Goal: Task Accomplishment & Management: Complete application form

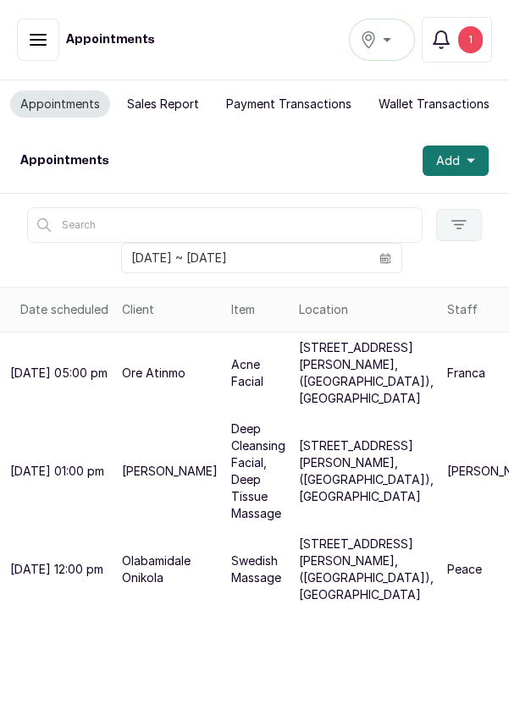
click at [467, 43] on div "1" at bounding box center [470, 39] width 25 height 27
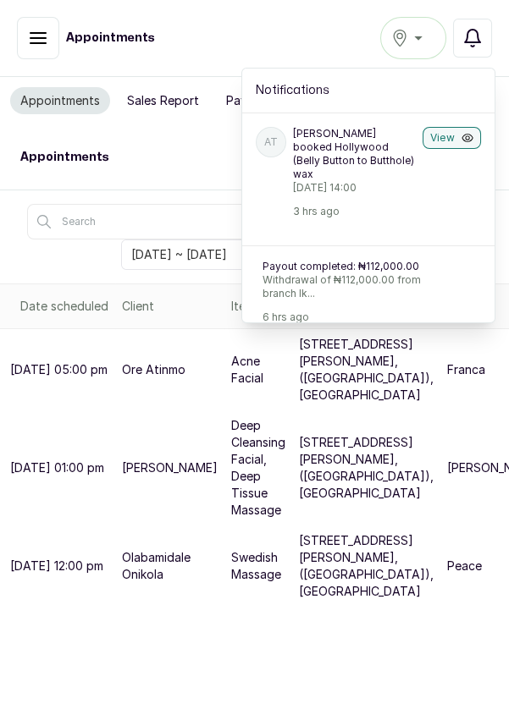
click at [474, 48] on button "Notifications" at bounding box center [472, 38] width 39 height 39
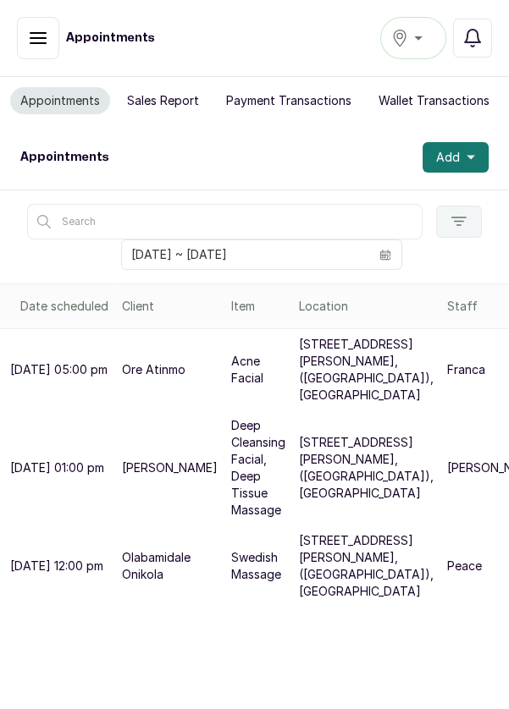
click at [419, 45] on div "Ikoyi" at bounding box center [413, 38] width 44 height 20
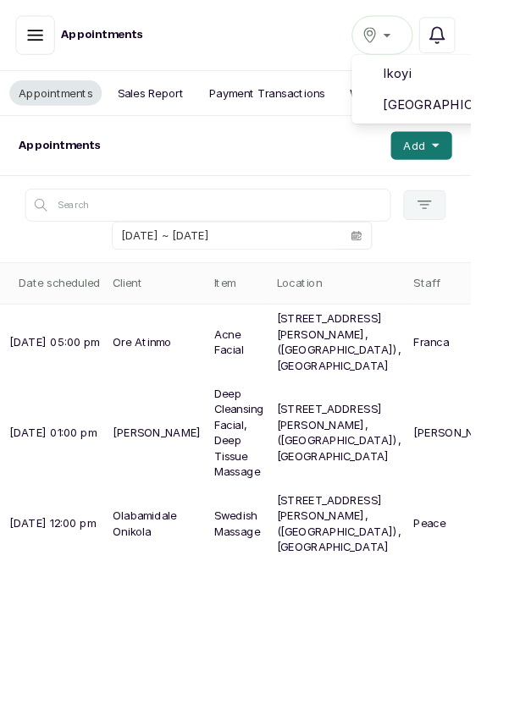
click at [460, 124] on li "[GEOGRAPHIC_DATA]" at bounding box center [464, 113] width 169 height 34
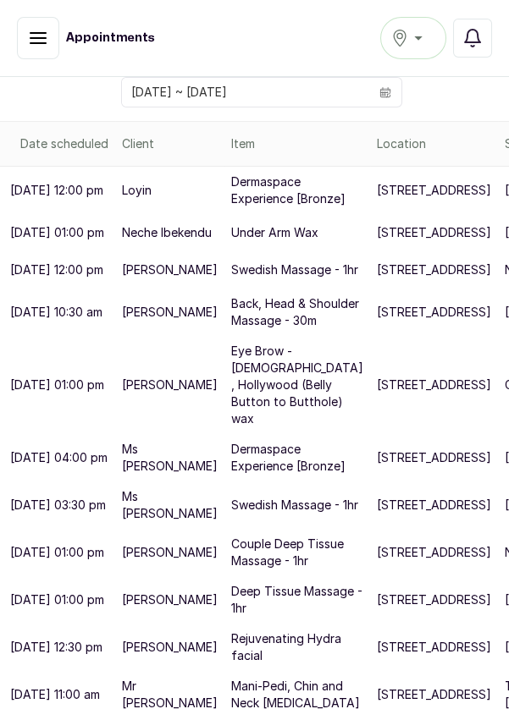
scroll to position [471, 0]
click at [377, 656] on p "[STREET_ADDRESS]" at bounding box center [434, 647] width 114 height 17
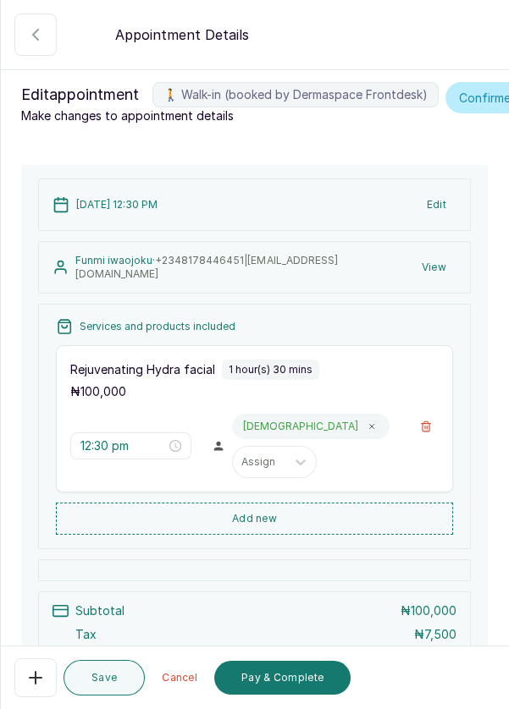
click at [306, 535] on button "Add new" at bounding box center [254, 519] width 397 height 32
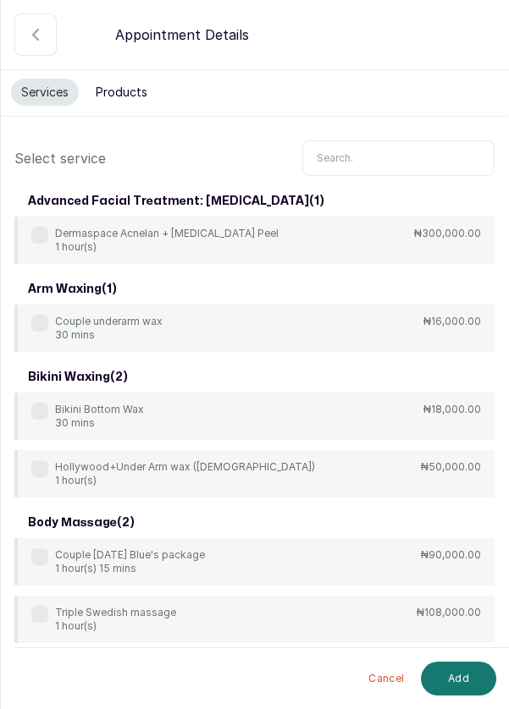
scroll to position [0, 0]
click at [367, 157] on input "text" at bounding box center [398, 158] width 192 height 36
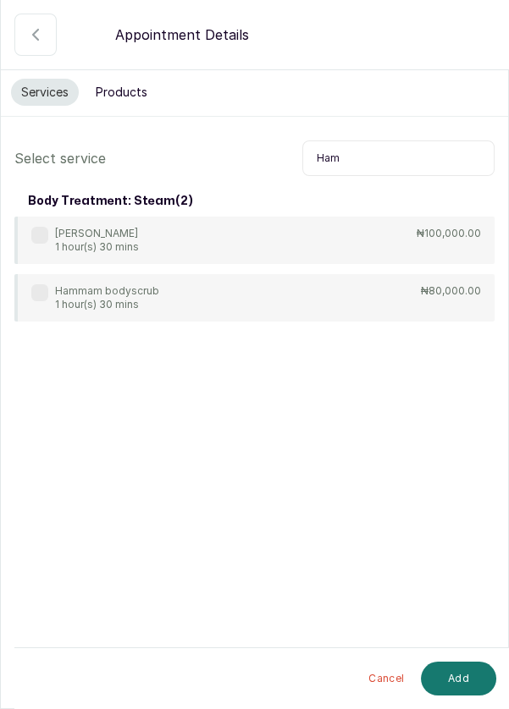
type input "Ham"
click at [20, 233] on div "Hamam Glow 1 hour(s) 30 mins ₦100,000.00" at bounding box center [254, 240] width 480 height 47
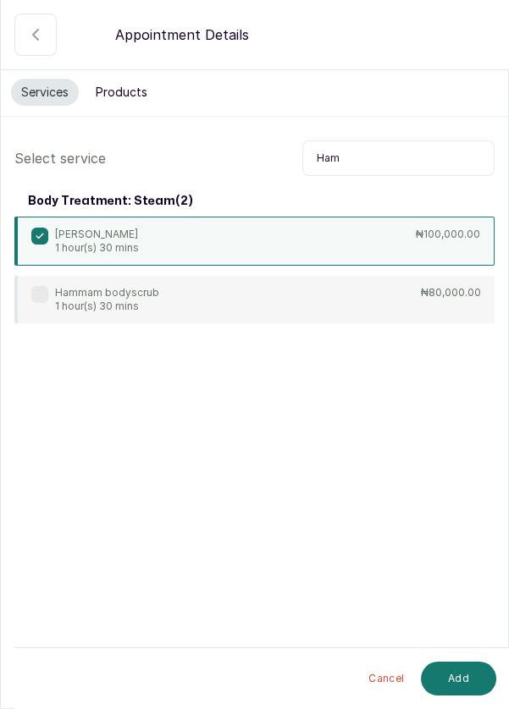
click at [448, 675] on button "Add" at bounding box center [458, 679] width 75 height 34
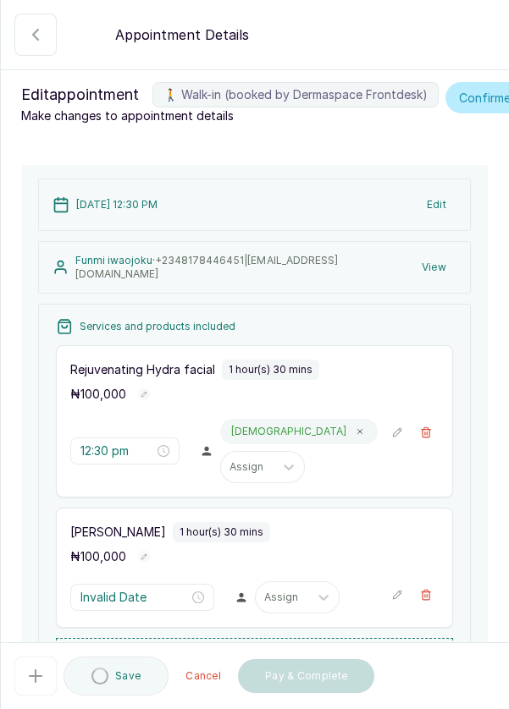
type input "2:00 pm"
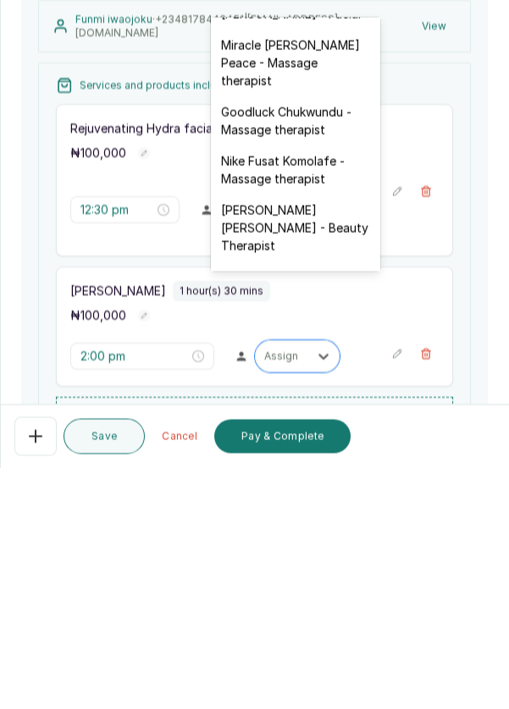
scroll to position [730, 0]
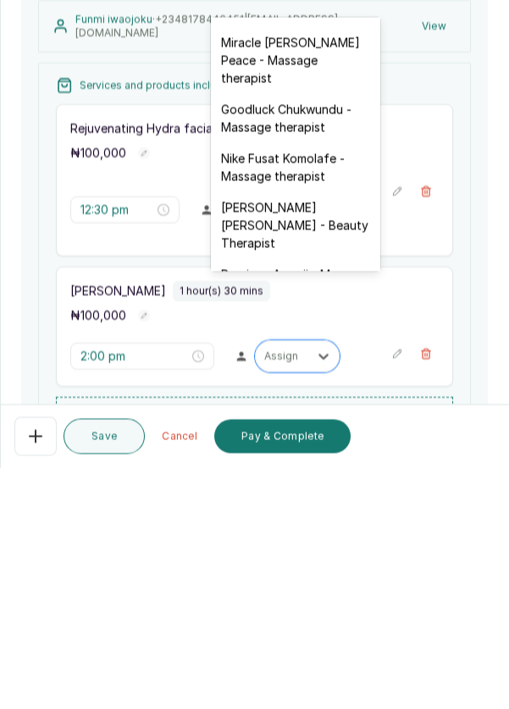
click at [301, 384] on div "Nike Fusat Komolafe - Massage therapist" at bounding box center [295, 408] width 169 height 49
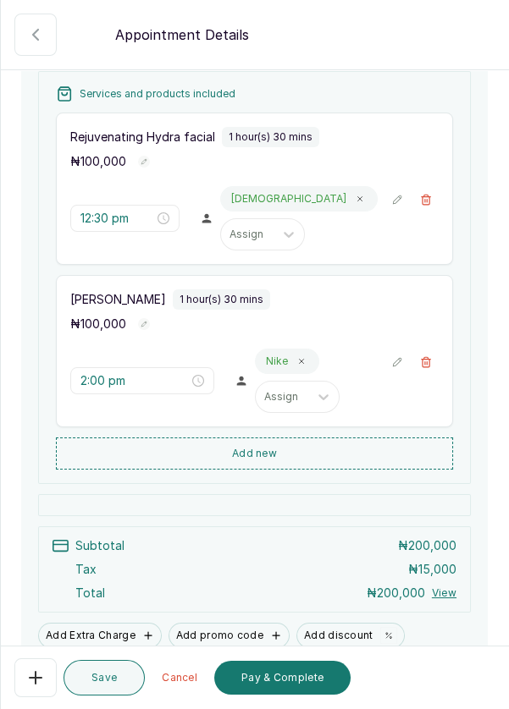
scroll to position [334, 0]
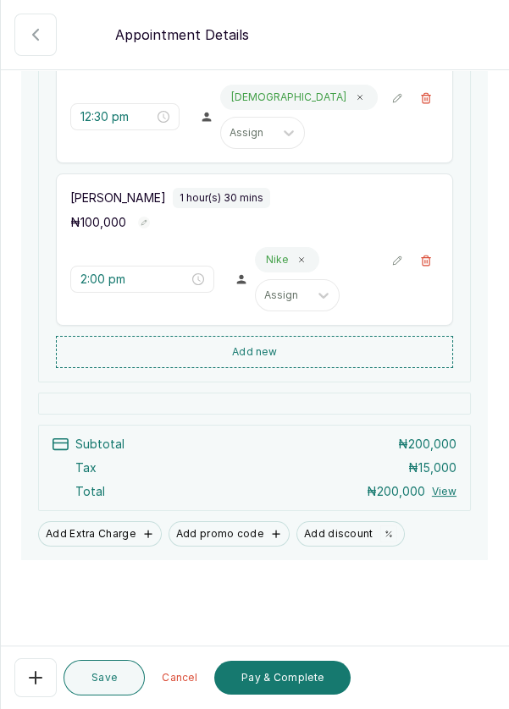
click at [282, 682] on button "Pay & Complete" at bounding box center [282, 678] width 136 height 34
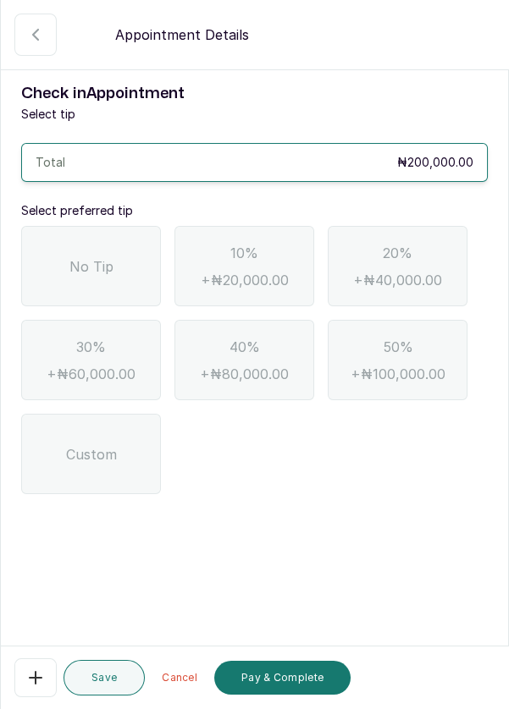
scroll to position [0, 0]
click at [101, 256] on span "No Tip" at bounding box center [91, 266] width 44 height 20
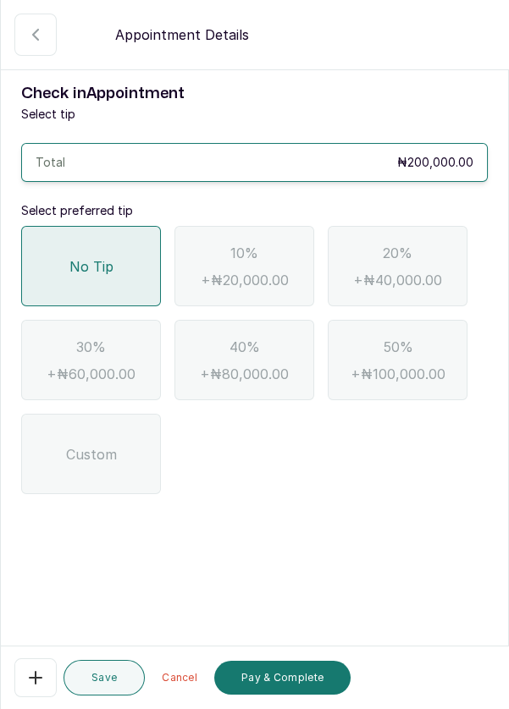
click at [291, 685] on button "Pay & Complete" at bounding box center [282, 678] width 136 height 34
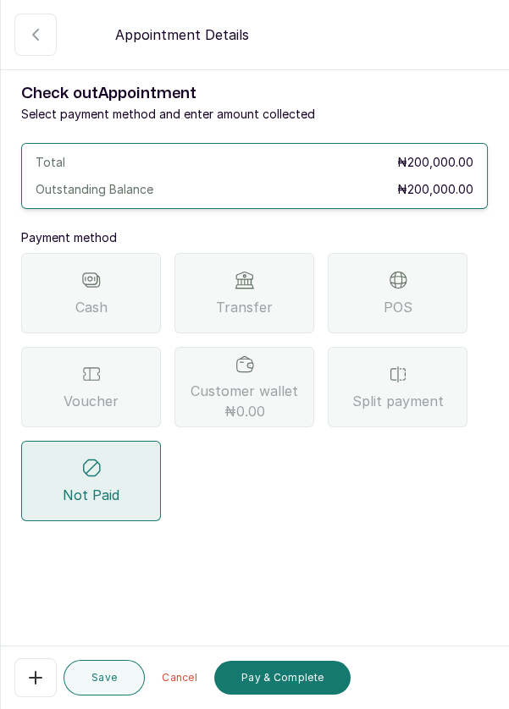
click at [218, 253] on div "Transfer" at bounding box center [244, 293] width 140 height 80
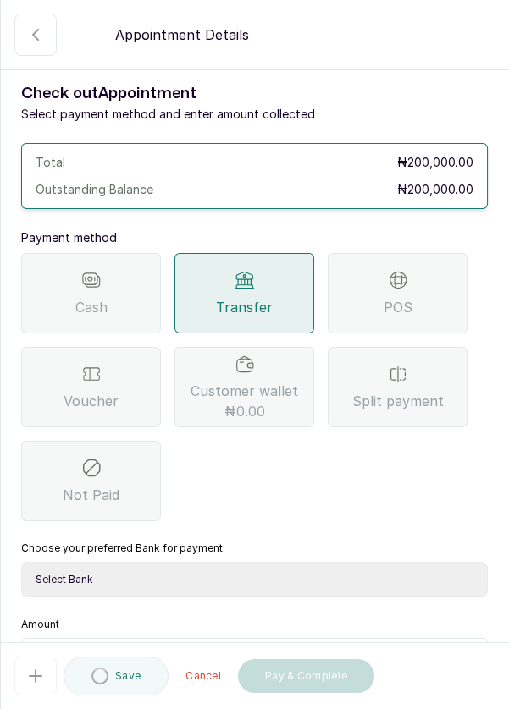
click at [272, 562] on select "Select Bank DERMASPACE ESTHETIC & WELLNESS CENT Sterling Bank DERMASPACEEST/DER…" at bounding box center [254, 580] width 466 height 36
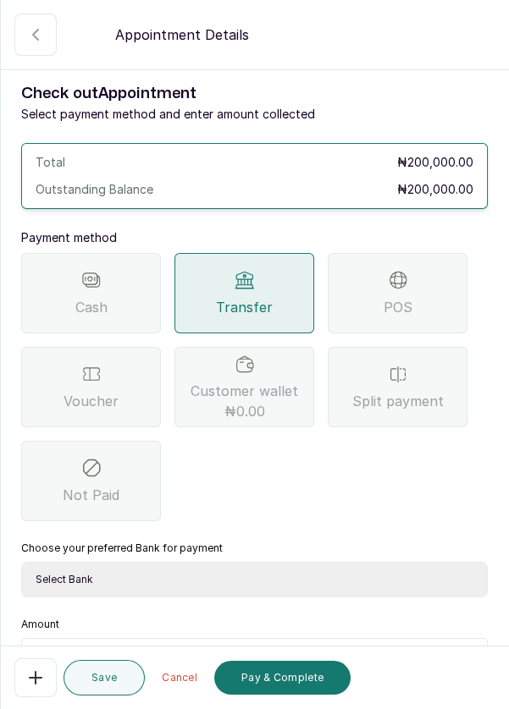
select select "818ea5c0-5b47-4751-8f35-6fc14409c533"
click at [213, 649] on input "text" at bounding box center [265, 659] width 422 height 20
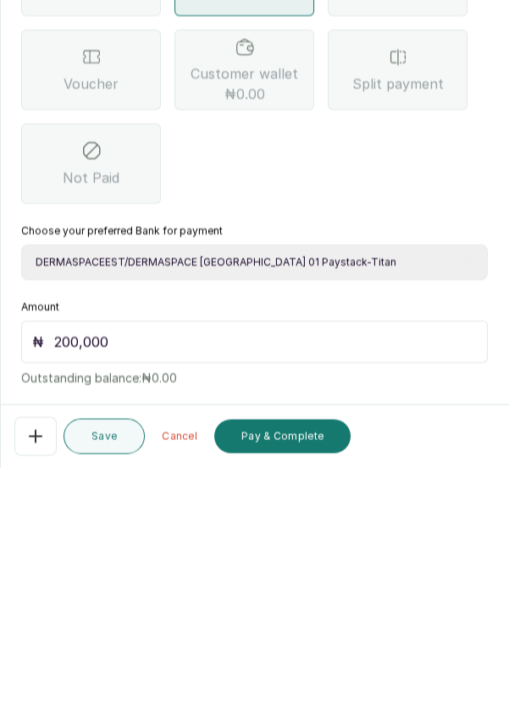
scroll to position [112, 0]
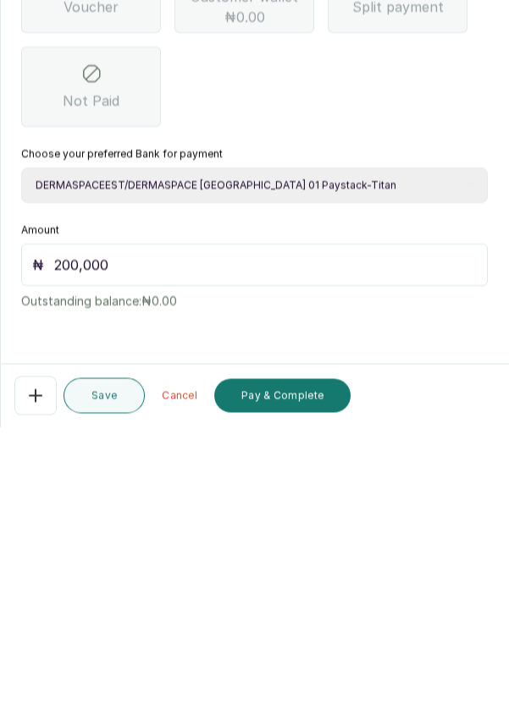
type input "200,000"
click at [260, 688] on button "Pay & Complete" at bounding box center [282, 678] width 136 height 34
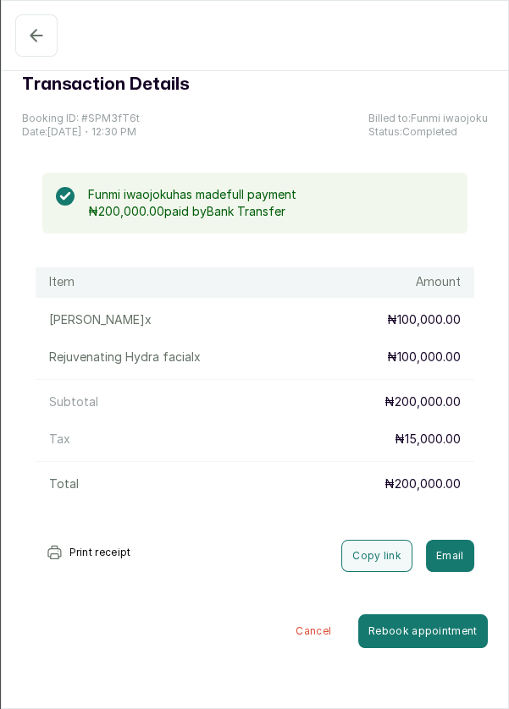
click at [33, 52] on button "Completed" at bounding box center [36, 35] width 42 height 42
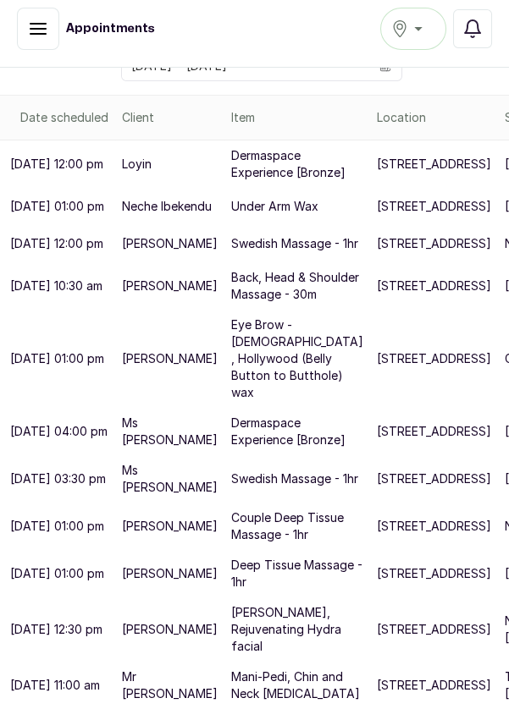
scroll to position [0, 0]
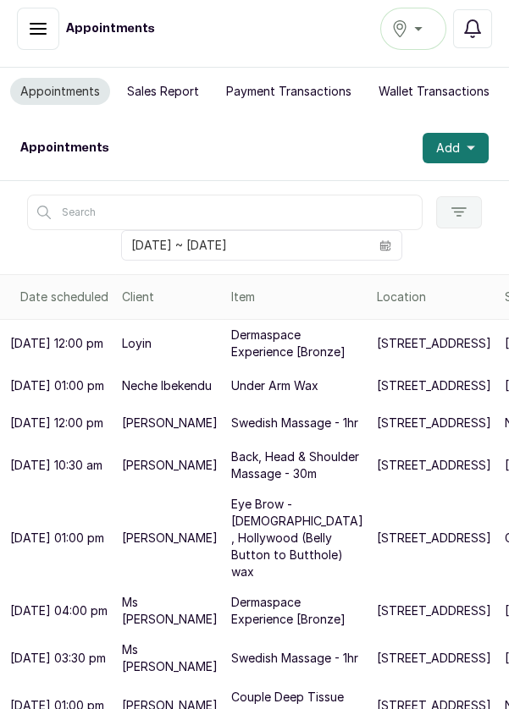
click at [470, 133] on button "Add" at bounding box center [455, 148] width 66 height 30
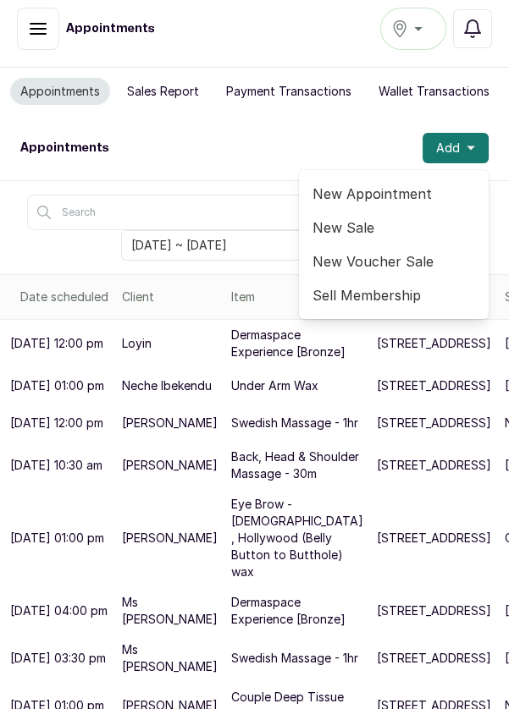
click at [395, 184] on span "New Appointment" at bounding box center [393, 194] width 162 height 20
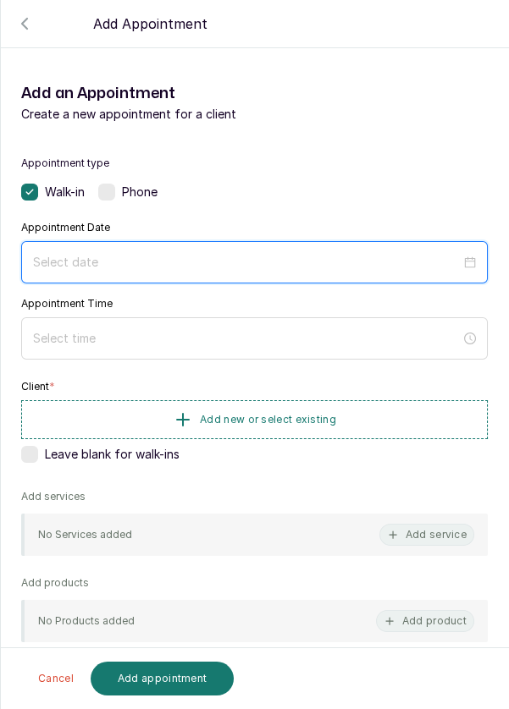
click at [280, 265] on input at bounding box center [246, 262] width 427 height 19
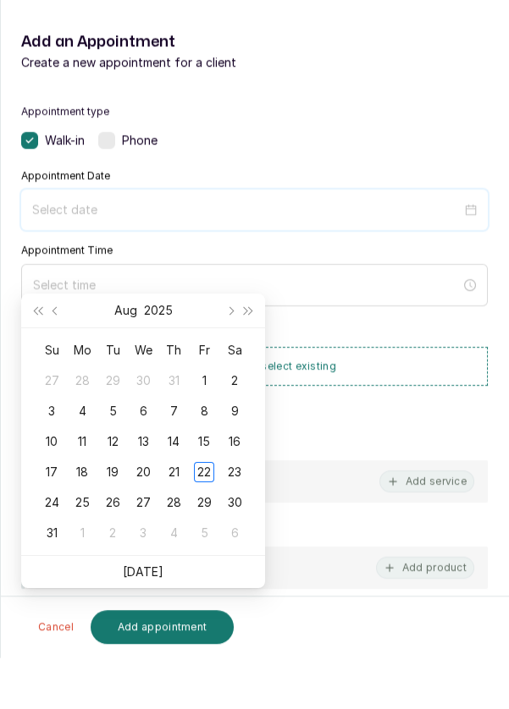
scroll to position [69, 0]
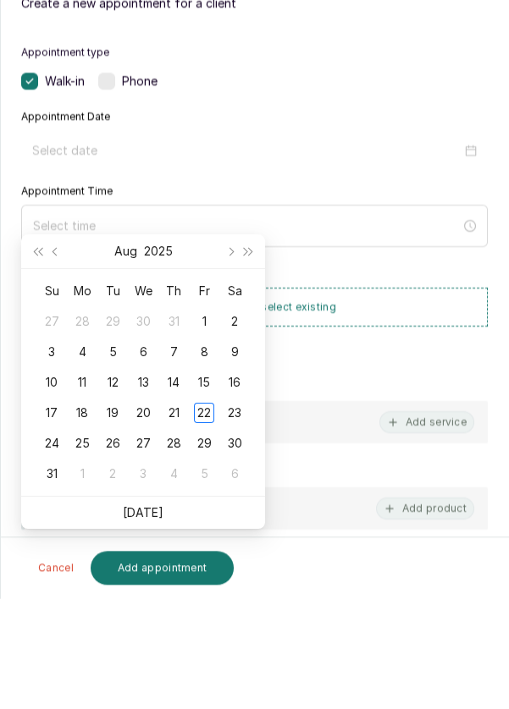
click at [242, 514] on div "23" at bounding box center [234, 524] width 20 height 20
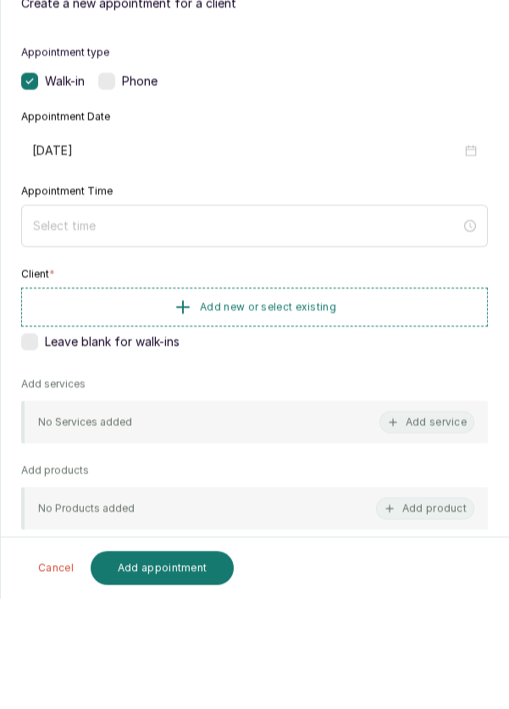
type input "[DATE]"
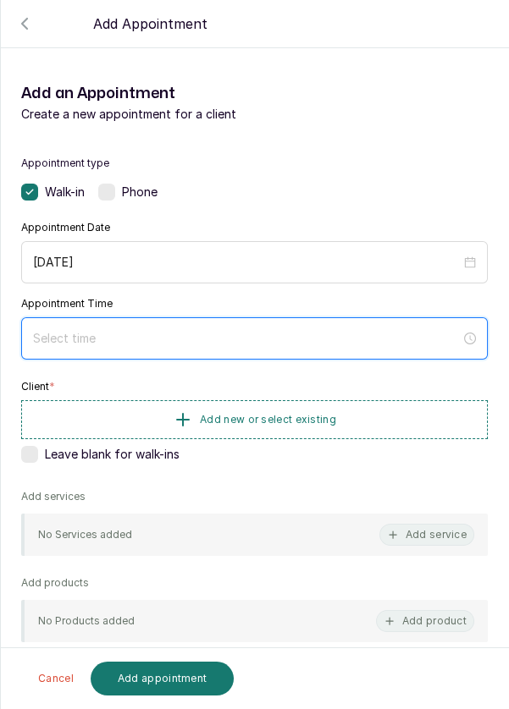
click at [301, 329] on input at bounding box center [246, 338] width 427 height 19
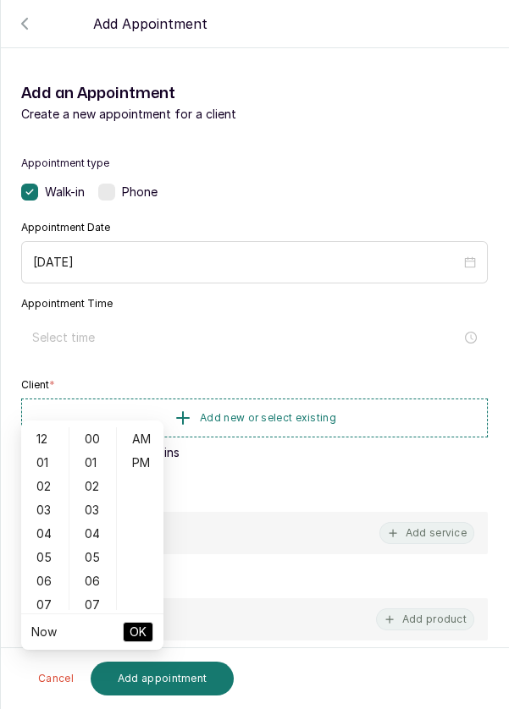
click at [31, 427] on div "12" at bounding box center [45, 439] width 41 height 24
click at [143, 451] on div "PM" at bounding box center [140, 463] width 41 height 24
type input "12:00 pm"
click at [135, 616] on span "OK" at bounding box center [137, 632] width 17 height 32
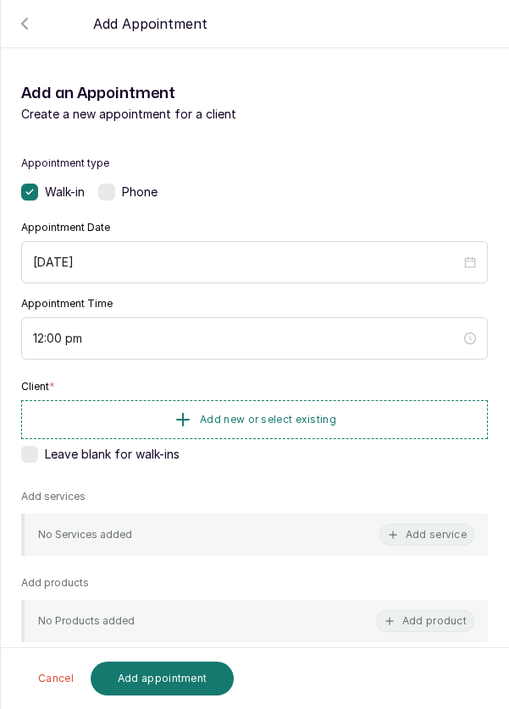
click at [319, 413] on span "Add new or select existing" at bounding box center [268, 420] width 136 height 14
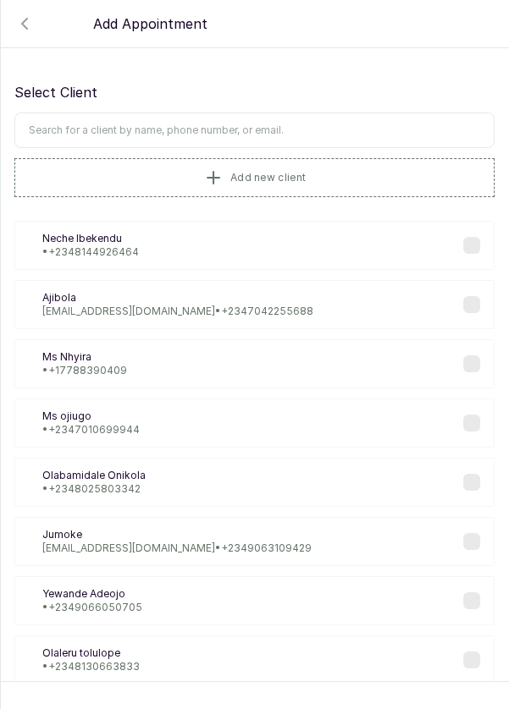
click at [356, 124] on input "text" at bounding box center [254, 131] width 480 height 36
type input "Chika"
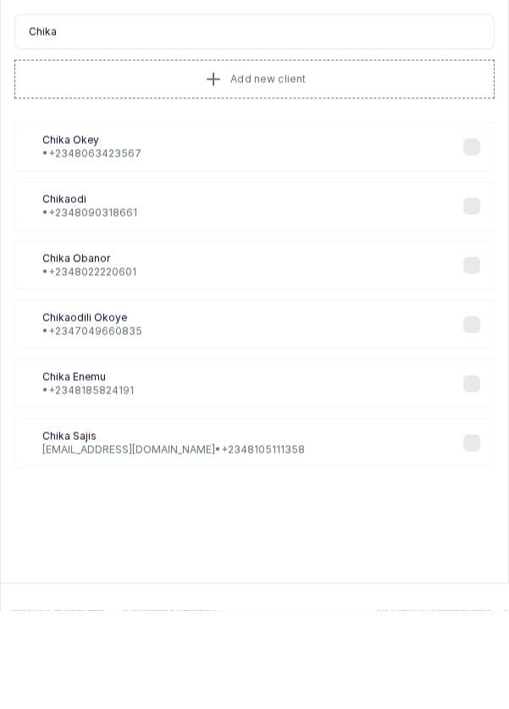
scroll to position [69, 0]
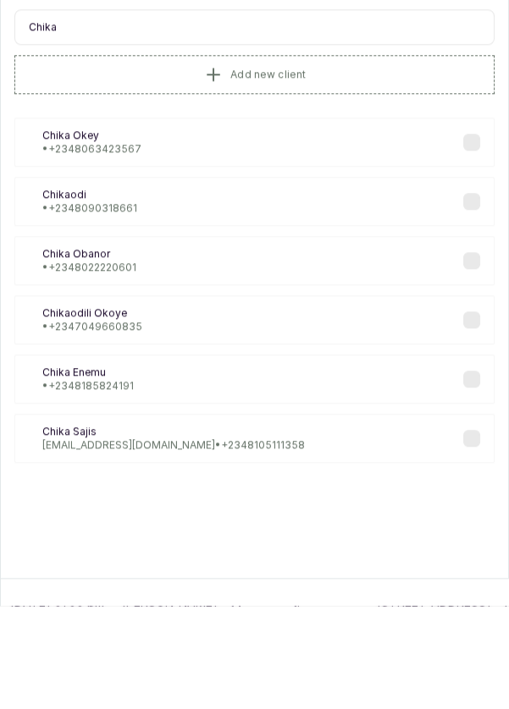
click at [475, 424] on label at bounding box center [471, 423] width 17 height 17
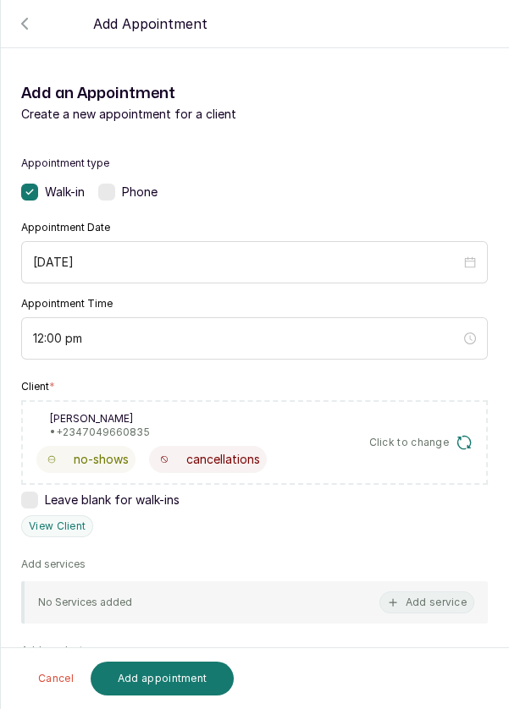
click at [418, 603] on button "Add service" at bounding box center [426, 603] width 95 height 22
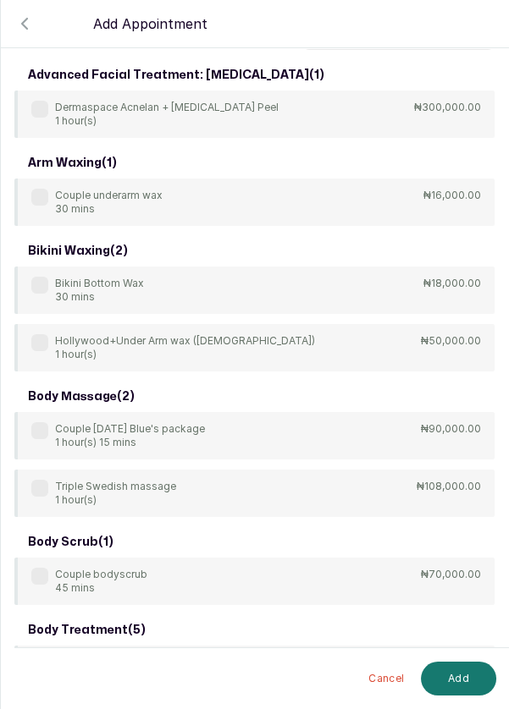
scroll to position [0, 0]
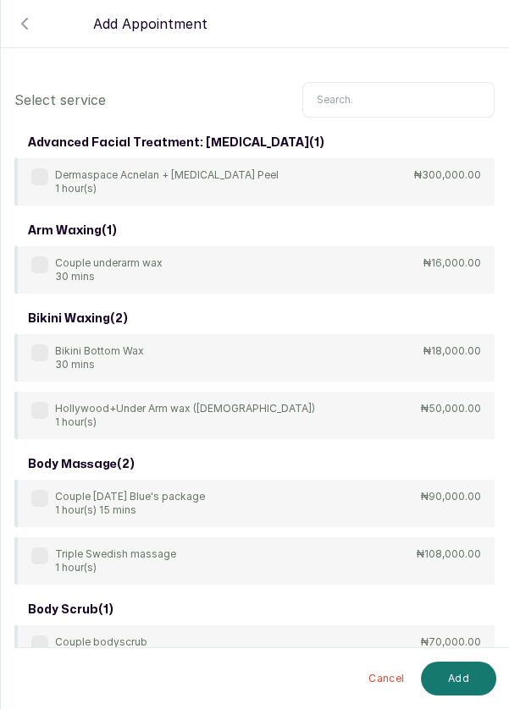
click at [416, 102] on input "text" at bounding box center [398, 100] width 192 height 36
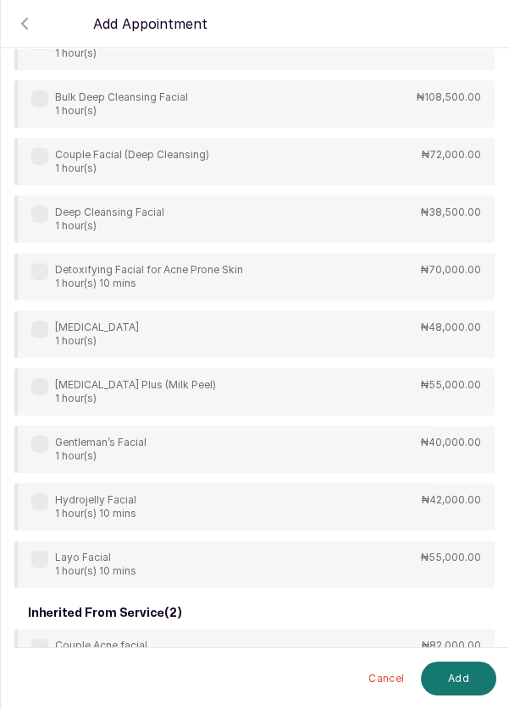
scroll to position [811, 0]
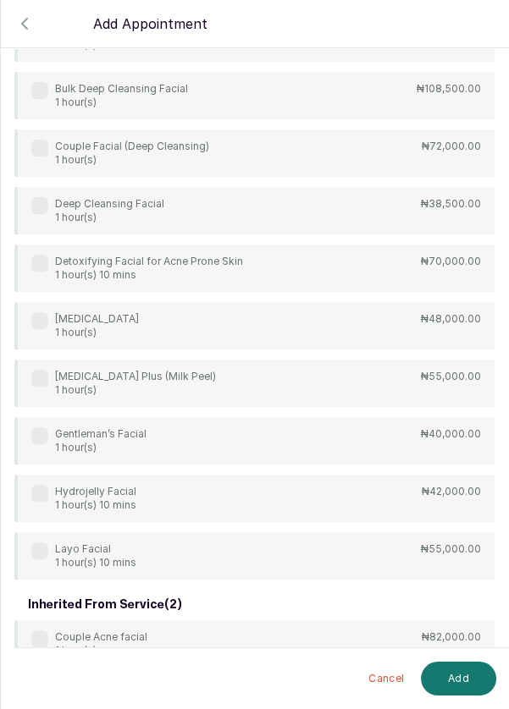
click at [35, 221] on div "couple's facial ( 1 ) Couple [MEDICAL_DATA] 1 hour(s) ₦96,000.00 face ( 1 ) Hyd…" at bounding box center [254, 21] width 480 height 1408
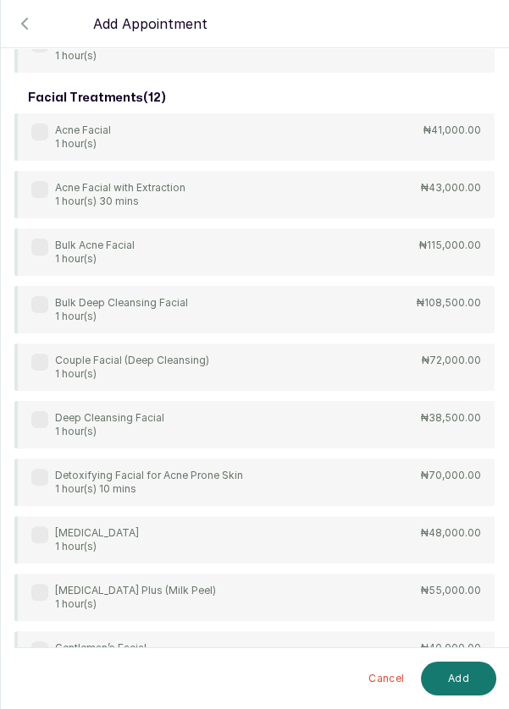
scroll to position [598, 0]
click at [38, 413] on label at bounding box center [39, 418] width 17 height 17
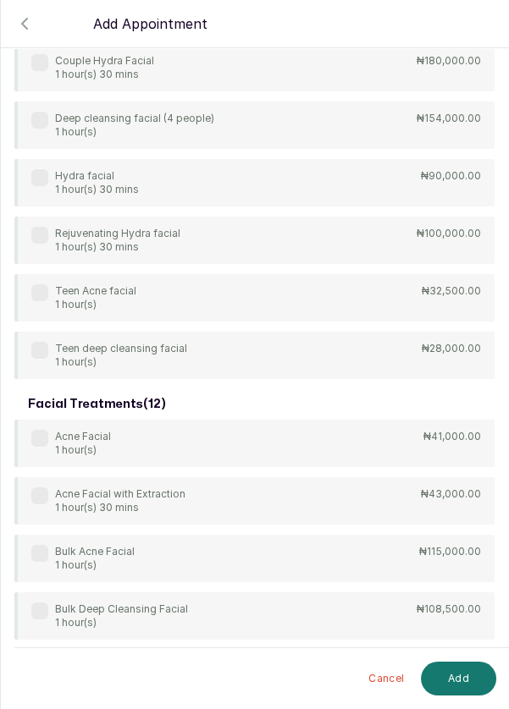
scroll to position [0, 0]
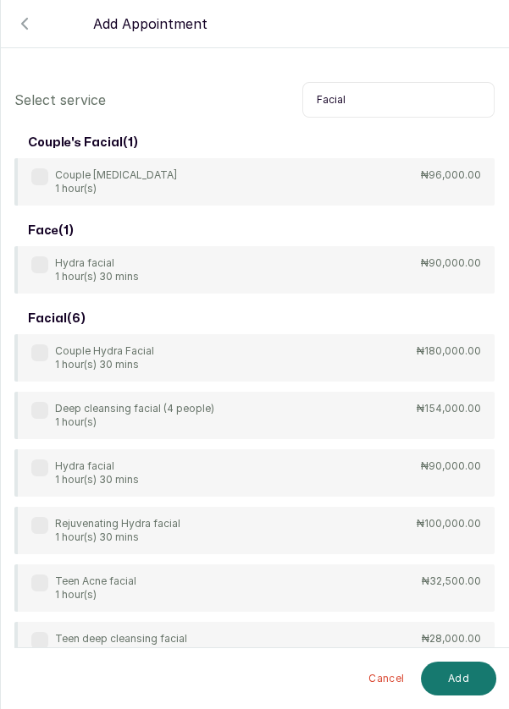
click at [409, 102] on input "Facial" at bounding box center [398, 100] width 192 height 36
type input "F"
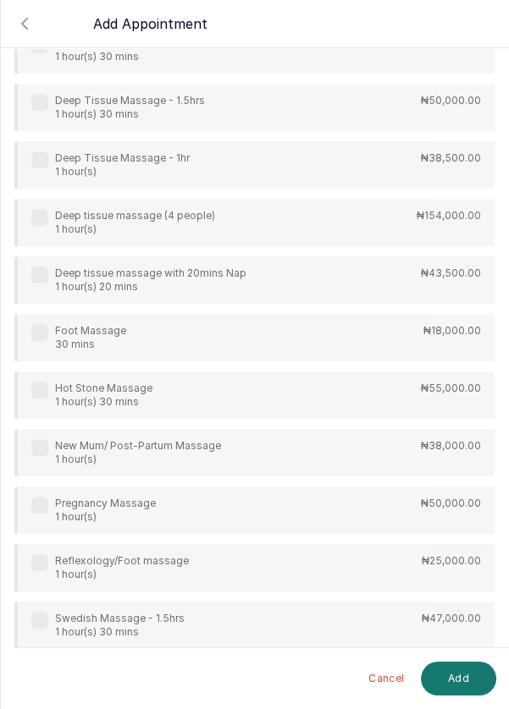
scroll to position [1113, 0]
type input "Massage"
click at [32, 157] on div "body massage ( 1 ) Triple Swedish massage 1 hour(s) ₦108,000.00 body treatment …" at bounding box center [254, 311] width 480 height 2593
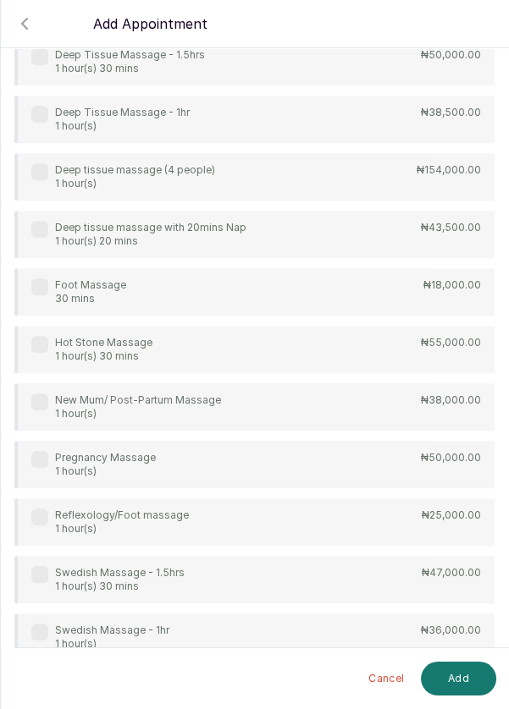
scroll to position [1161, 0]
click at [38, 115] on label at bounding box center [39, 112] width 17 height 17
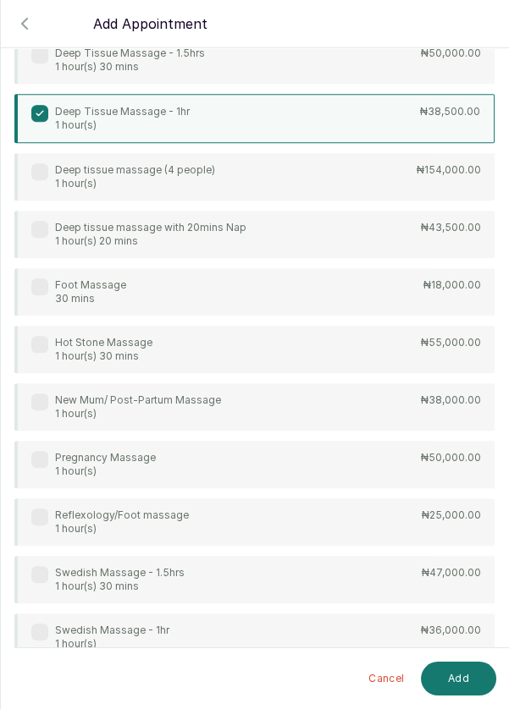
click at [452, 685] on button "Add" at bounding box center [458, 679] width 75 height 34
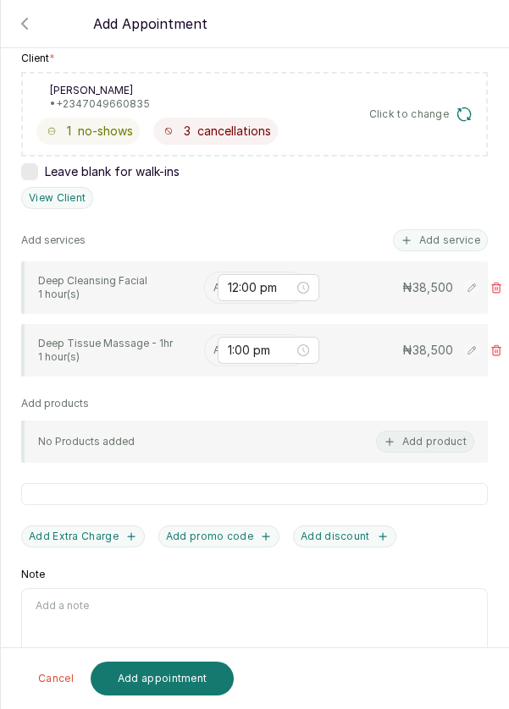
scroll to position [81, 0]
click at [213, 282] on input "text" at bounding box center [214, 288] width 3 height 12
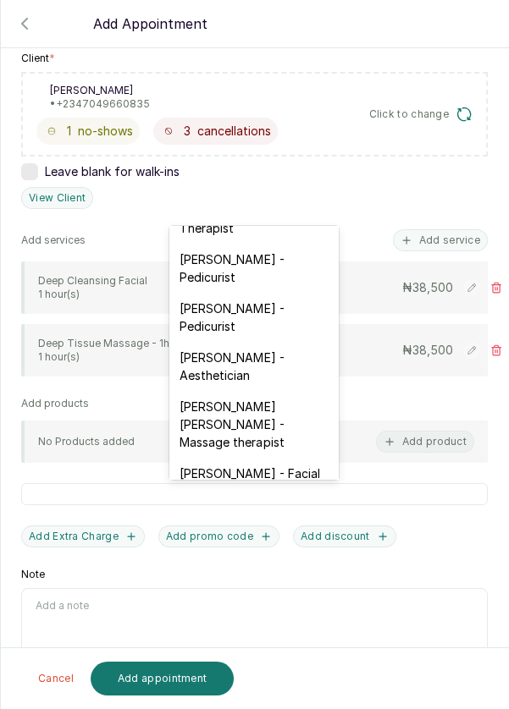
scroll to position [483, 0]
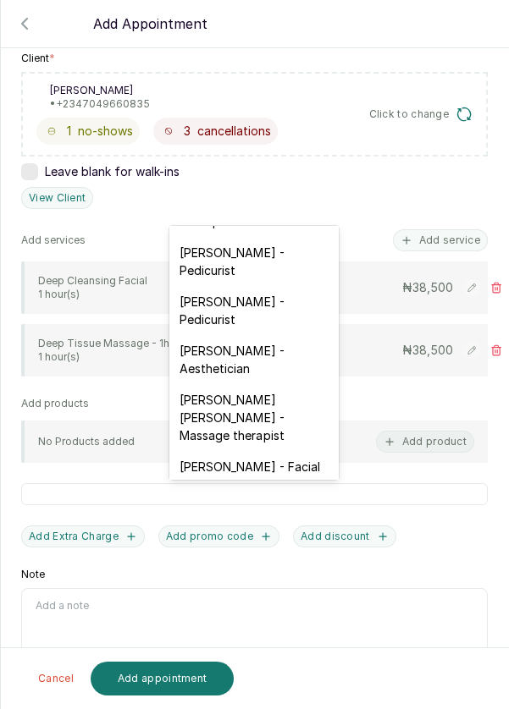
click at [269, 335] on div "[PERSON_NAME] - Aesthetician" at bounding box center [253, 359] width 169 height 49
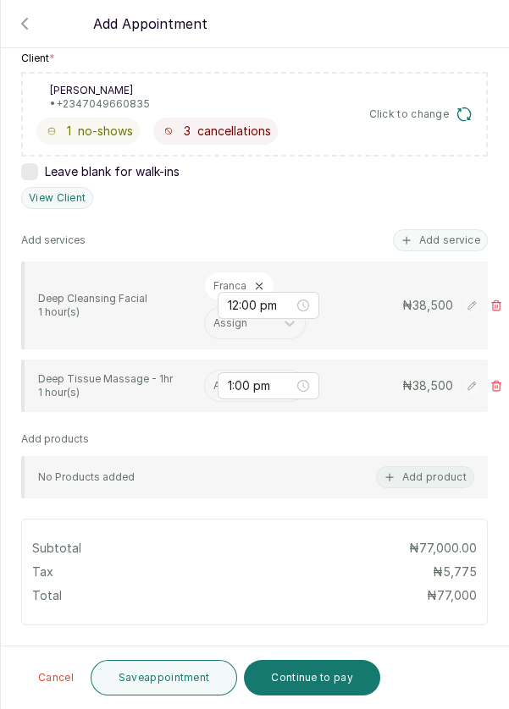
click at [213, 380] on input "text" at bounding box center [214, 386] width 3 height 12
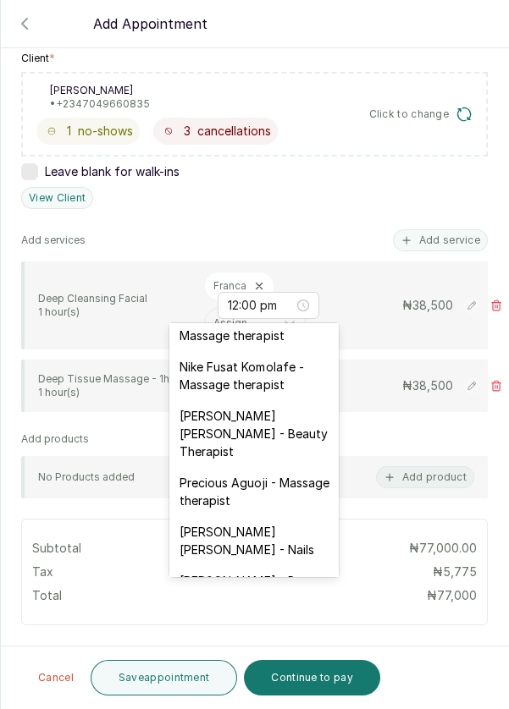
scroll to position [827, 0]
click at [260, 401] on div "[PERSON_NAME] [PERSON_NAME] - Beauty Therapist" at bounding box center [253, 434] width 169 height 67
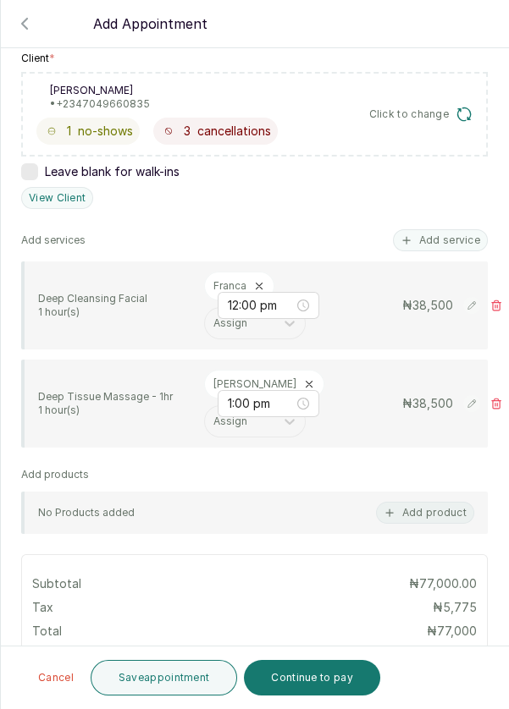
click at [166, 684] on button "Save appointment" at bounding box center [164, 678] width 147 height 36
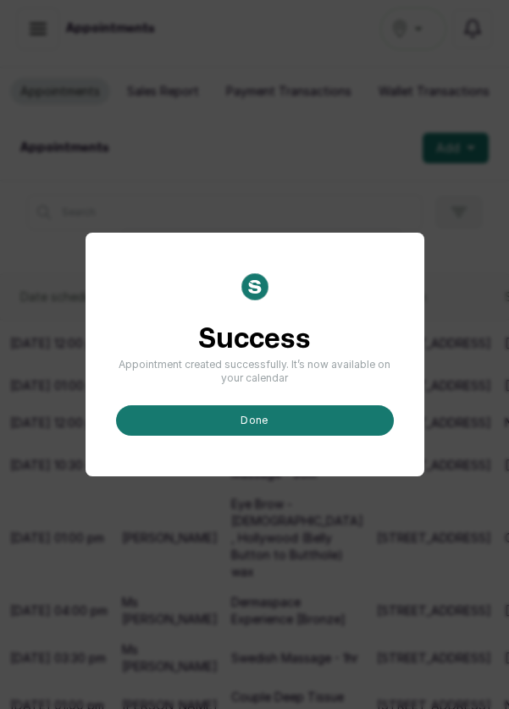
click at [275, 436] on button "done" at bounding box center [255, 420] width 278 height 30
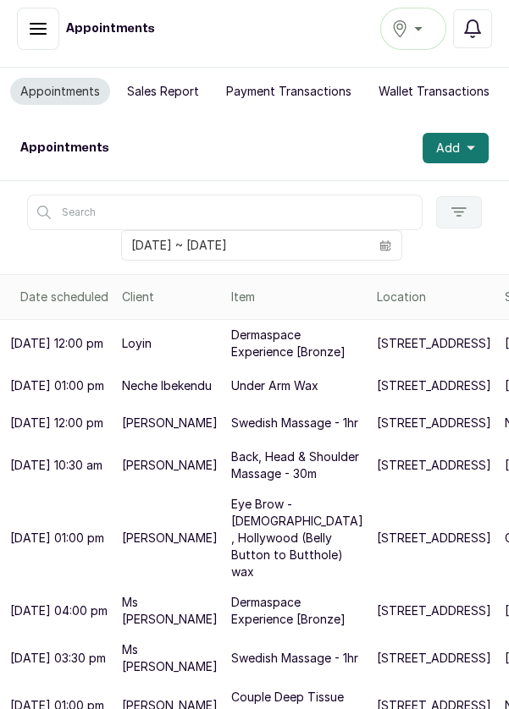
click at [460, 133] on button "Add" at bounding box center [455, 148] width 66 height 30
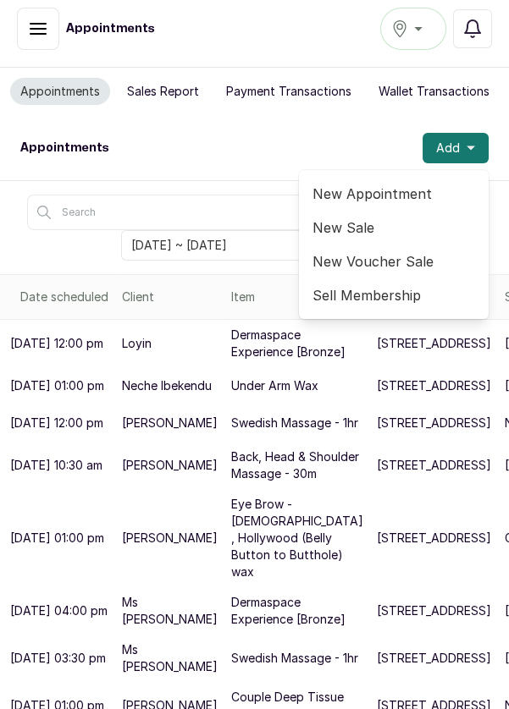
click at [409, 184] on span "New Appointment" at bounding box center [393, 194] width 162 height 20
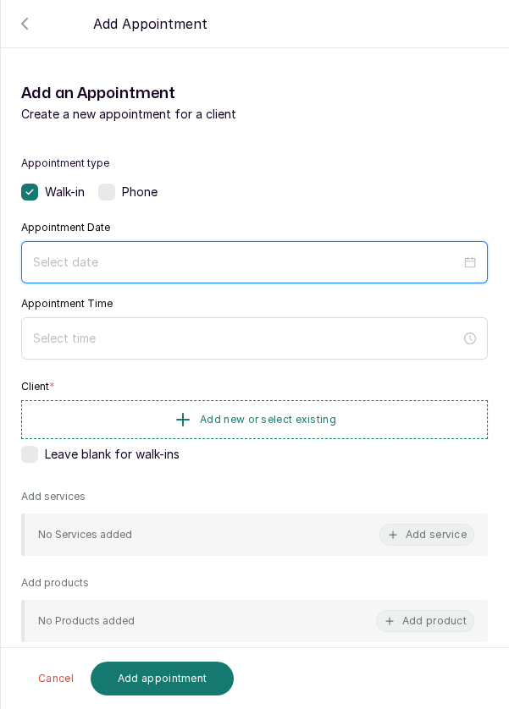
click at [339, 254] on input at bounding box center [246, 262] width 427 height 19
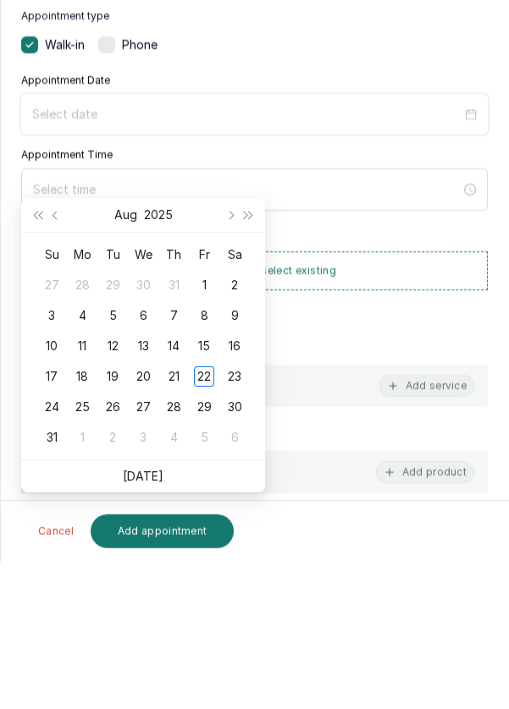
scroll to position [69, 0]
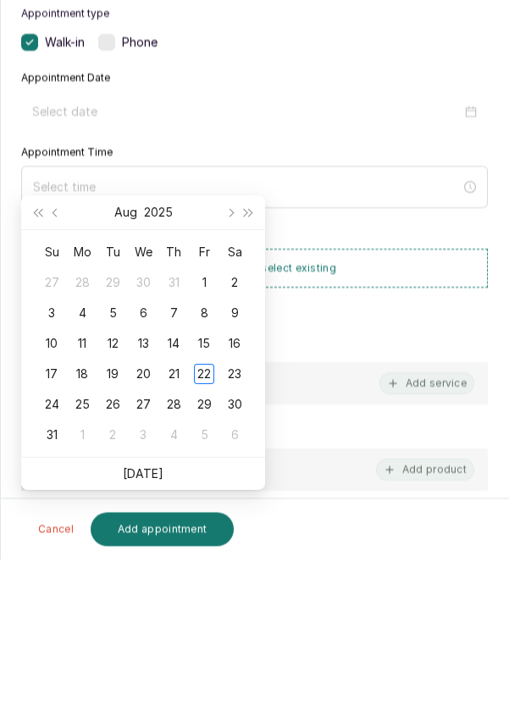
click at [243, 514] on div "23" at bounding box center [234, 524] width 20 height 20
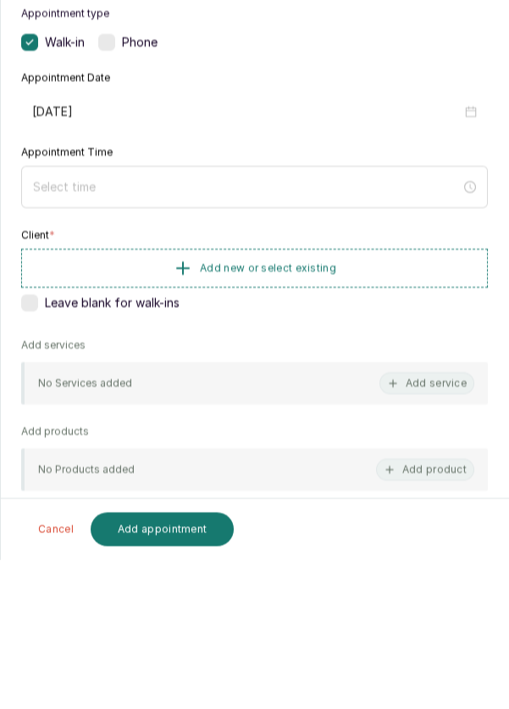
type input "[DATE]"
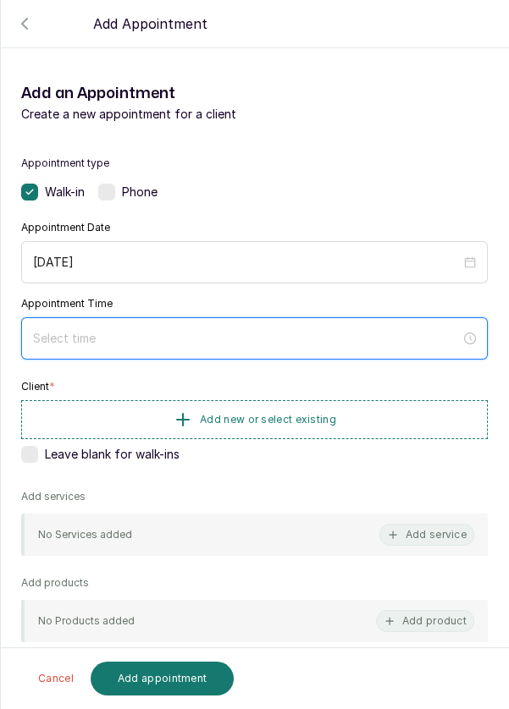
click at [273, 330] on input at bounding box center [246, 338] width 427 height 19
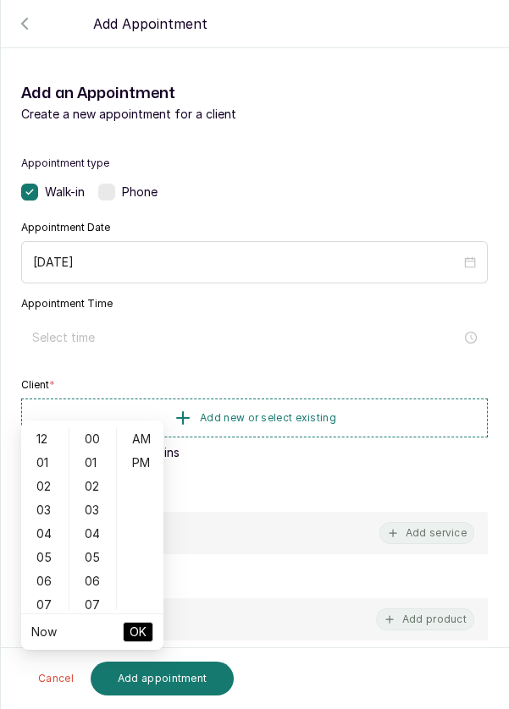
click at [40, 427] on div "12" at bounding box center [45, 439] width 41 height 24
click at [149, 451] on div "PM" at bounding box center [140, 463] width 41 height 24
type input "12:00 pm"
click at [136, 616] on span "OK" at bounding box center [137, 632] width 17 height 32
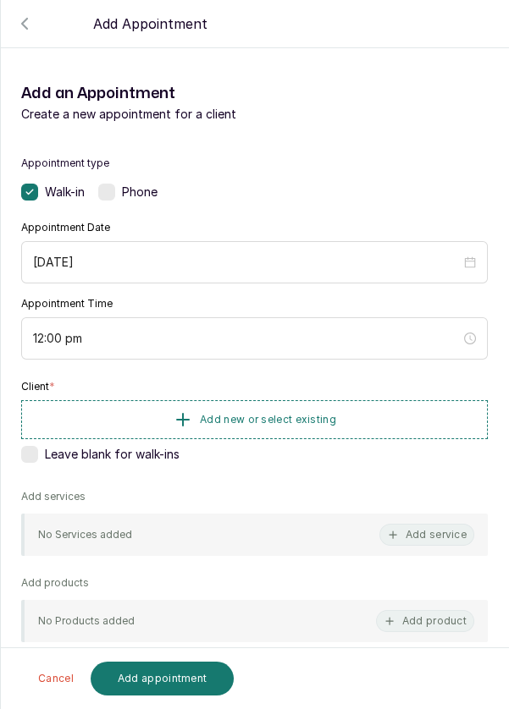
click at [314, 425] on button "Add new or select existing" at bounding box center [254, 419] width 466 height 39
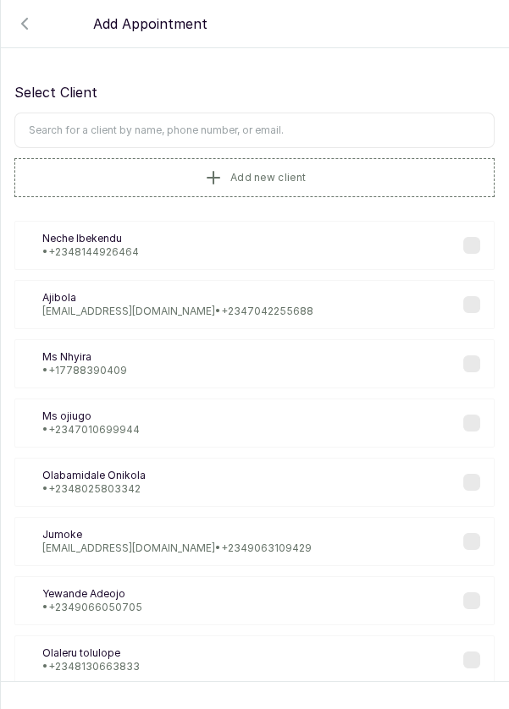
click at [365, 128] on input "text" at bounding box center [254, 131] width 480 height 36
type input "[PERSON_NAME]"
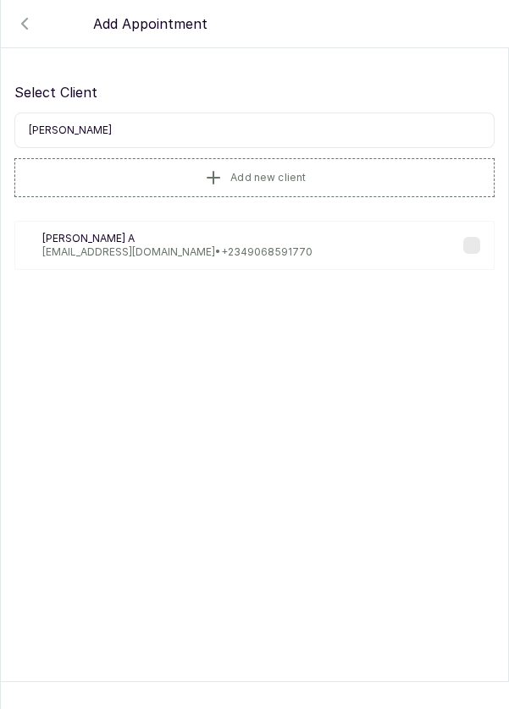
click at [465, 245] on label at bounding box center [471, 245] width 17 height 17
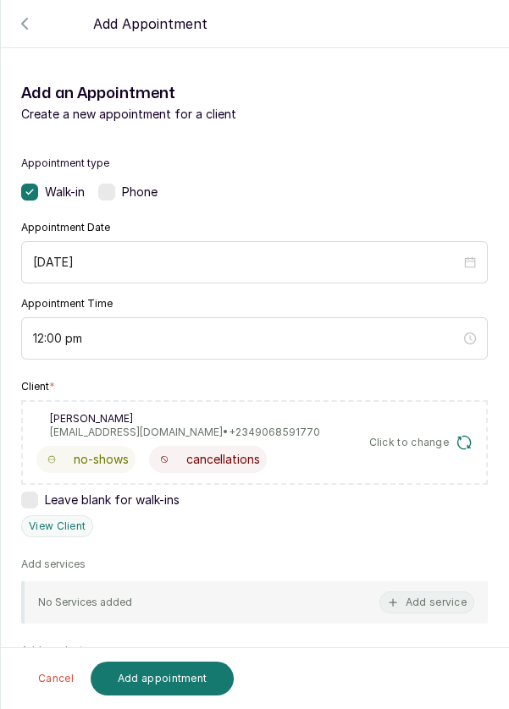
click at [434, 595] on button "Add service" at bounding box center [426, 603] width 95 height 22
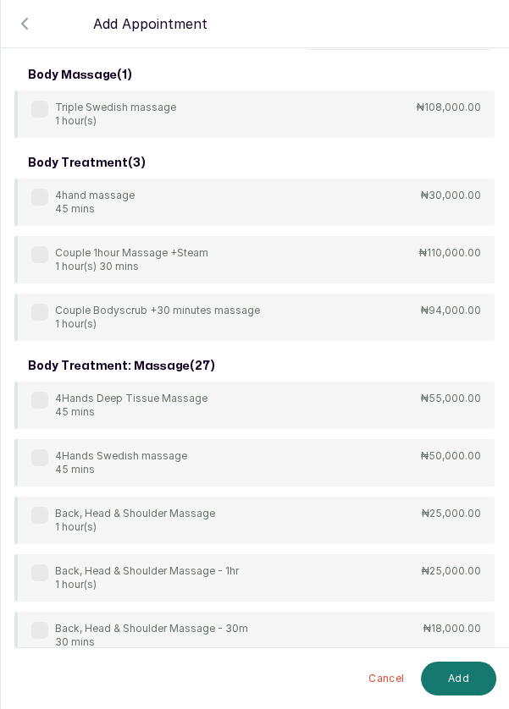
scroll to position [0, 0]
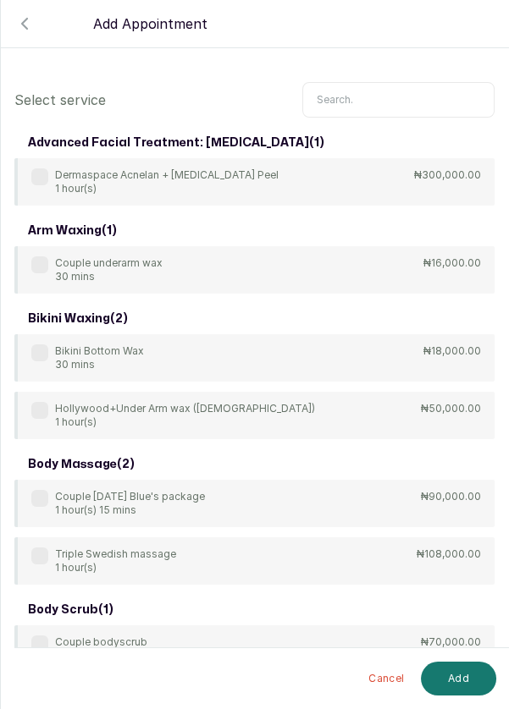
click at [405, 103] on input "text" at bounding box center [398, 100] width 192 height 36
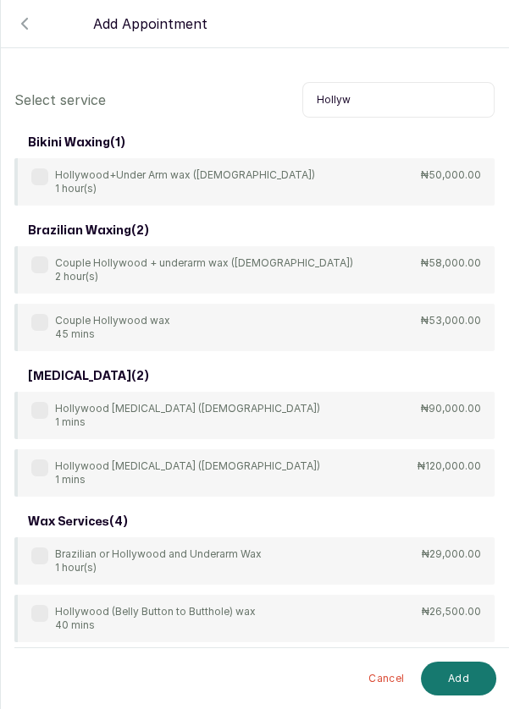
scroll to position [47, 0]
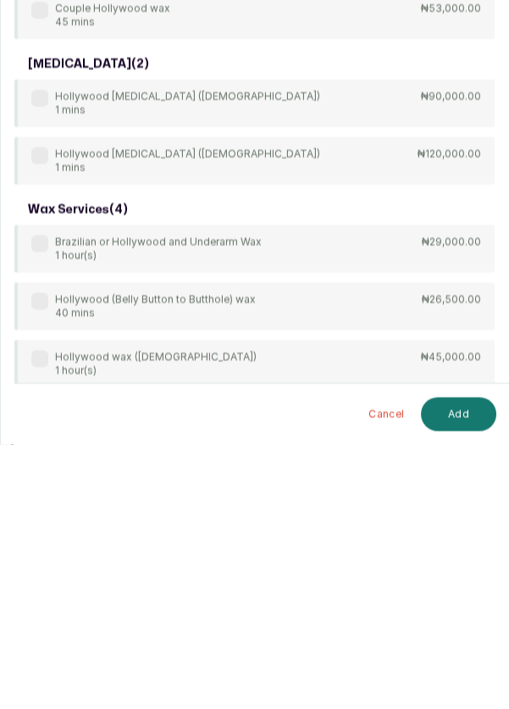
type input "Hollyw"
click at [36, 571] on label at bounding box center [39, 566] width 17 height 17
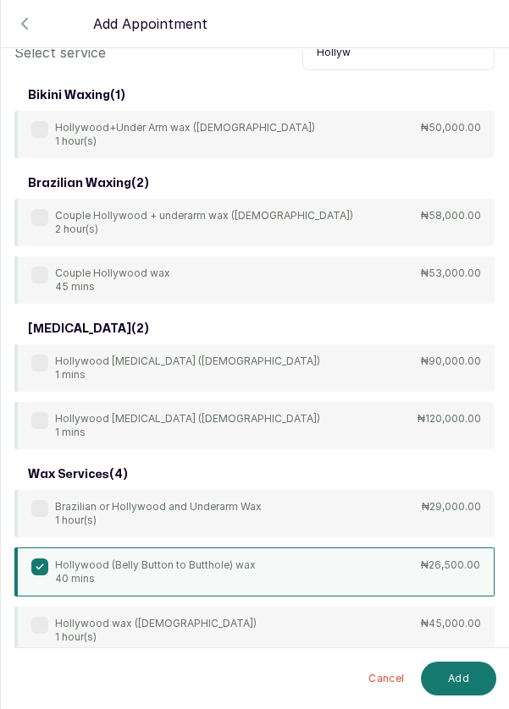
click at [462, 676] on button "Add" at bounding box center [458, 679] width 75 height 34
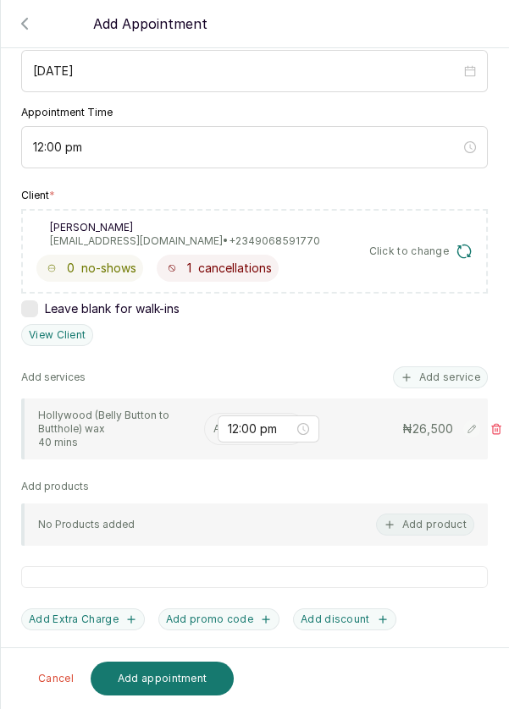
scroll to position [198, 0]
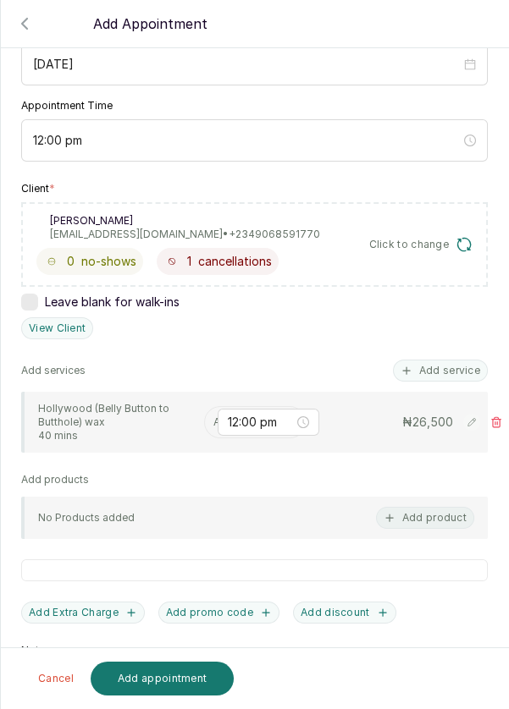
click at [213, 419] on input "text" at bounding box center [214, 422] width 3 height 12
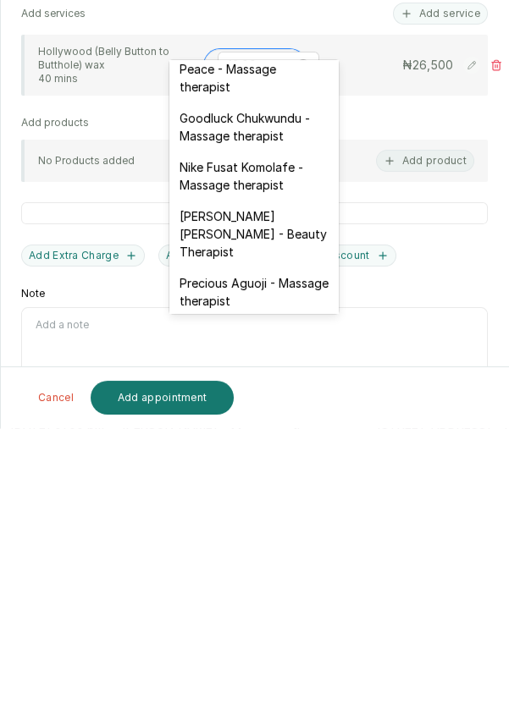
scroll to position [775, 0]
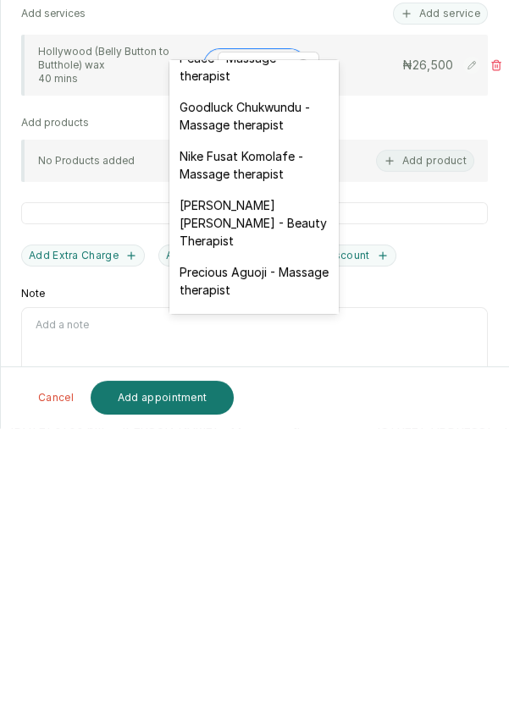
click at [296, 372] on div "Goodluck Chukwundu - Massage therapist" at bounding box center [253, 396] width 169 height 49
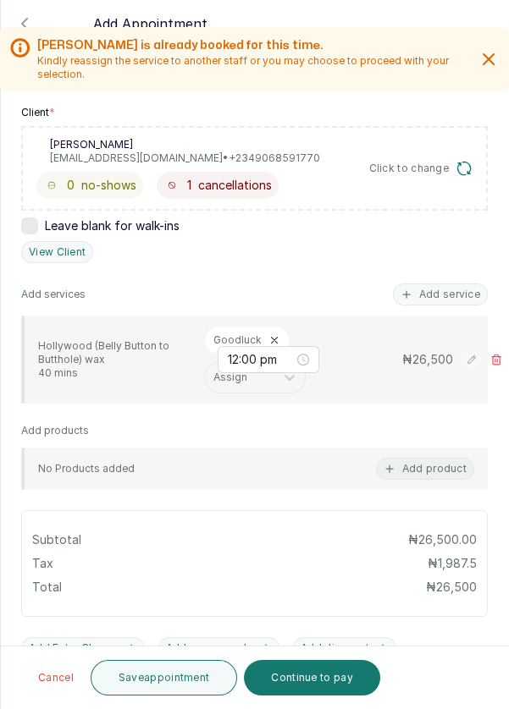
click at [161, 682] on button "Save appointment" at bounding box center [164, 678] width 147 height 36
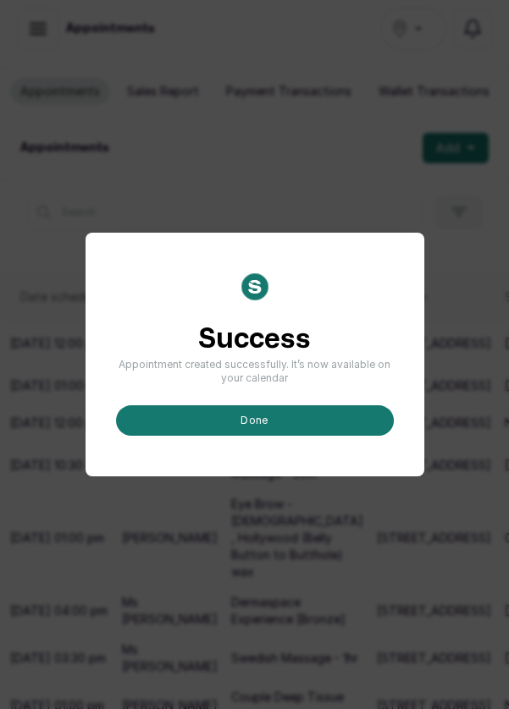
click at [322, 436] on button "done" at bounding box center [255, 420] width 278 height 30
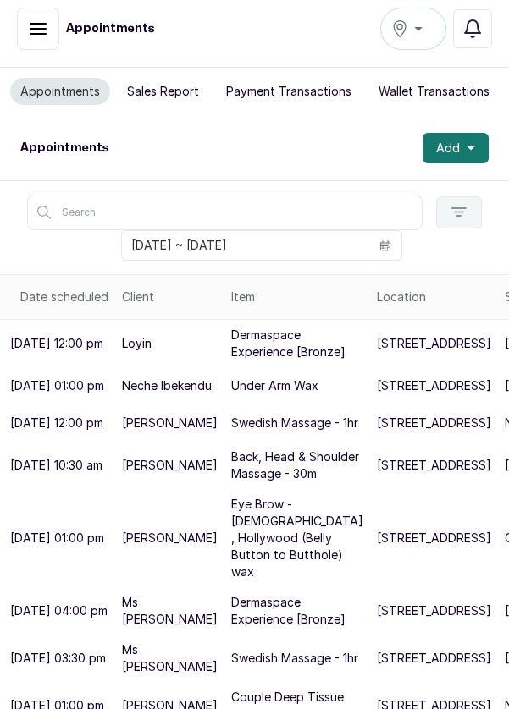
click at [461, 133] on button "Add" at bounding box center [455, 148] width 66 height 30
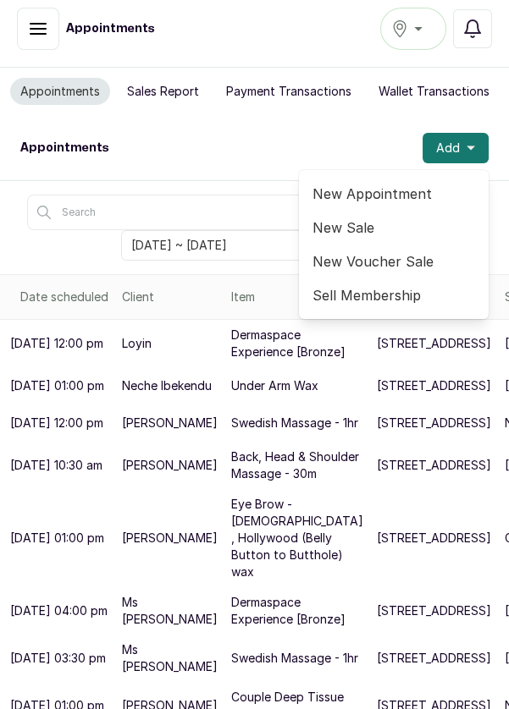
click at [427, 184] on span "New Appointment" at bounding box center [393, 194] width 162 height 20
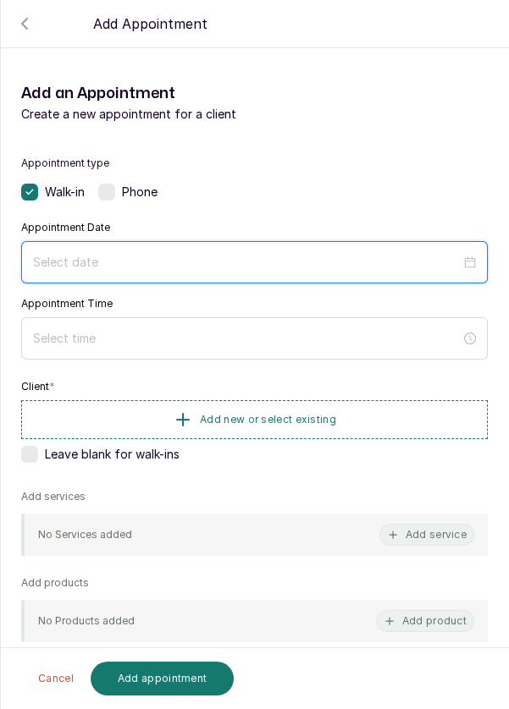
click at [372, 256] on input at bounding box center [246, 262] width 427 height 19
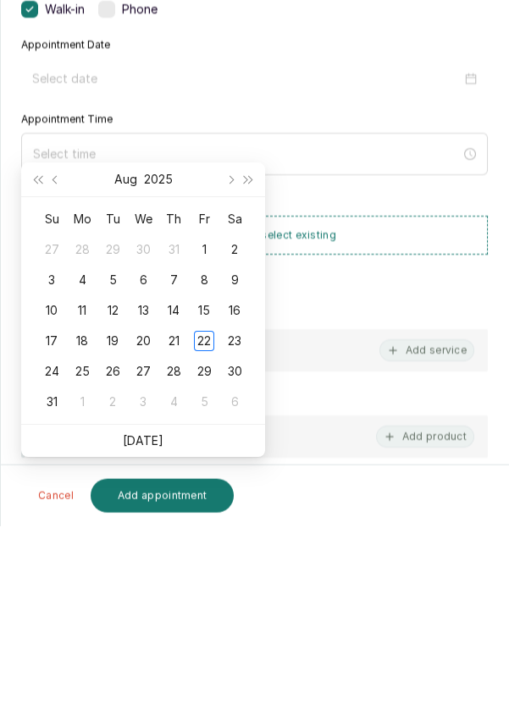
click at [240, 514] on div "23" at bounding box center [234, 524] width 20 height 20
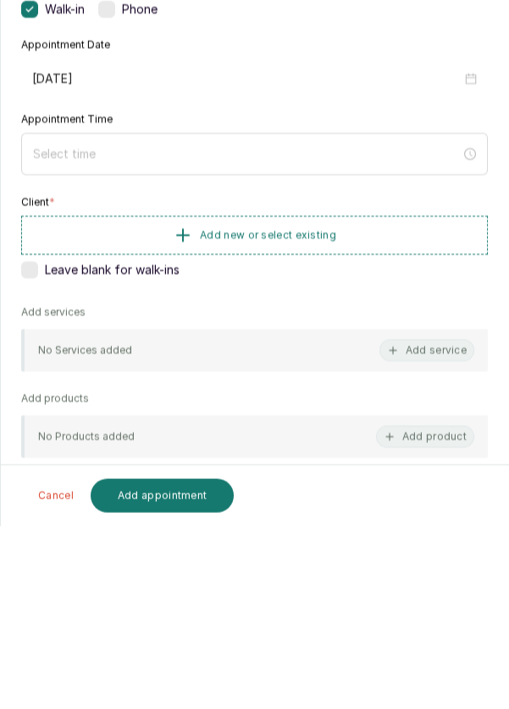
type input "[DATE]"
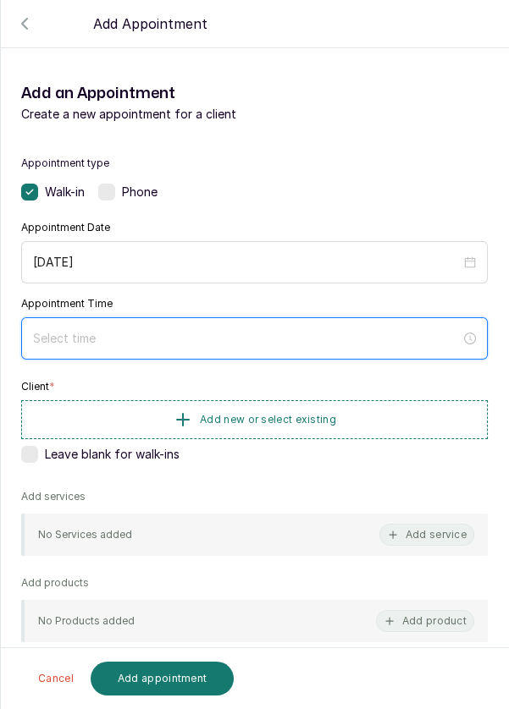
click at [317, 337] on input at bounding box center [246, 338] width 427 height 19
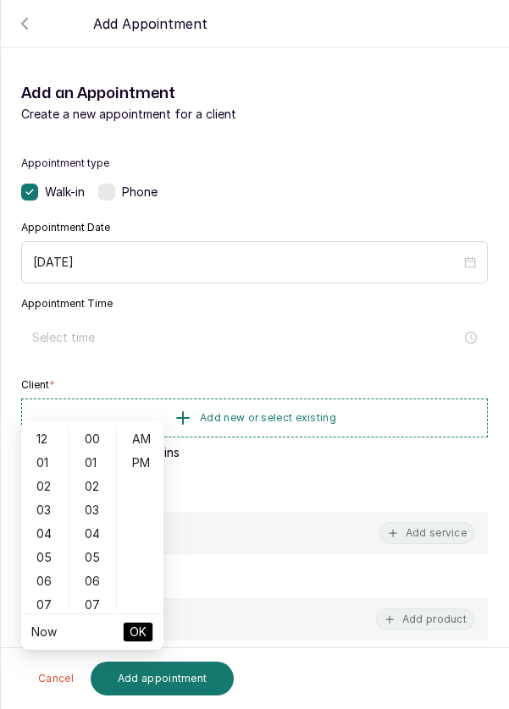
click at [50, 451] on div "01" at bounding box center [45, 463] width 41 height 24
click at [152, 451] on div "PM" at bounding box center [140, 463] width 41 height 24
type input "1:00 pm"
click at [140, 616] on span "OK" at bounding box center [137, 632] width 17 height 32
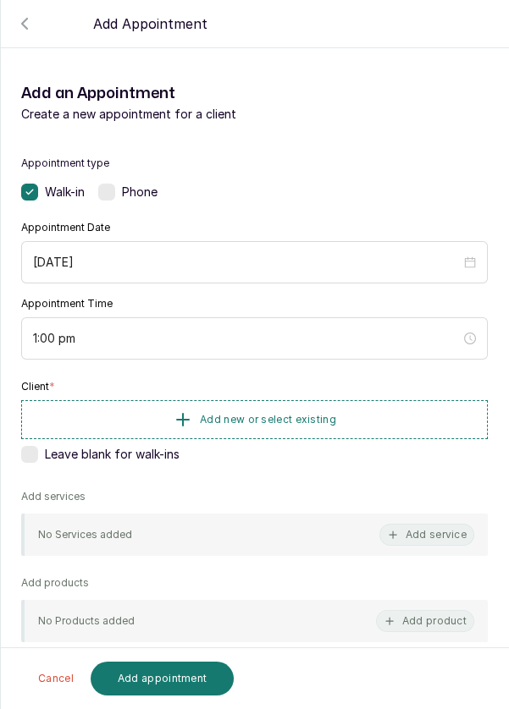
click at [342, 427] on button "Add new or select existing" at bounding box center [254, 419] width 466 height 39
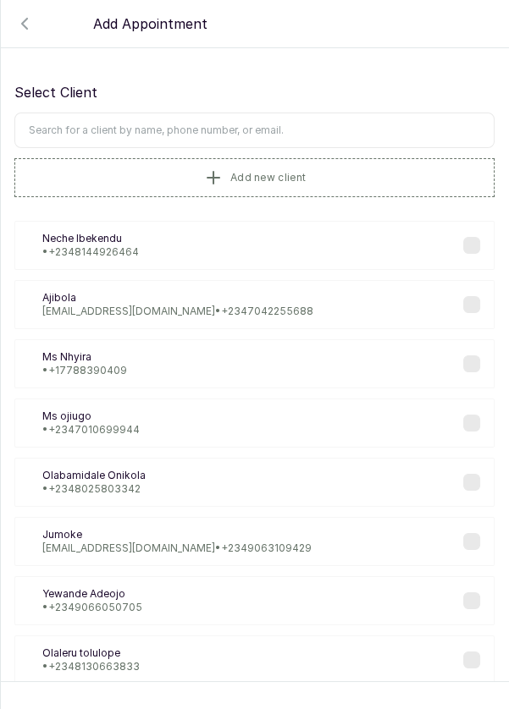
click at [352, 135] on input "text" at bounding box center [254, 131] width 480 height 36
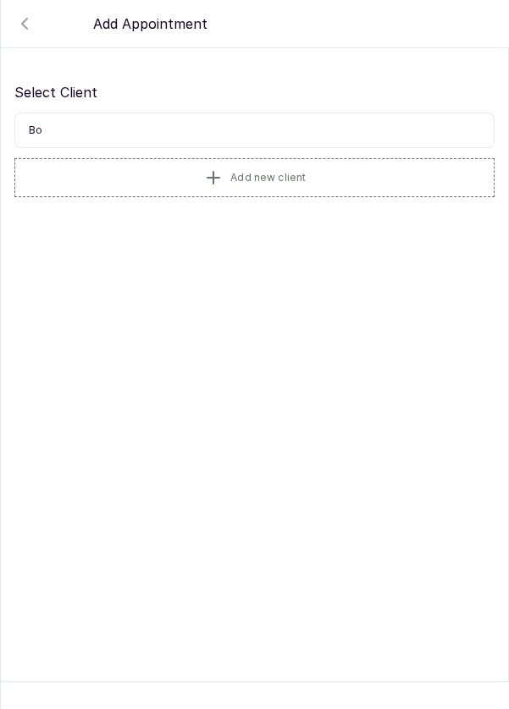
type input "B"
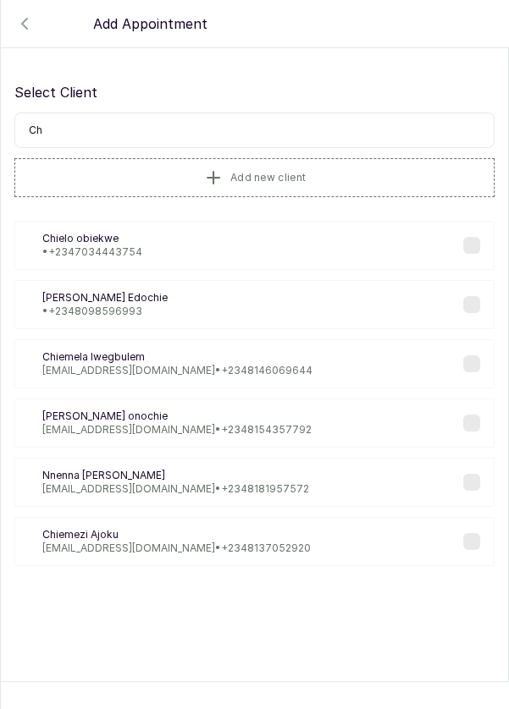
type input "C"
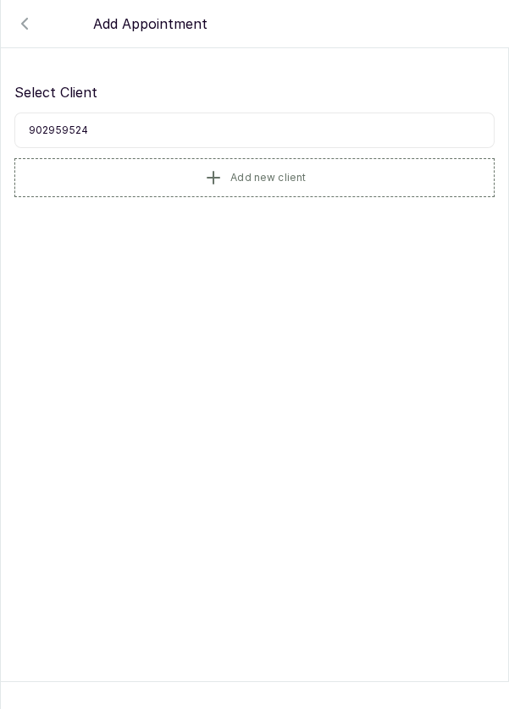
type input "9029595243"
click at [240, 179] on span "Add new client" at bounding box center [267, 178] width 75 height 14
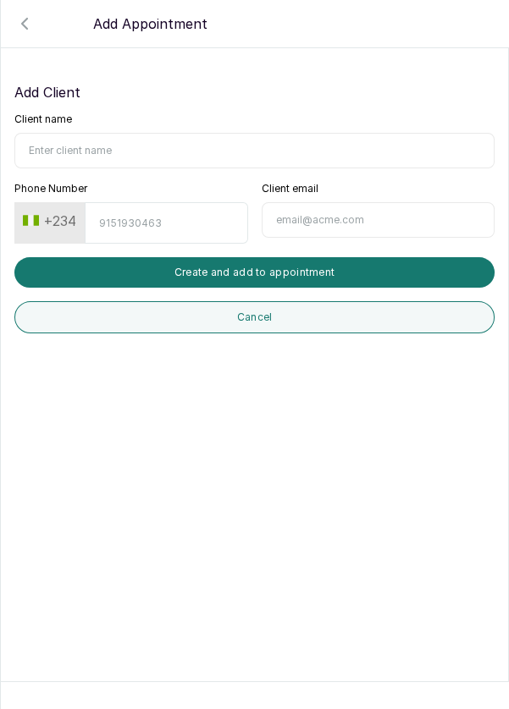
click at [207, 156] on input "Client name" at bounding box center [254, 151] width 480 height 36
type input "[PERSON_NAME]"
click at [115, 226] on input "Phone Number" at bounding box center [166, 222] width 162 height 41
type input "9029595243"
click at [363, 278] on button "Create and add to appointment" at bounding box center [254, 272] width 480 height 30
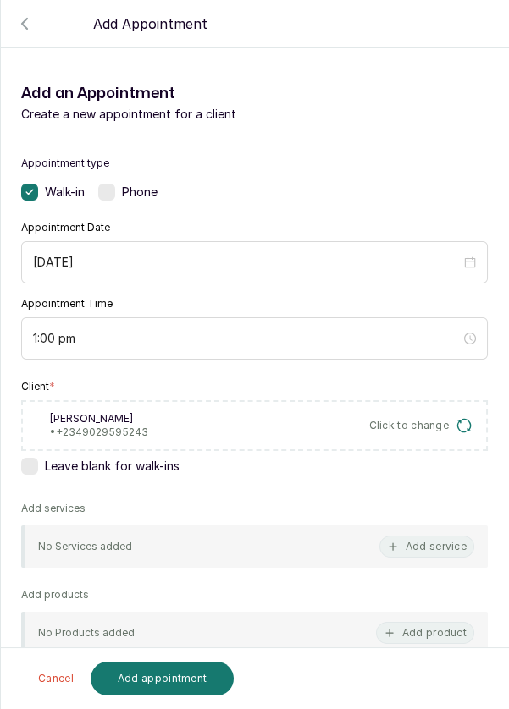
click at [428, 538] on button "Add service" at bounding box center [426, 547] width 95 height 22
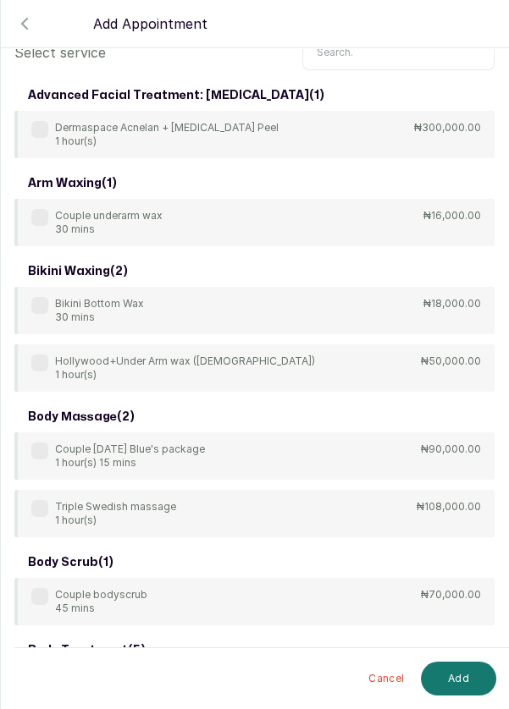
scroll to position [0, 0]
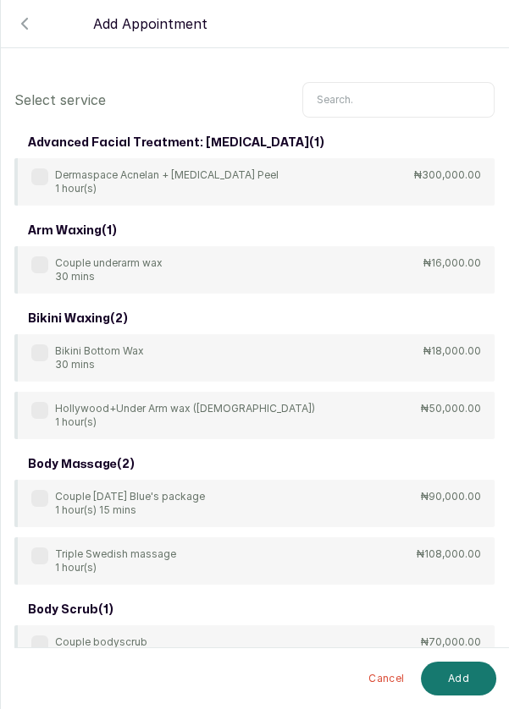
click at [401, 82] on input "text" at bounding box center [398, 100] width 192 height 36
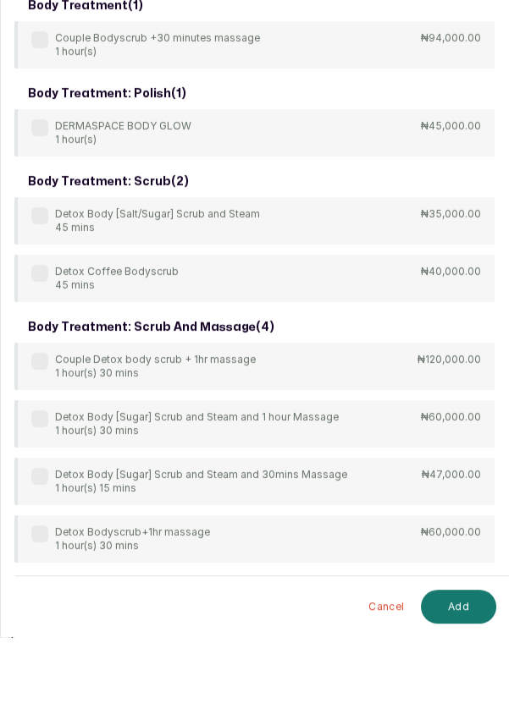
scroll to position [148, 0]
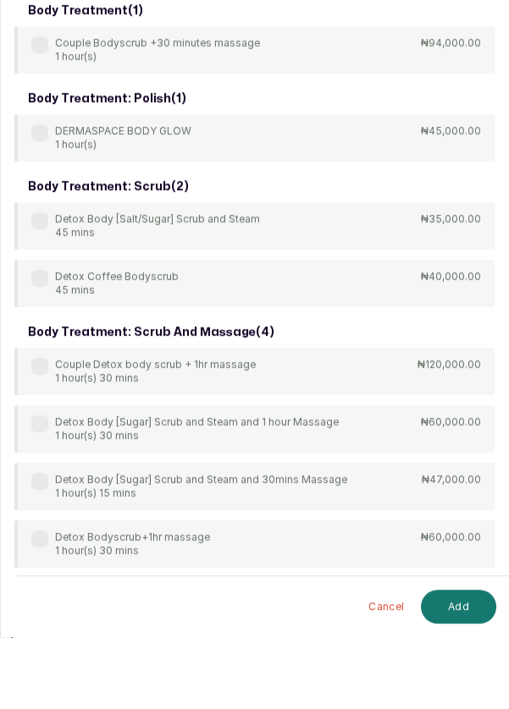
type input "Body"
click at [51, 282] on div "body scrub ( 1 ) Couple bodyscrub 45 mins ₦70,000.00 body treatment ( 1 ) Coupl…" at bounding box center [254, 659] width 480 height 1358
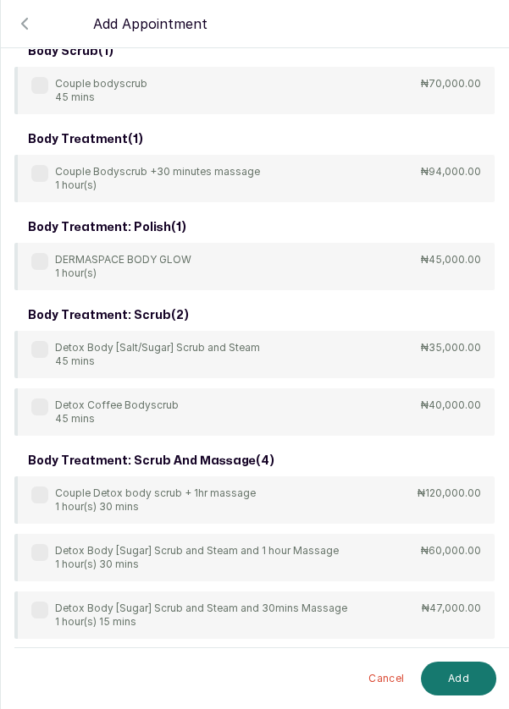
scroll to position [0, 0]
click at [22, 350] on div "Detox Body [Salt/Sugar] Scrub and Steam 45 mins ₦35,000.00" at bounding box center [254, 354] width 480 height 47
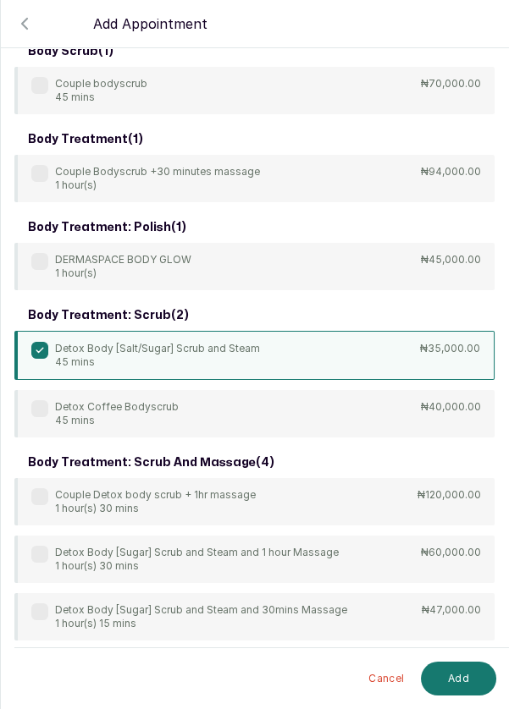
click at [480, 685] on button "Add" at bounding box center [458, 679] width 75 height 34
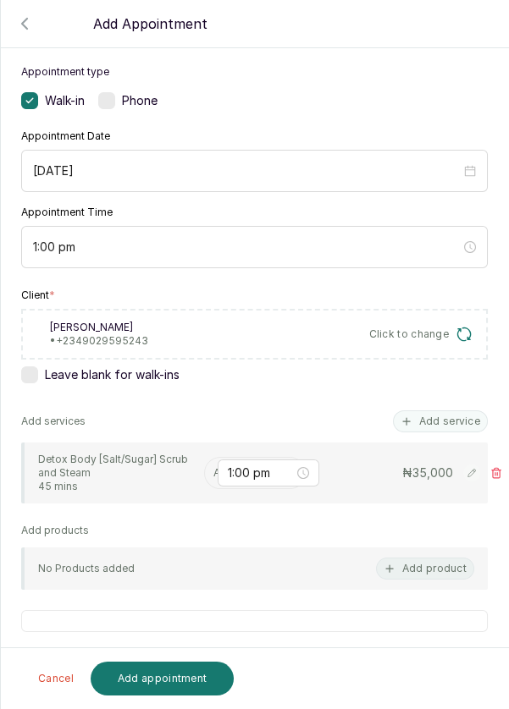
click at [213, 471] on input "text" at bounding box center [214, 473] width 3 height 12
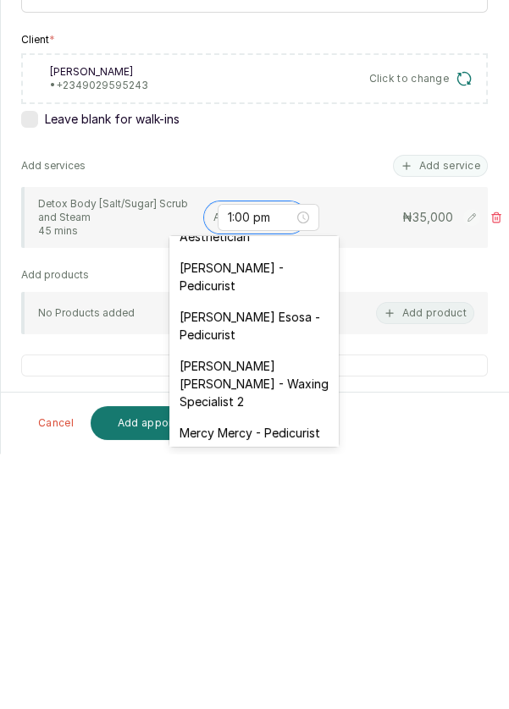
scroll to position [136, 0]
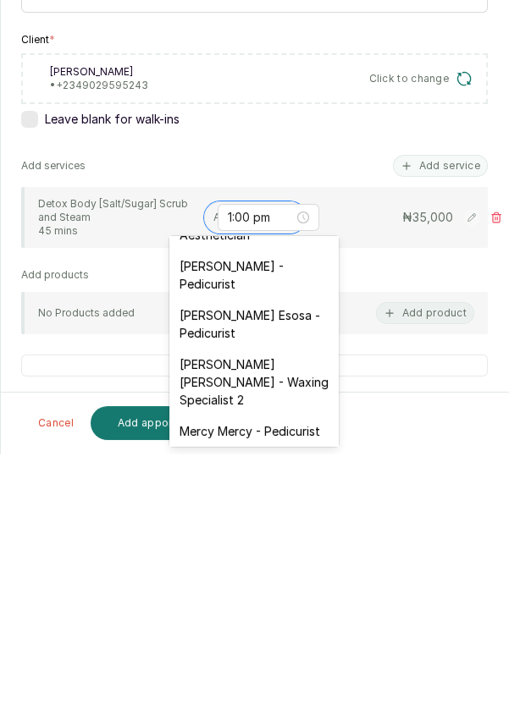
click at [244, 576] on div "[PERSON_NAME] Esosa - Pedicurist" at bounding box center [253, 579] width 169 height 49
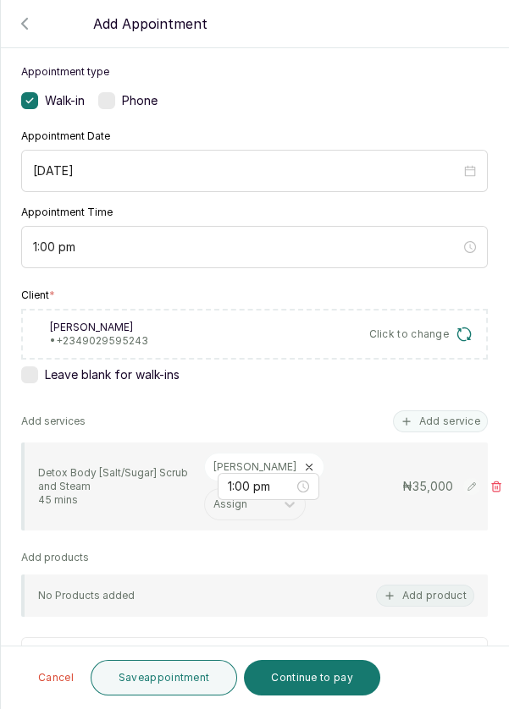
click at [146, 681] on button "Save appointment" at bounding box center [164, 678] width 147 height 36
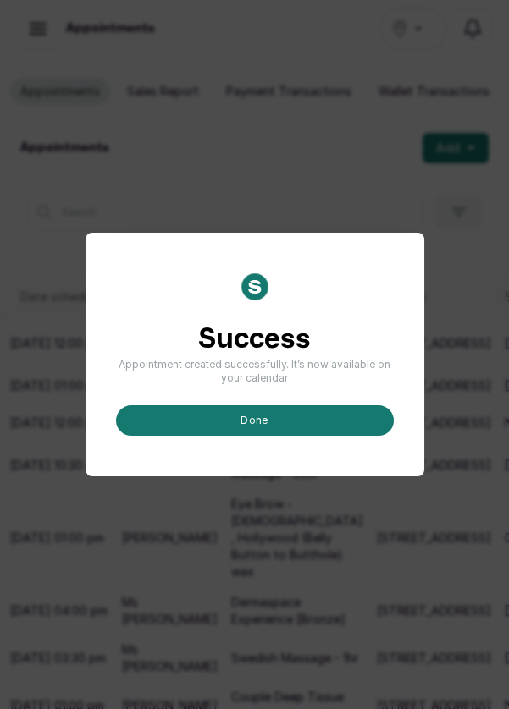
click at [281, 436] on button "done" at bounding box center [255, 420] width 278 height 30
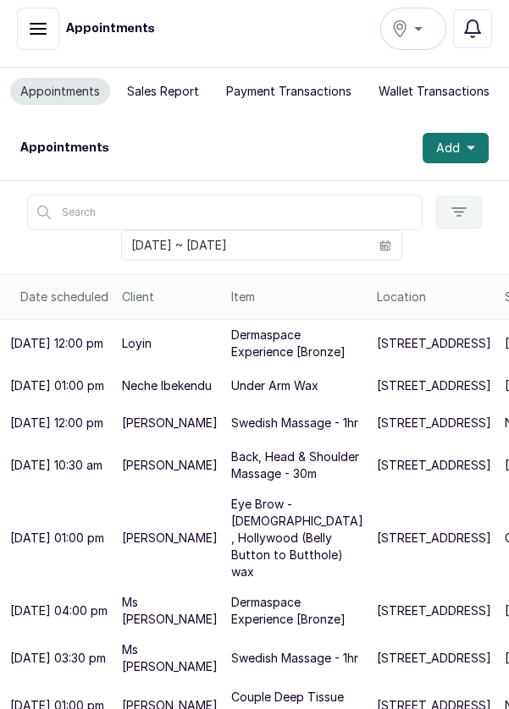
click at [449, 133] on button "Add" at bounding box center [455, 148] width 66 height 30
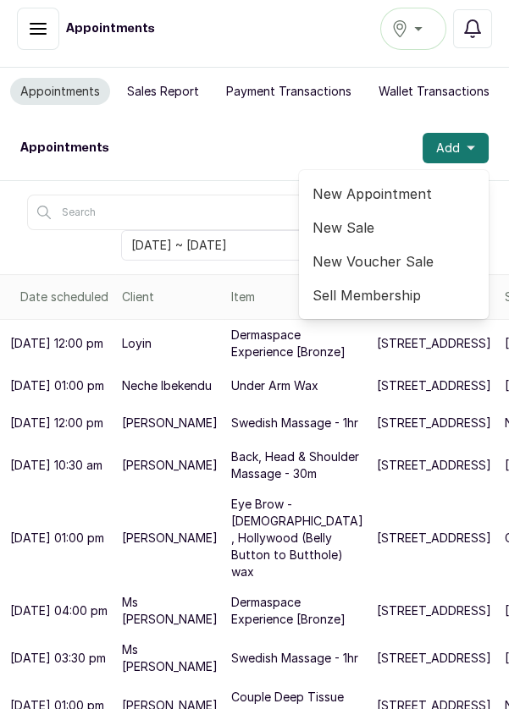
click at [405, 184] on span "New Appointment" at bounding box center [393, 194] width 162 height 20
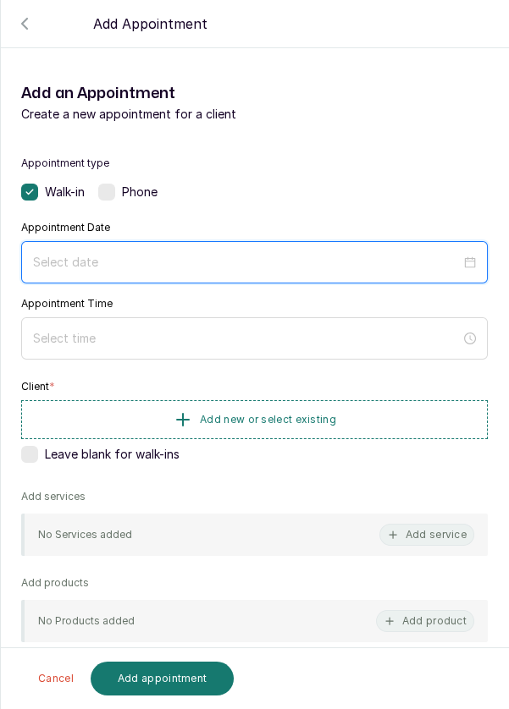
click at [299, 253] on input at bounding box center [246, 262] width 427 height 19
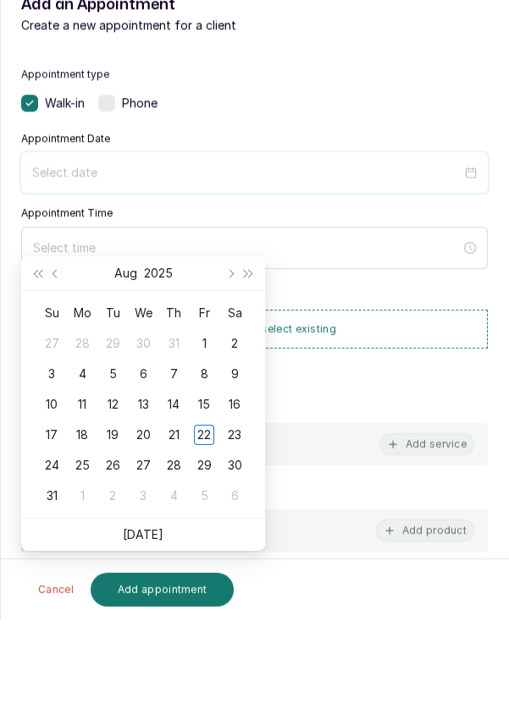
scroll to position [69, 0]
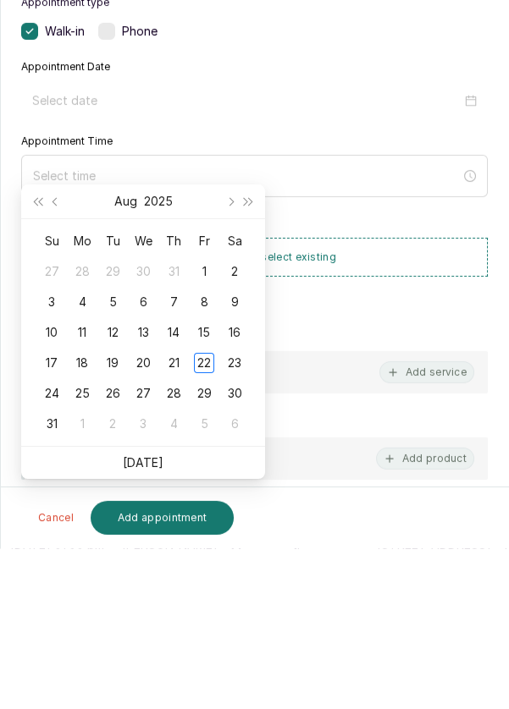
click at [237, 514] on div "23" at bounding box center [234, 524] width 20 height 20
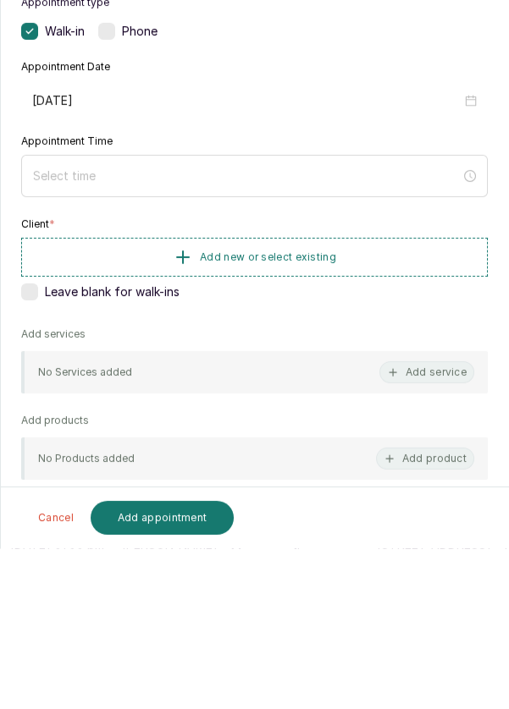
type input "[DATE]"
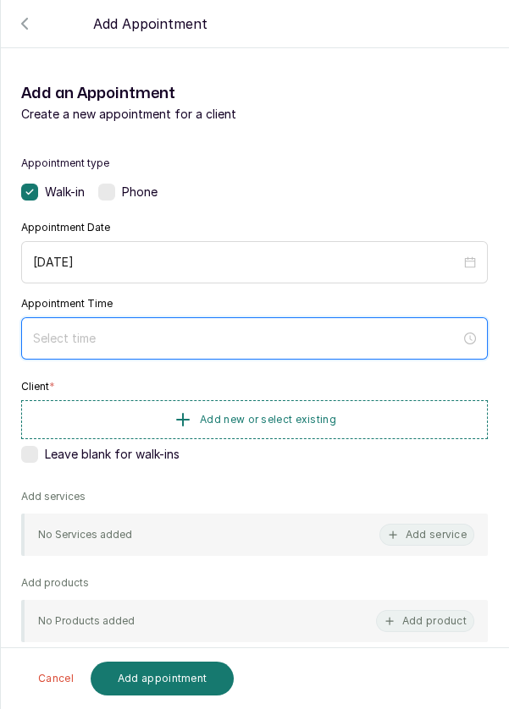
click at [294, 331] on input at bounding box center [246, 338] width 427 height 19
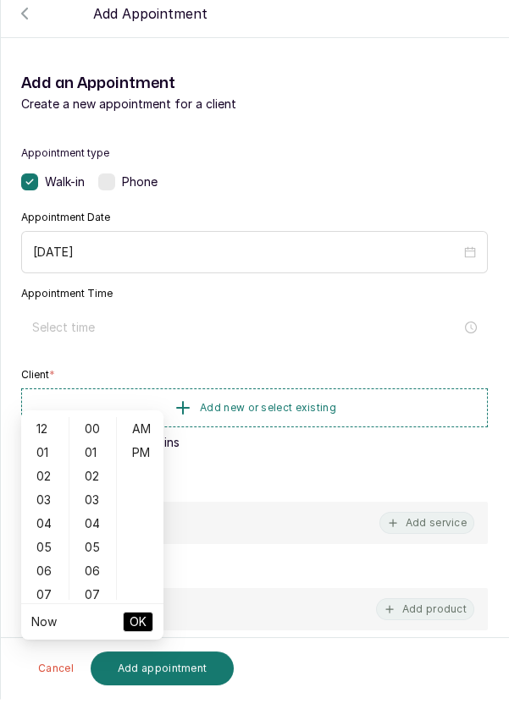
click at [50, 475] on div "02" at bounding box center [45, 487] width 41 height 24
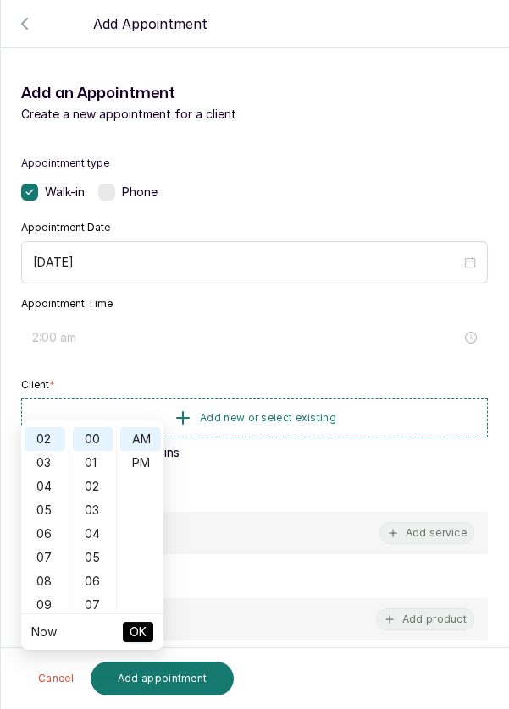
click at [141, 451] on div "PM" at bounding box center [140, 463] width 41 height 24
type input "2:00 pm"
click at [147, 622] on button "OK" at bounding box center [138, 632] width 30 height 20
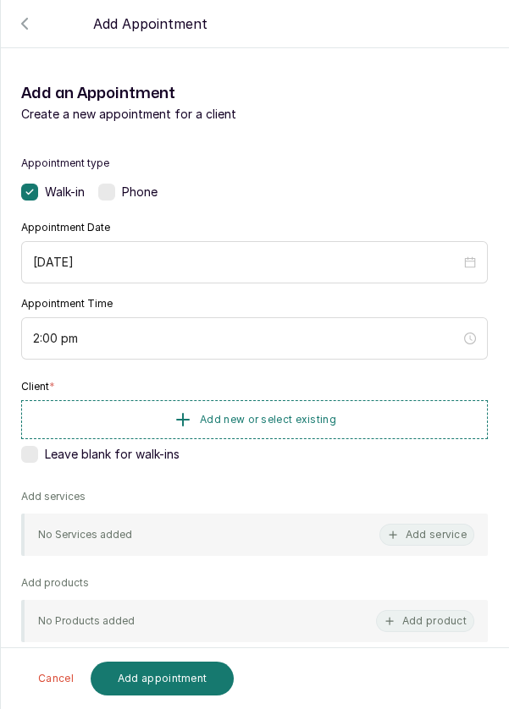
click at [293, 416] on span "Add new or select existing" at bounding box center [268, 420] width 136 height 14
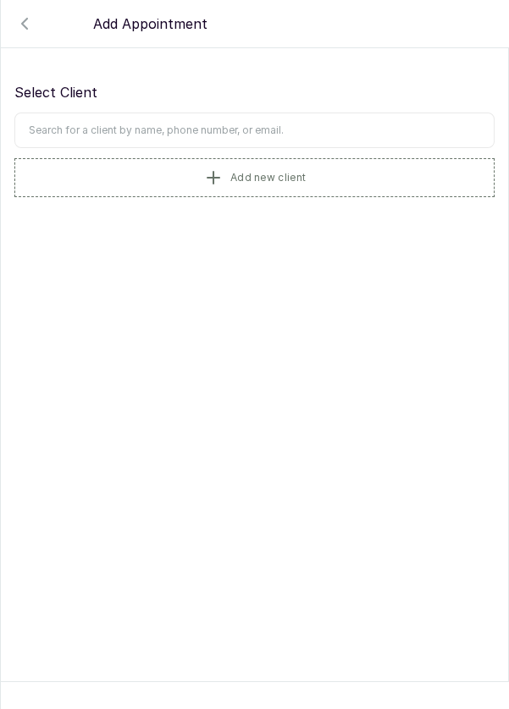
click at [331, 132] on input "text" at bounding box center [254, 131] width 480 height 36
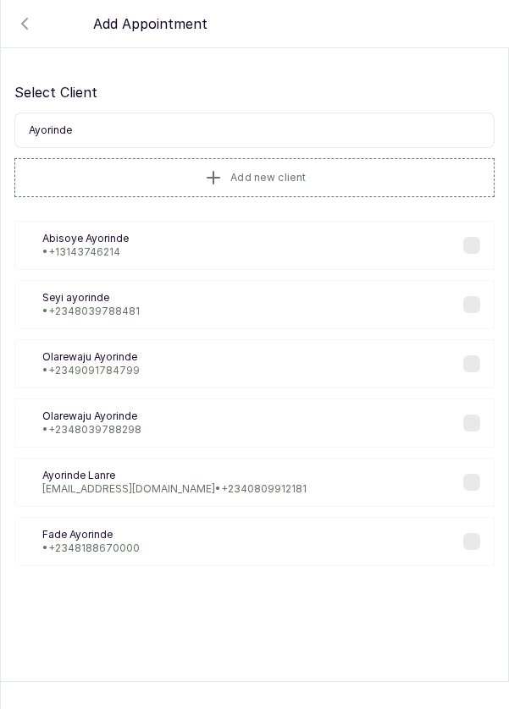
scroll to position [0, 0]
type input "A"
type input "Seun"
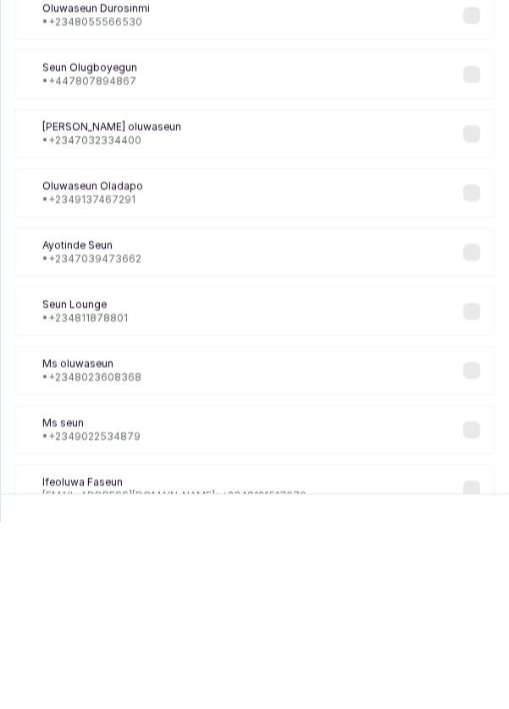
scroll to position [69, 0]
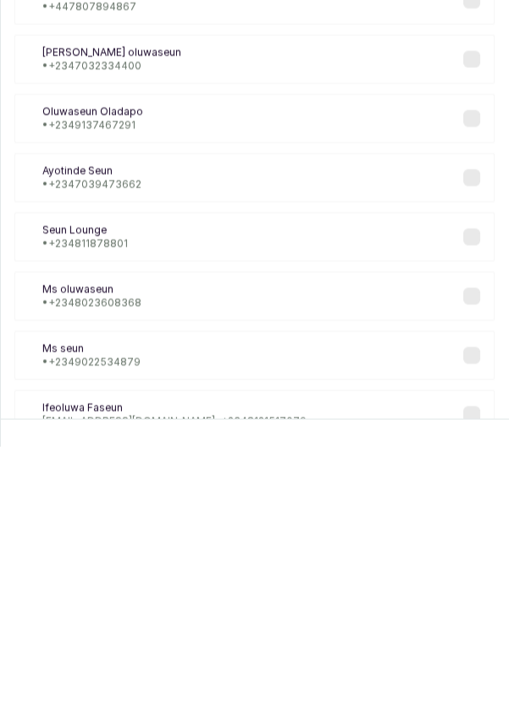
click at [472, 450] on div "AS [PERSON_NAME] • [PHONE_NUMBER]" at bounding box center [254, 440] width 480 height 49
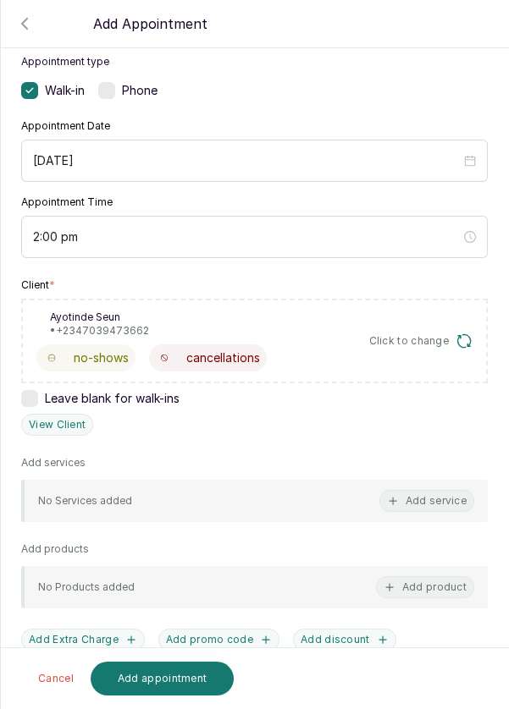
click at [432, 490] on button "Add service" at bounding box center [426, 501] width 95 height 22
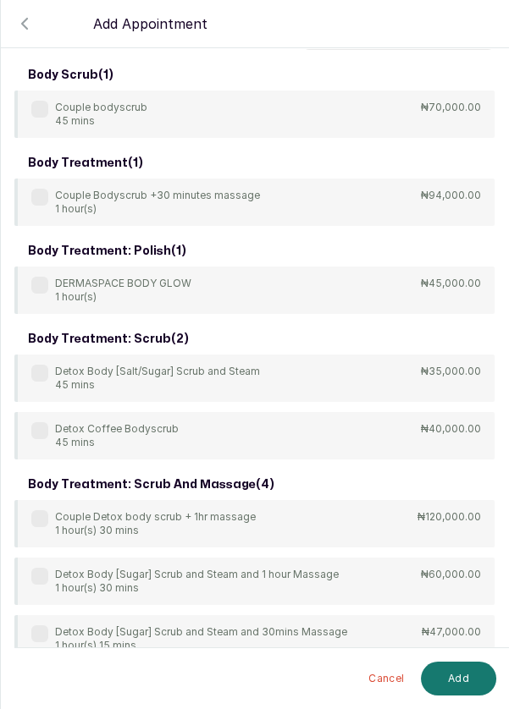
scroll to position [0, 0]
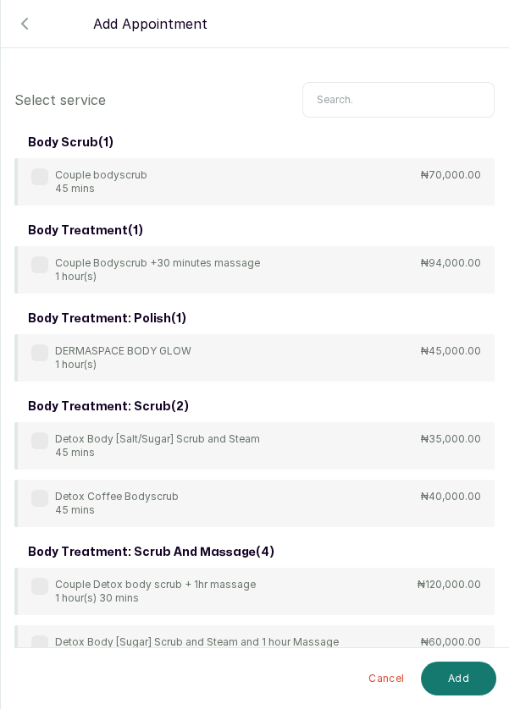
click at [402, 102] on input "text" at bounding box center [398, 100] width 192 height 36
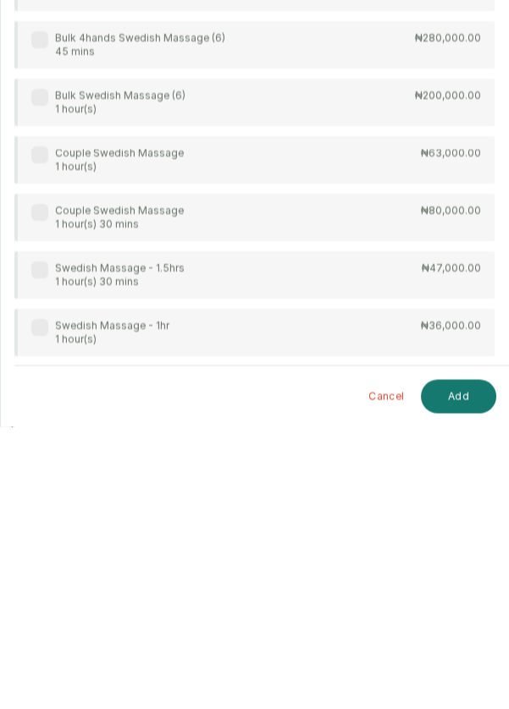
scroll to position [81, 0]
type input "Swed"
click at [39, 602] on label at bounding box center [39, 610] width 17 height 17
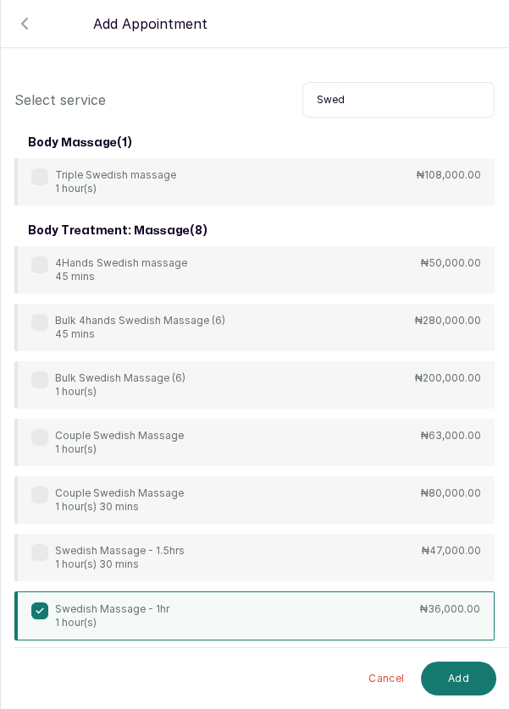
click at [458, 671] on button "Add" at bounding box center [458, 679] width 75 height 34
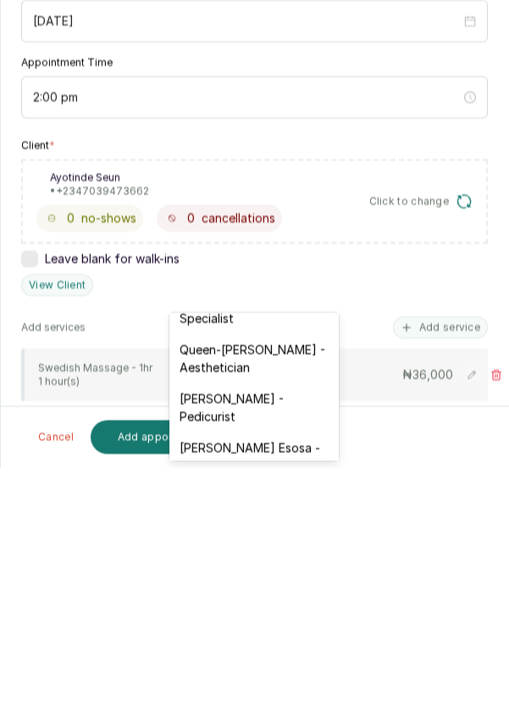
scroll to position [80, 0]
click at [272, 639] on div "[PERSON_NAME] - Pedicurist" at bounding box center [253, 649] width 169 height 49
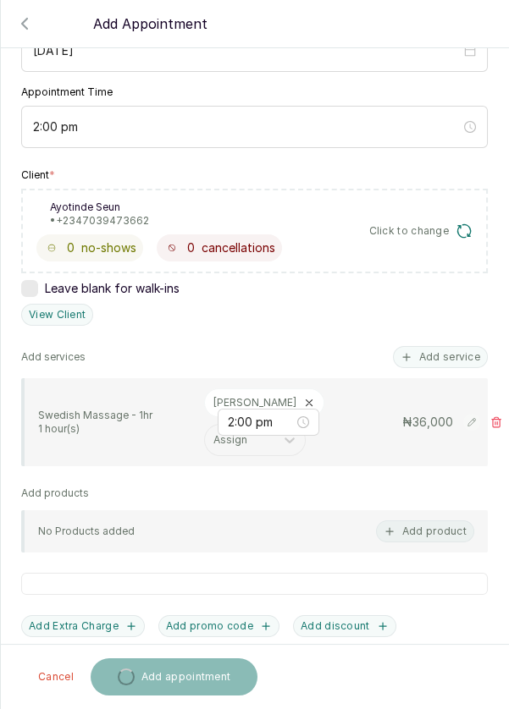
scroll to position [314, 0]
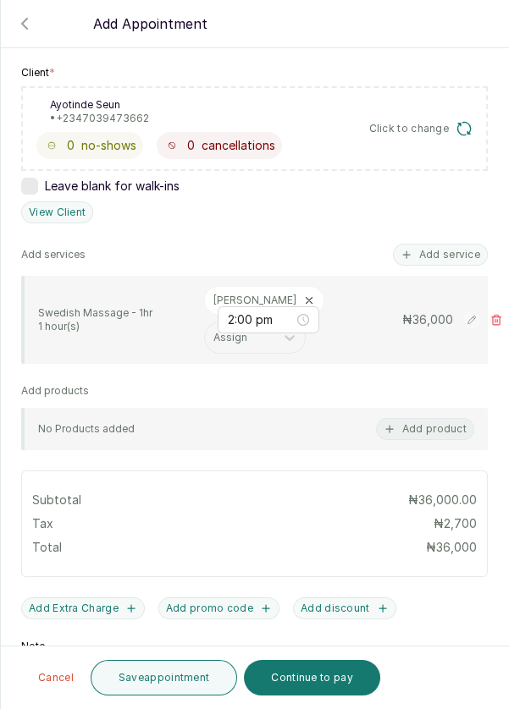
click at [146, 676] on button "Save appointment" at bounding box center [164, 678] width 147 height 36
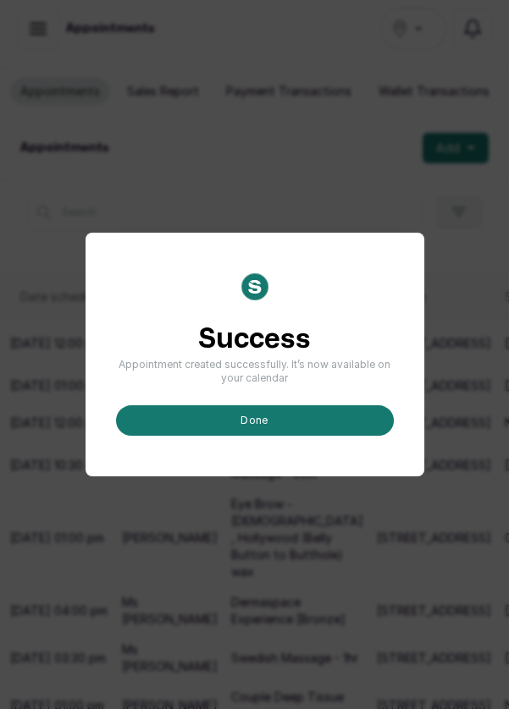
click at [336, 436] on button "done" at bounding box center [255, 420] width 278 height 30
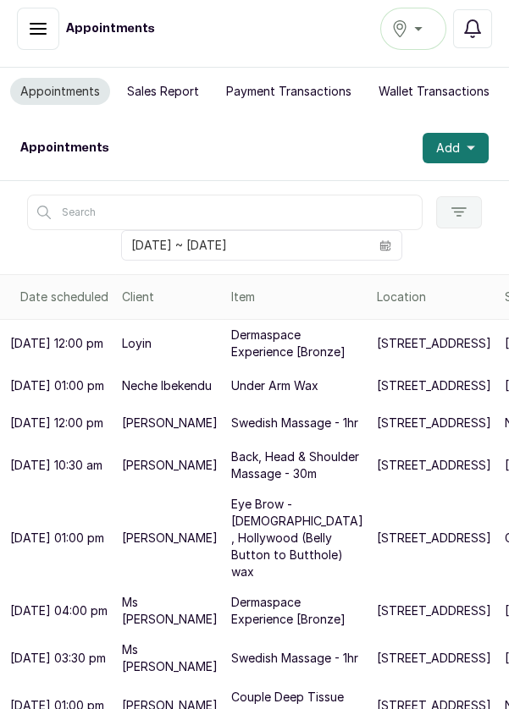
click at [458, 140] on span "Add" at bounding box center [448, 148] width 24 height 17
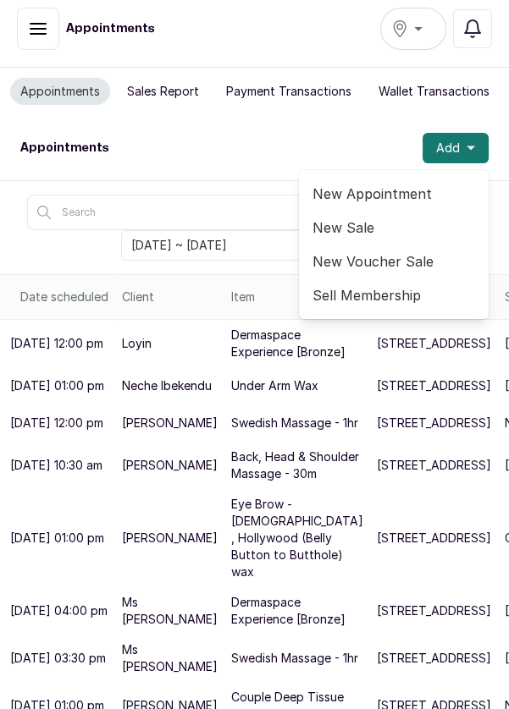
click at [393, 184] on span "New Appointment" at bounding box center [393, 194] width 162 height 20
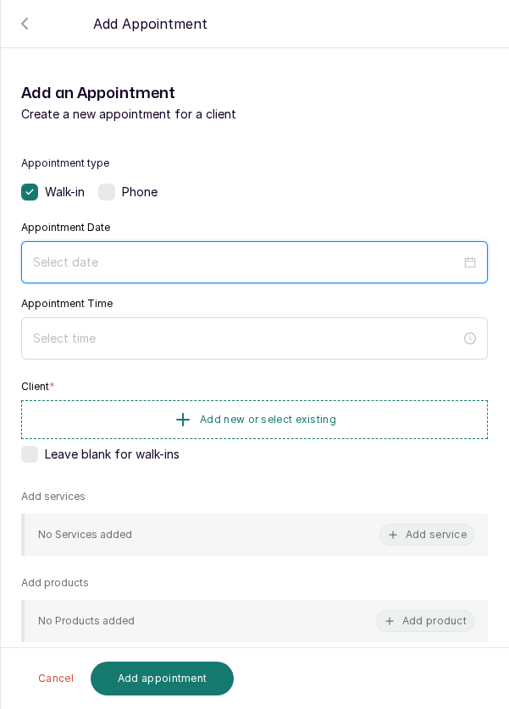
click at [286, 253] on input at bounding box center [246, 262] width 427 height 19
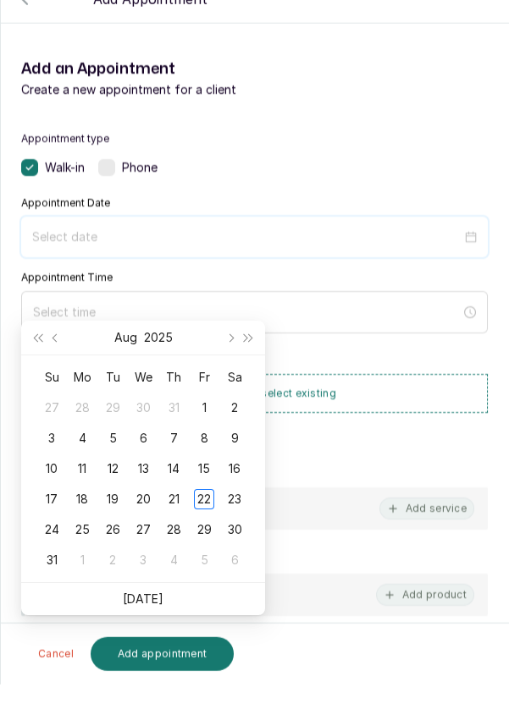
scroll to position [69, 0]
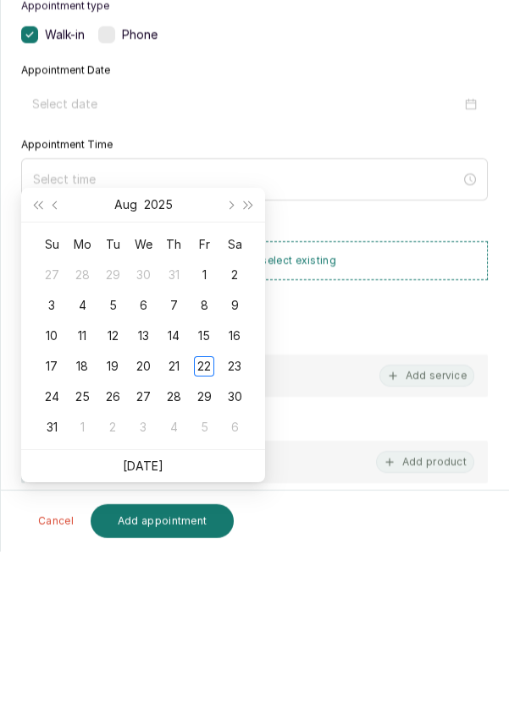
click at [241, 509] on td "23" at bounding box center [234, 524] width 30 height 30
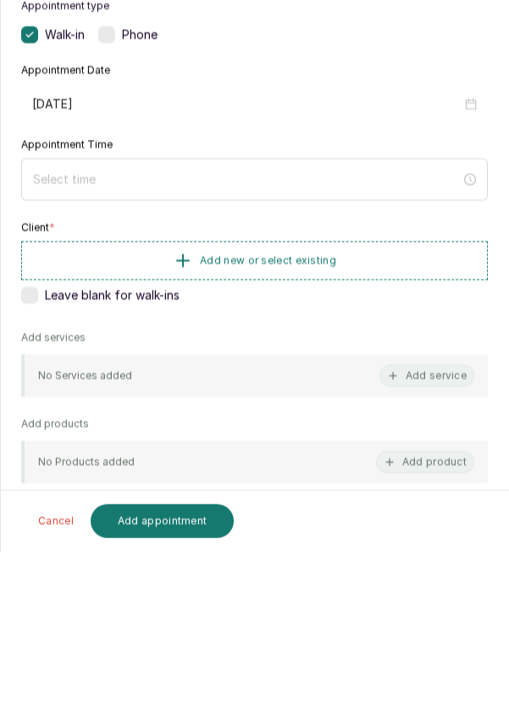
type input "[DATE]"
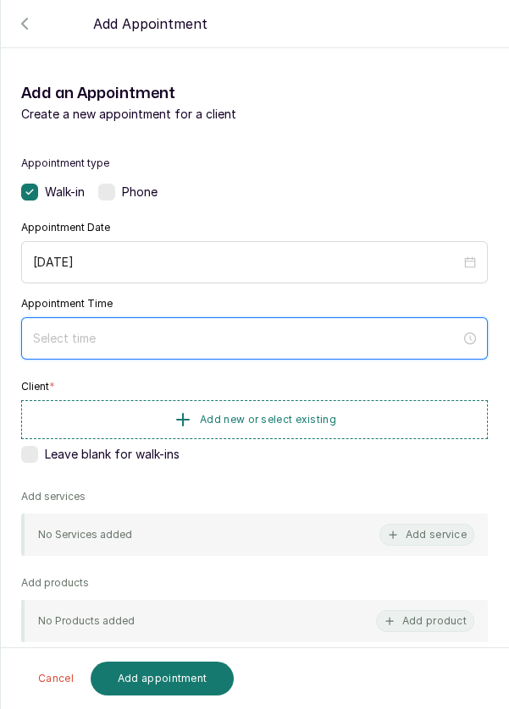
click at [316, 341] on input at bounding box center [246, 338] width 427 height 19
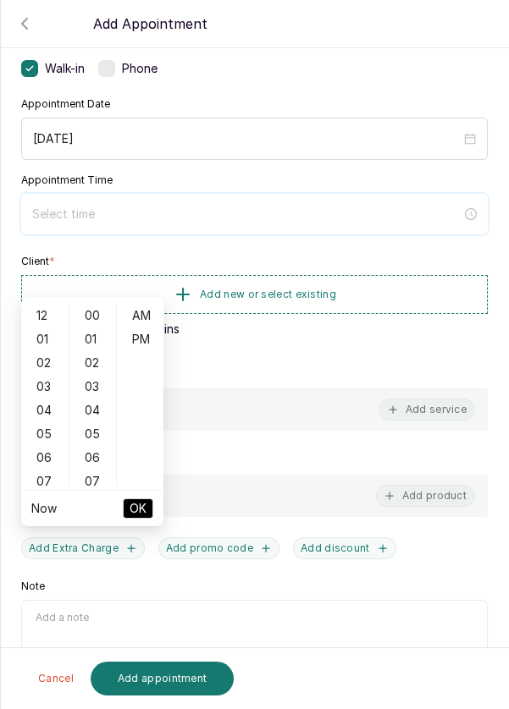
scroll to position [137, 0]
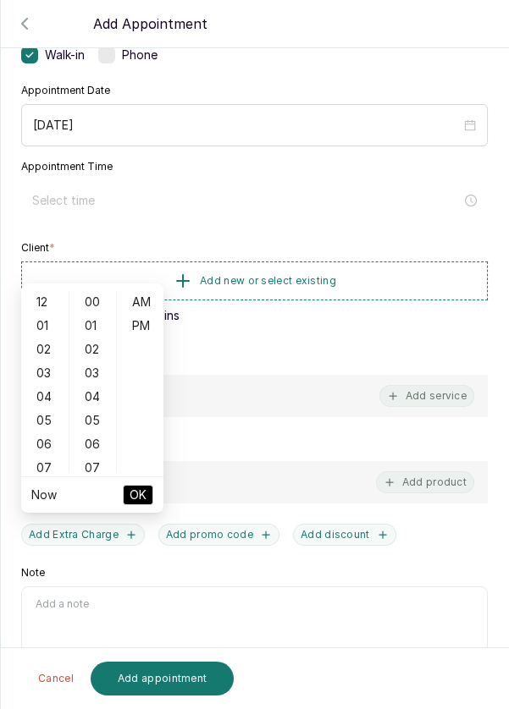
click at [39, 338] on div "02" at bounding box center [45, 350] width 41 height 24
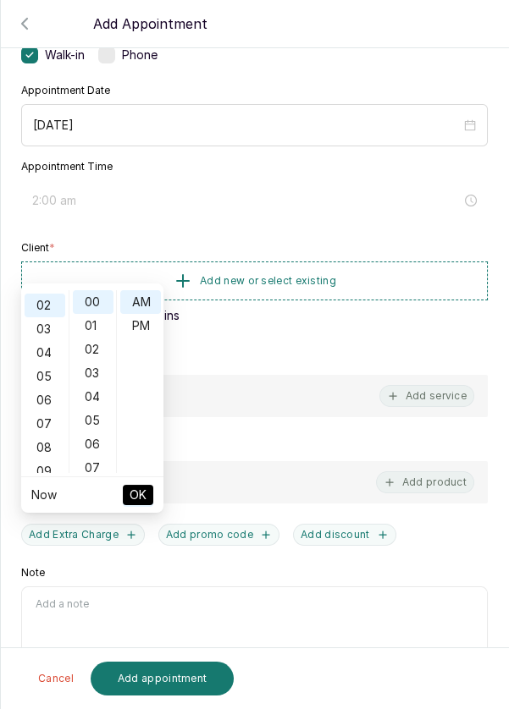
scroll to position [47, 0]
click at [145, 314] on div "PM" at bounding box center [140, 326] width 41 height 24
type input "2:00 pm"
click at [141, 479] on span "OK" at bounding box center [137, 495] width 17 height 32
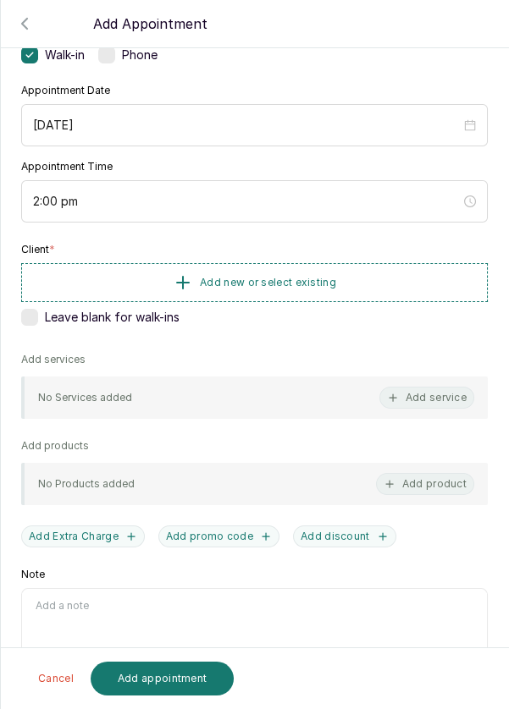
click at [308, 293] on button "Add new or select existing" at bounding box center [254, 282] width 466 height 39
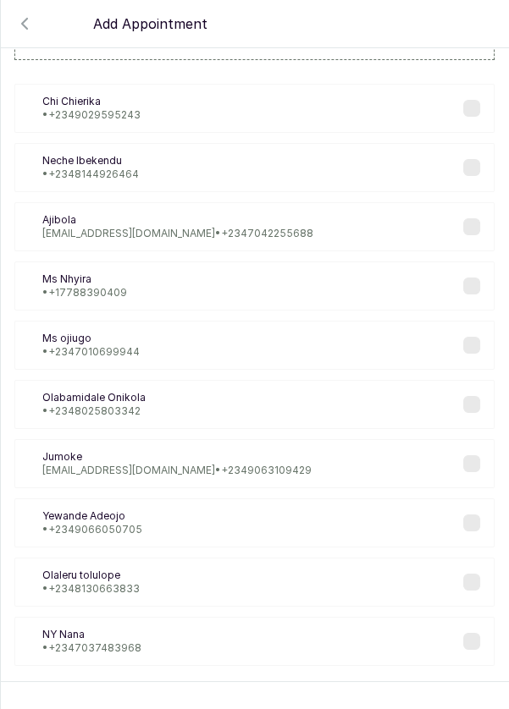
scroll to position [69, 0]
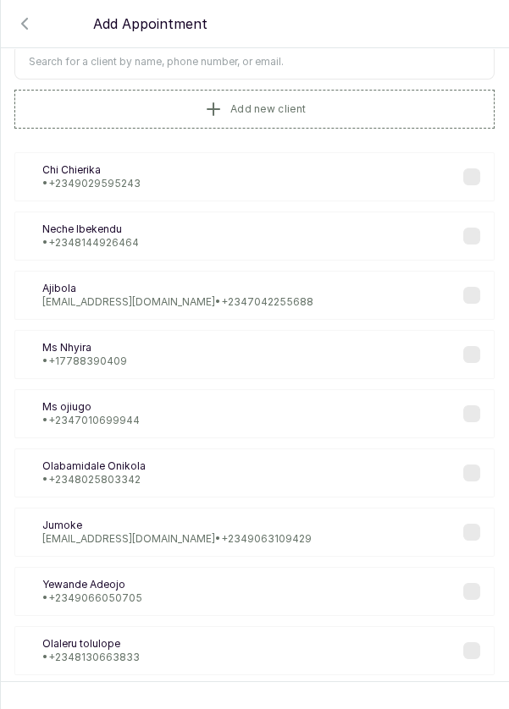
click at [339, 63] on input "text" at bounding box center [254, 62] width 480 height 36
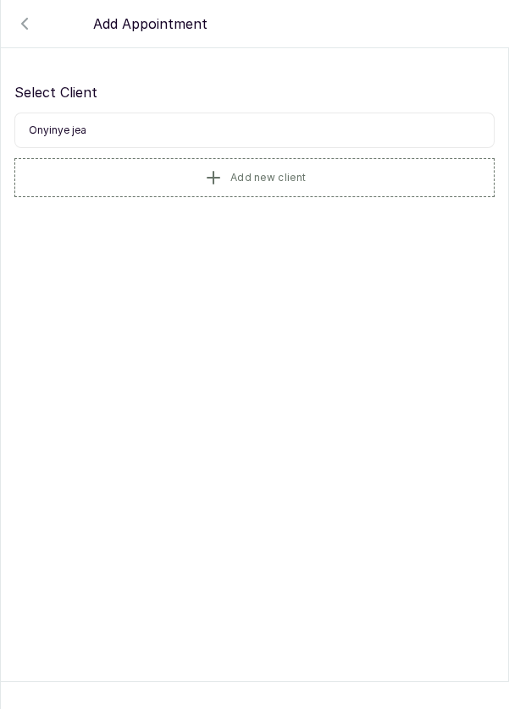
scroll to position [0, 0]
click at [334, 124] on input "Onyinye jes" at bounding box center [254, 131] width 480 height 36
type input "Onyinye"
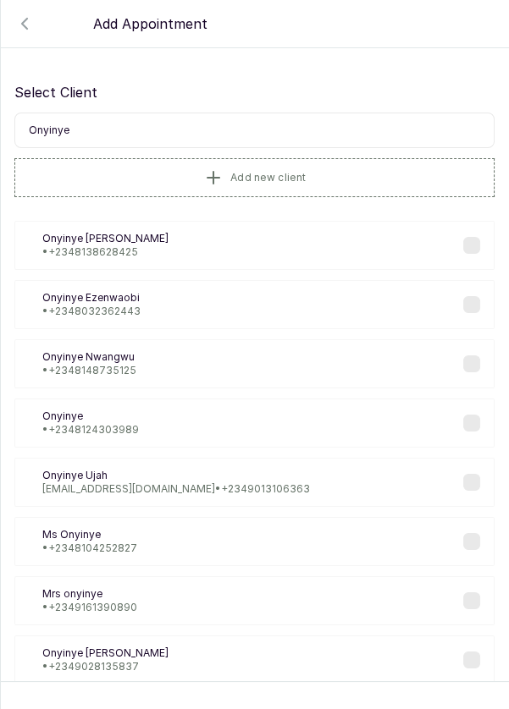
click at [278, 179] on span "Add new client" at bounding box center [267, 178] width 75 height 14
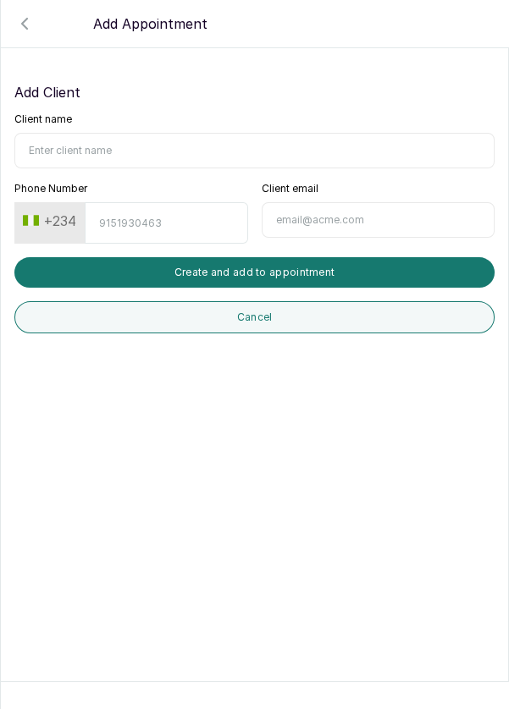
click at [67, 153] on input "Client name" at bounding box center [254, 151] width 480 height 36
type input "Onyinye [PERSON_NAME]"
click at [170, 228] on input "Phone Number" at bounding box center [166, 222] width 162 height 41
type input "8032362443"
click at [382, 257] on button "Create and add to appointment" at bounding box center [254, 272] width 480 height 30
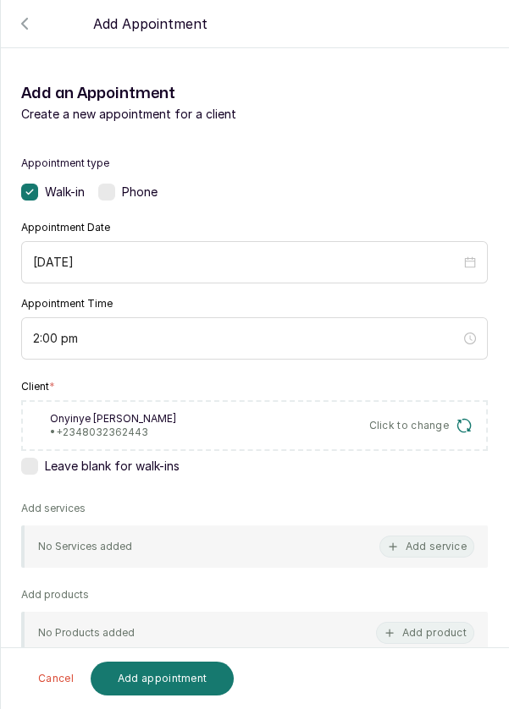
click at [432, 547] on button "Add service" at bounding box center [426, 547] width 95 height 22
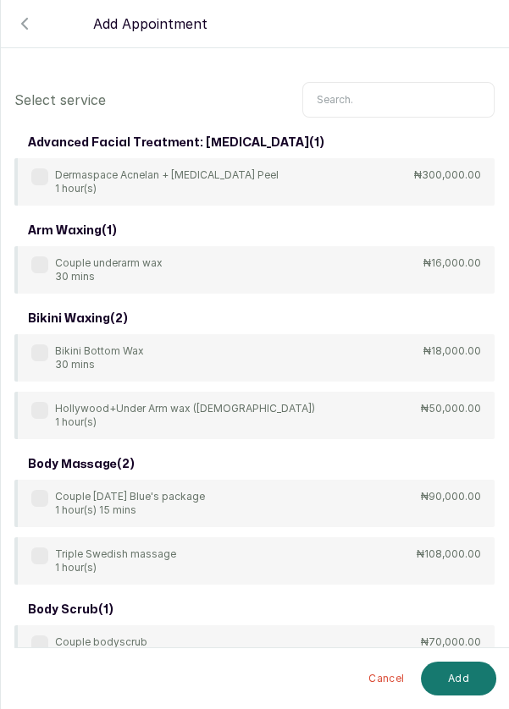
click at [400, 99] on input "text" at bounding box center [398, 100] width 192 height 36
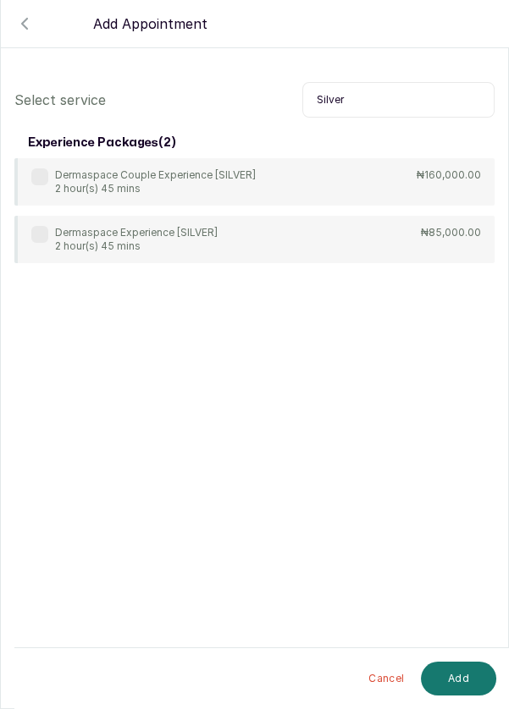
type input "Silver"
click at [55, 235] on p "Dermaspace Experience [SILVER]" at bounding box center [136, 233] width 162 height 14
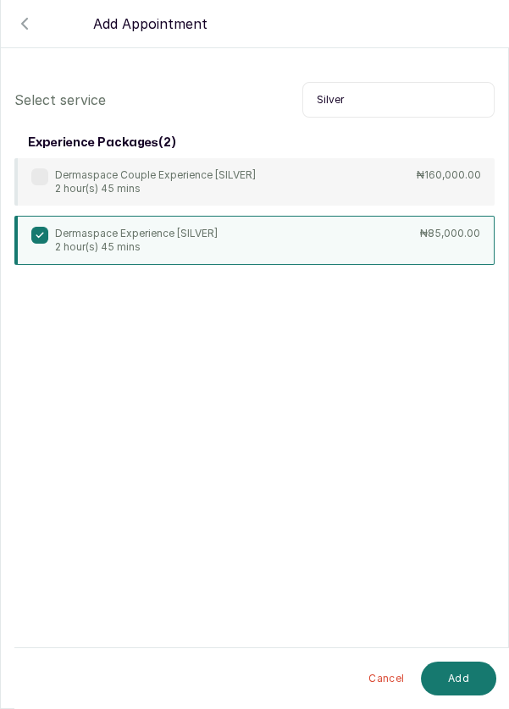
click at [474, 675] on button "Add" at bounding box center [458, 679] width 75 height 34
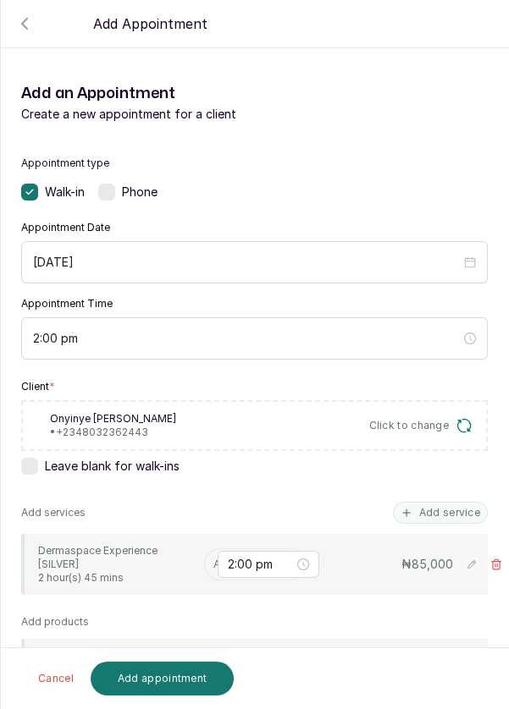
click at [213, 565] on input "text" at bounding box center [214, 565] width 3 height 12
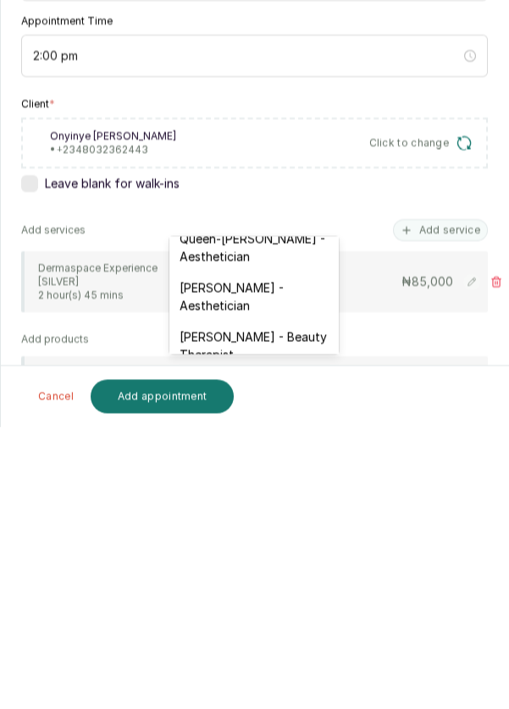
scroll to position [361, 0]
click at [282, 562] on div "[PERSON_NAME] - Aesthetician" at bounding box center [253, 578] width 169 height 49
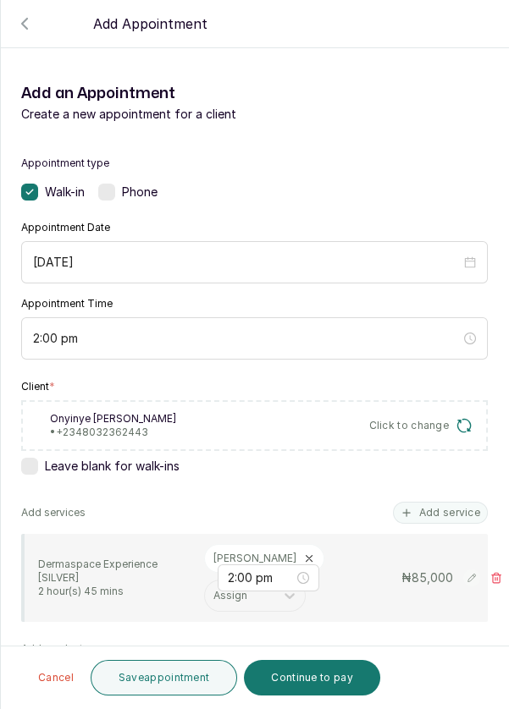
click at [161, 687] on button "Save appointment" at bounding box center [164, 678] width 147 height 36
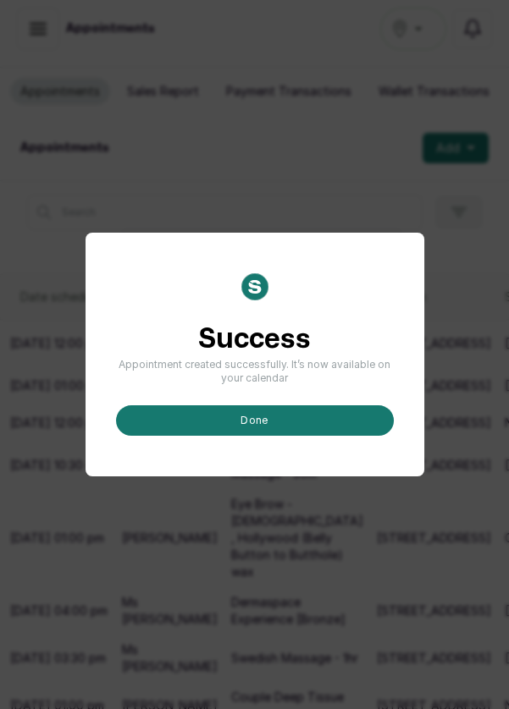
click at [319, 436] on button "done" at bounding box center [255, 420] width 278 height 30
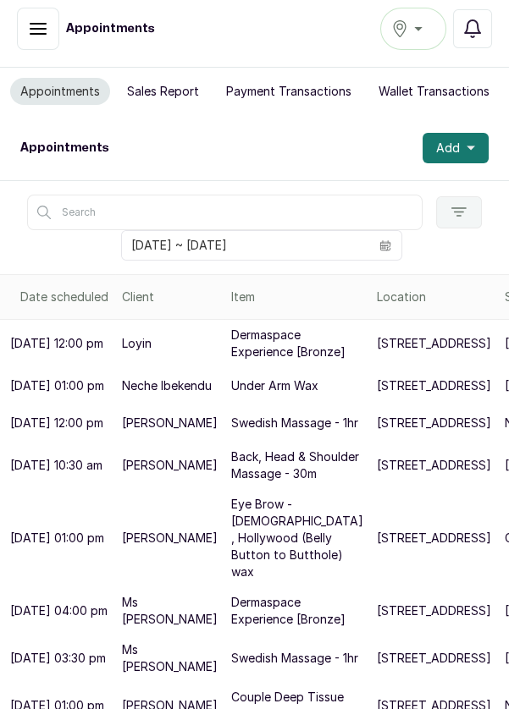
click at [460, 133] on button "Add" at bounding box center [455, 148] width 66 height 30
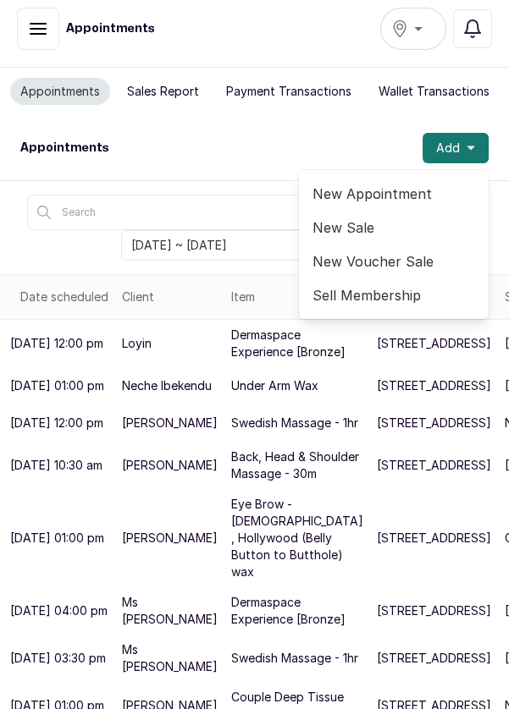
click at [401, 184] on span "New Appointment" at bounding box center [393, 194] width 162 height 20
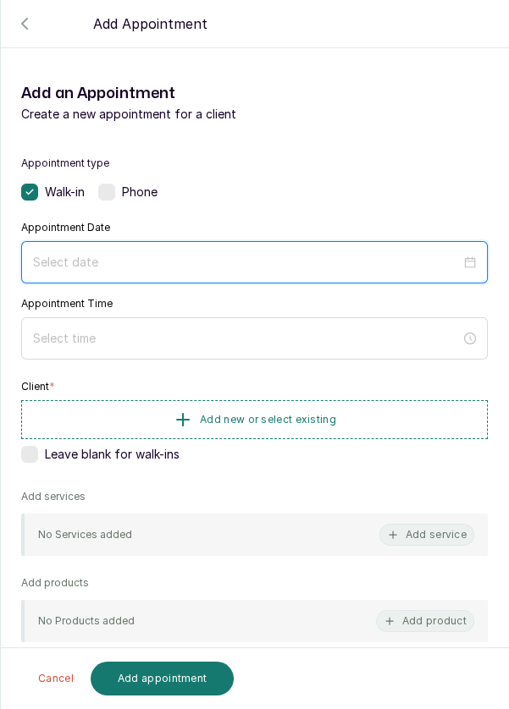
click at [346, 268] on input at bounding box center [246, 262] width 427 height 19
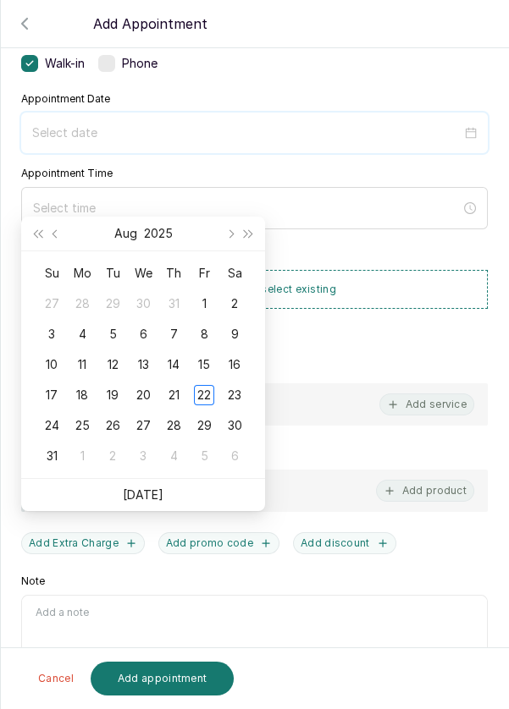
scroll to position [128, 0]
click at [238, 385] on div "23" at bounding box center [234, 395] width 20 height 20
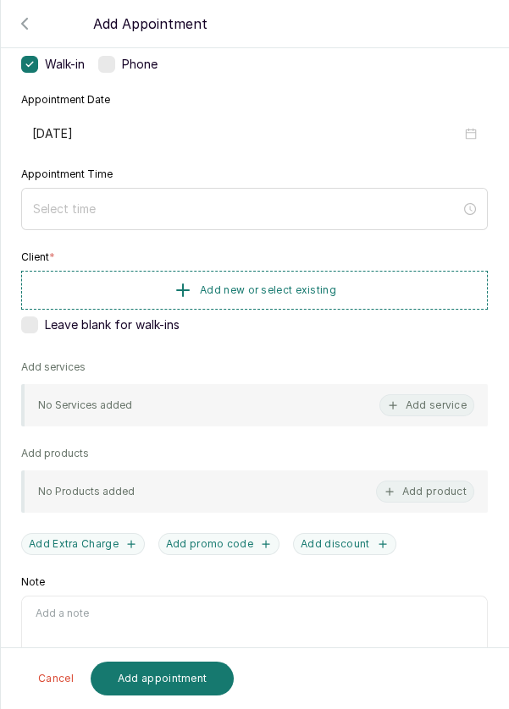
type input "[DATE]"
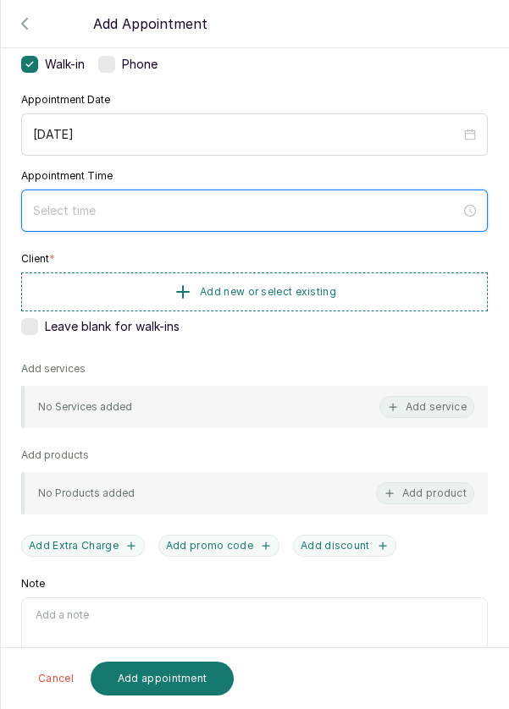
click at [339, 202] on input at bounding box center [246, 210] width 427 height 19
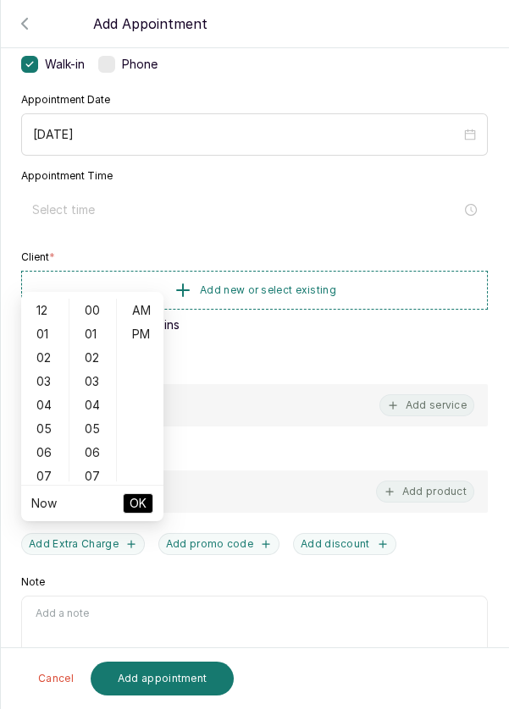
click at [48, 346] on div "02" at bounding box center [45, 358] width 41 height 24
click at [146, 322] on div "PM" at bounding box center [140, 334] width 41 height 24
type input "2:00 pm"
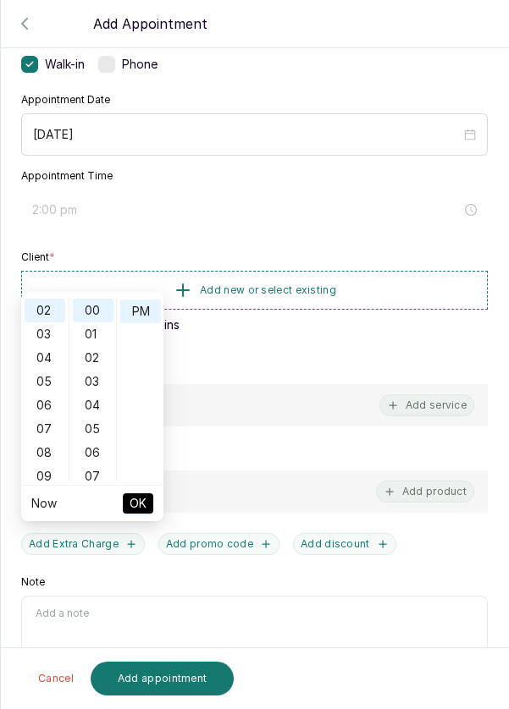
click at [138, 487] on span "OK" at bounding box center [137, 503] width 17 height 32
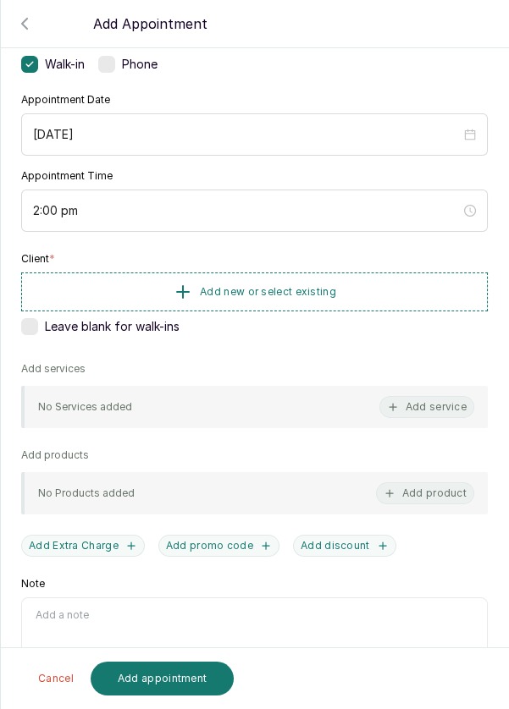
click at [367, 296] on button "Add new or select existing" at bounding box center [254, 292] width 466 height 39
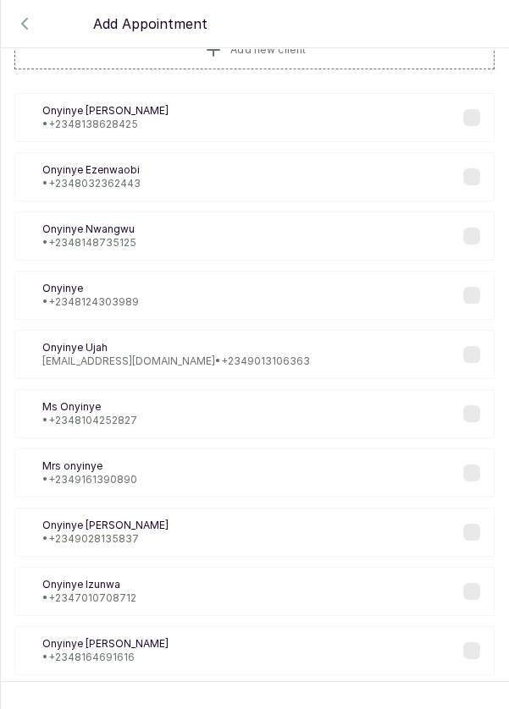
scroll to position [61, 0]
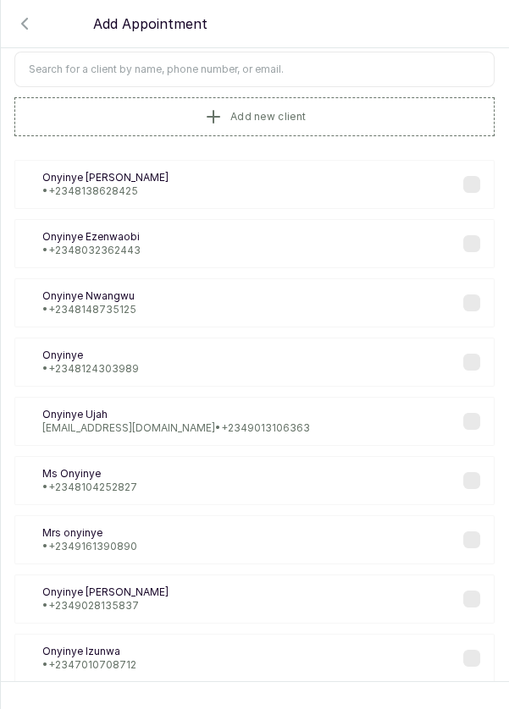
click at [357, 71] on input "text" at bounding box center [254, 70] width 480 height 36
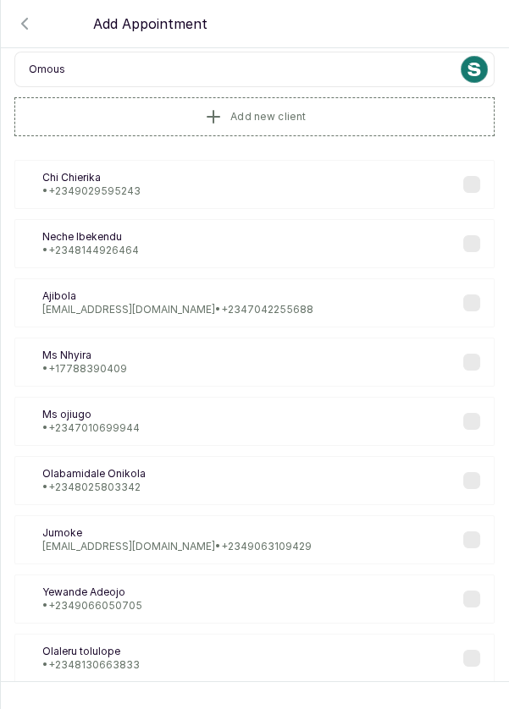
type input "Omousi"
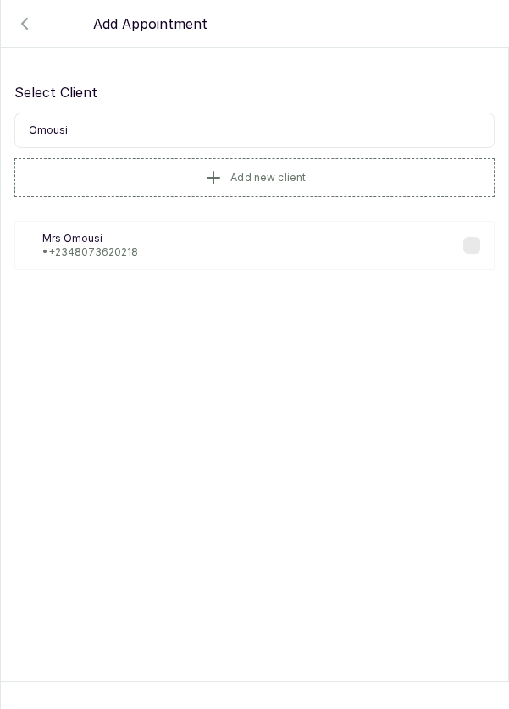
scroll to position [0, 0]
click at [420, 232] on div "MO Mrs [PERSON_NAME] • [PHONE_NUMBER]" at bounding box center [254, 245] width 480 height 49
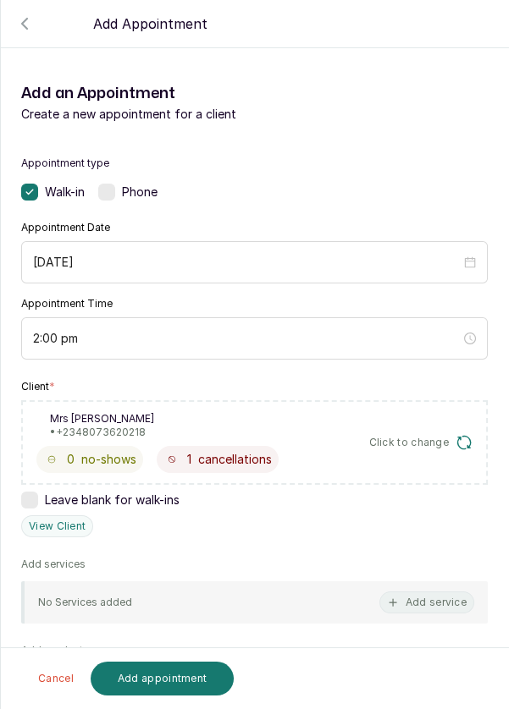
click at [417, 595] on button "Add service" at bounding box center [426, 603] width 95 height 22
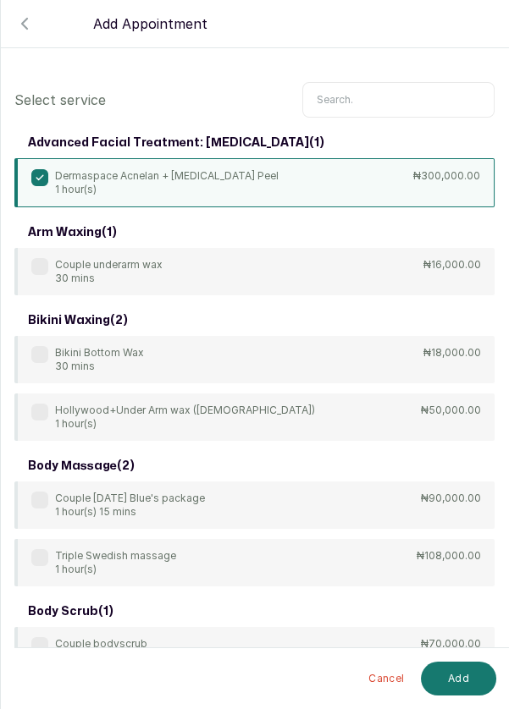
click at [36, 179] on icon at bounding box center [40, 177] width 8 height 8
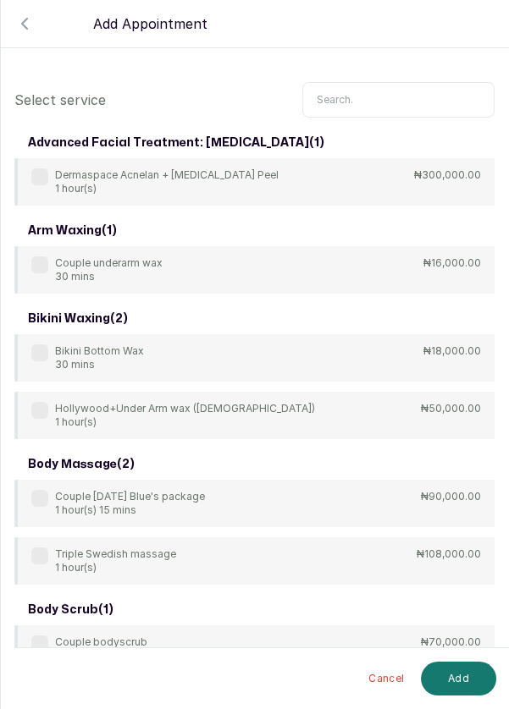
click at [421, 102] on input "text" at bounding box center [398, 100] width 192 height 36
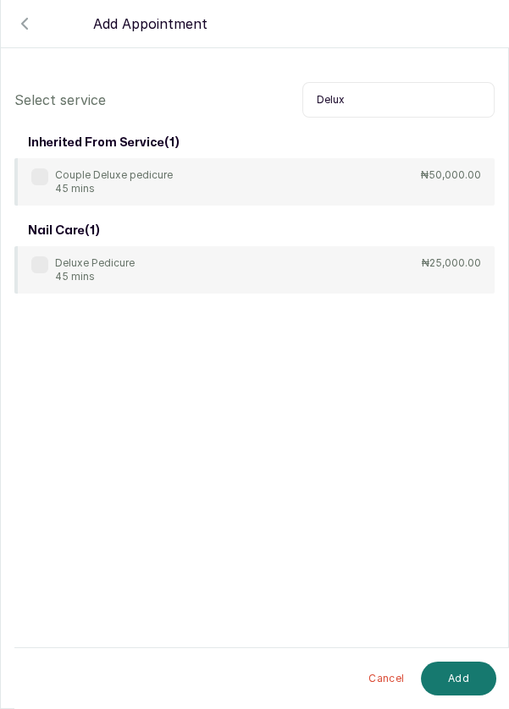
type input "Delux"
click at [43, 163] on div "Couple Deluxe pedicure 45 mins ₦50,000.00" at bounding box center [254, 181] width 480 height 47
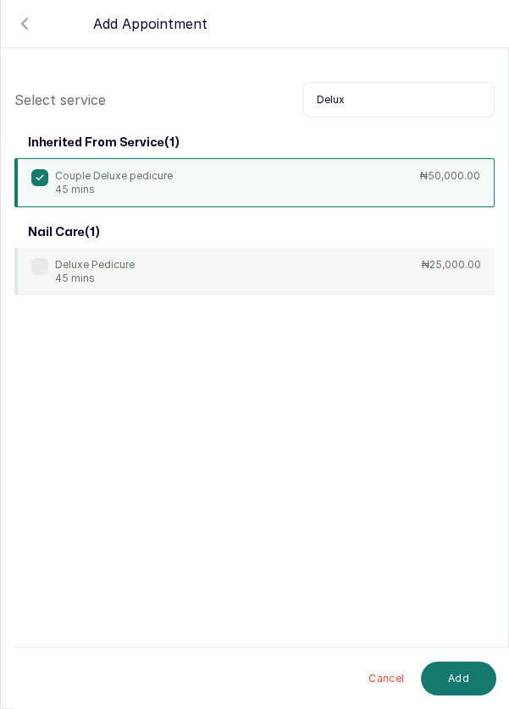
click at [454, 675] on button "Add" at bounding box center [458, 679] width 75 height 34
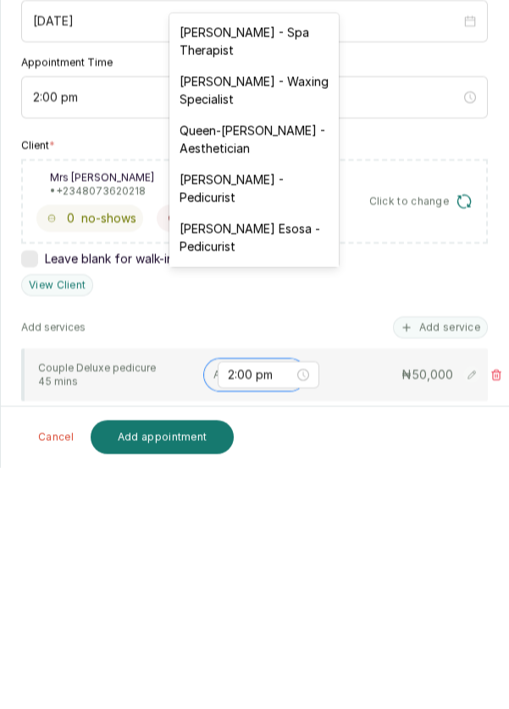
scroll to position [81, 0]
click at [264, 427] on div "[PERSON_NAME] - Pedicurist" at bounding box center [253, 429] width 169 height 49
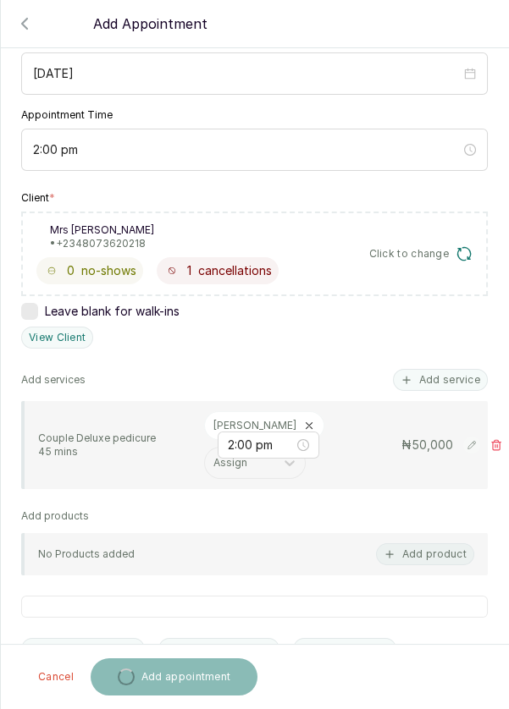
scroll to position [314, 0]
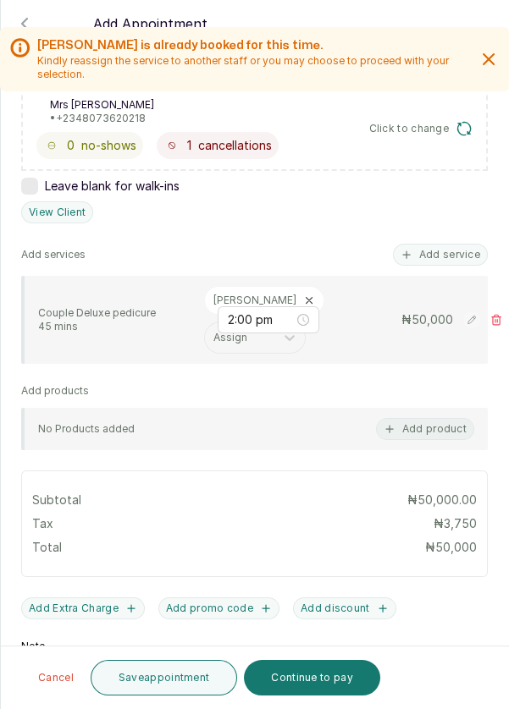
click at [156, 685] on button "Save appointment" at bounding box center [164, 678] width 147 height 36
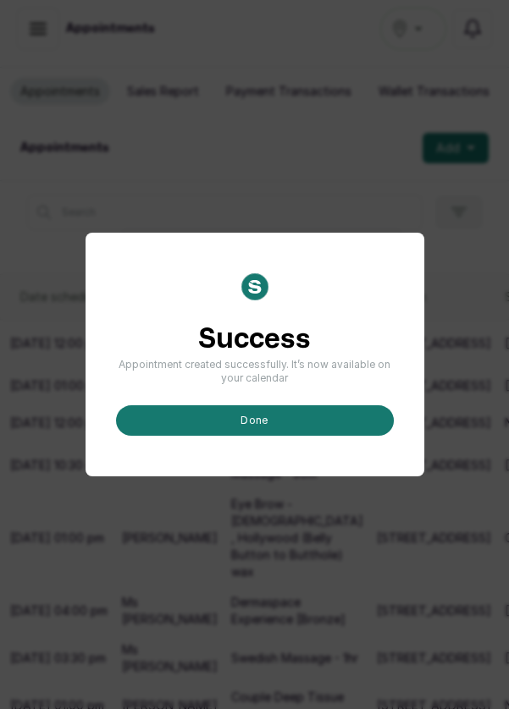
click at [304, 436] on button "done" at bounding box center [255, 420] width 278 height 30
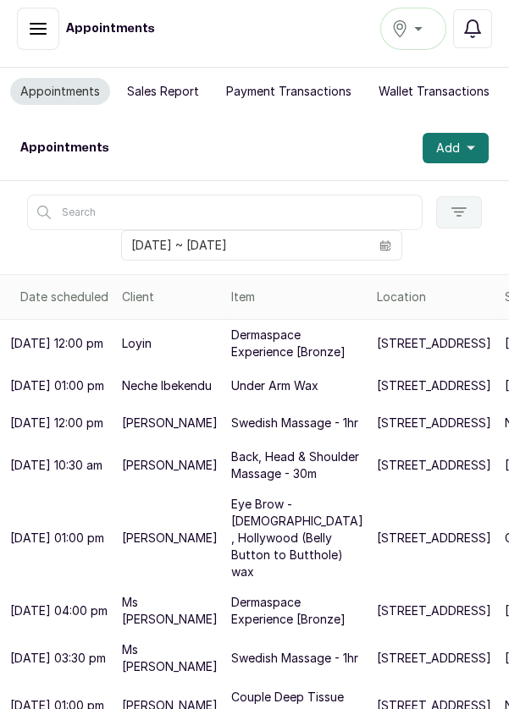
click at [460, 133] on button "Add" at bounding box center [455, 148] width 66 height 30
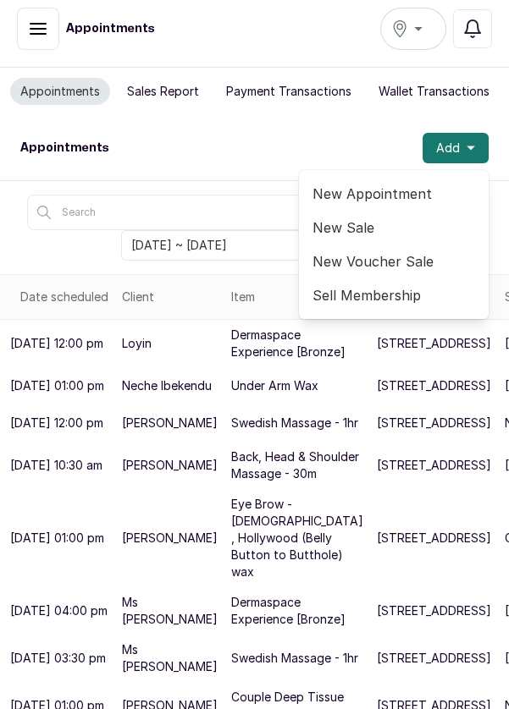
click at [412, 184] on span "New Appointment" at bounding box center [393, 194] width 162 height 20
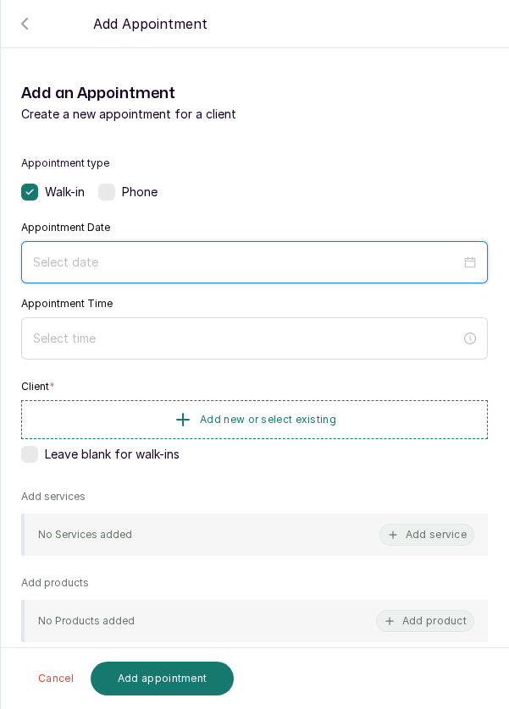
click at [354, 258] on input at bounding box center [246, 262] width 427 height 19
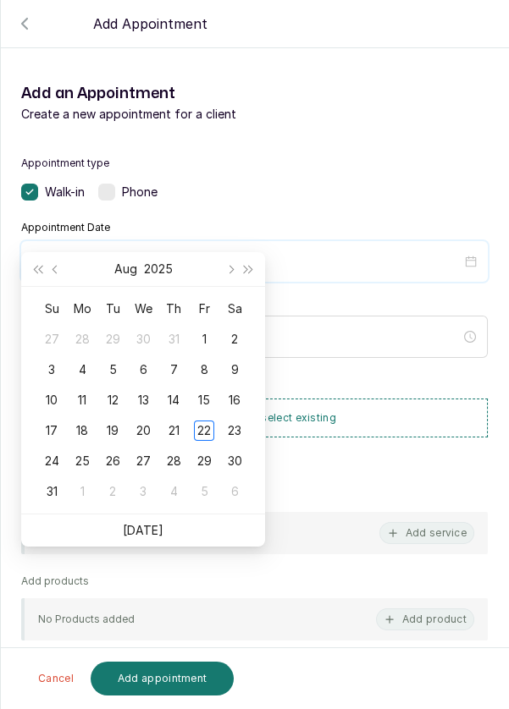
scroll to position [137, 0]
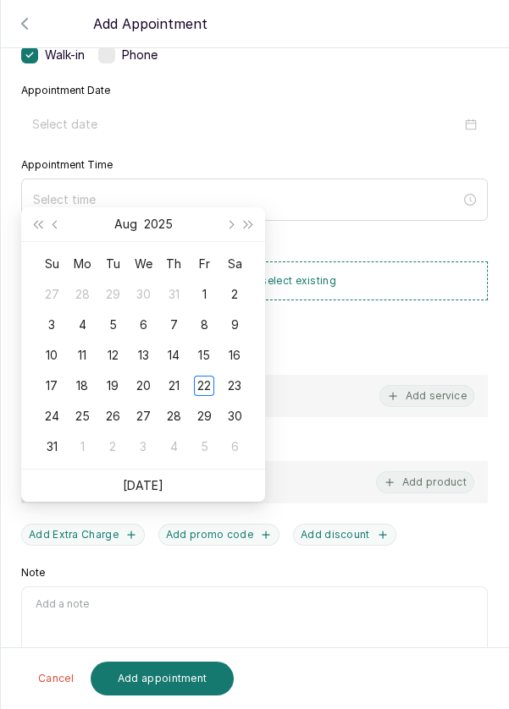
click at [229, 376] on div "23" at bounding box center [234, 386] width 20 height 20
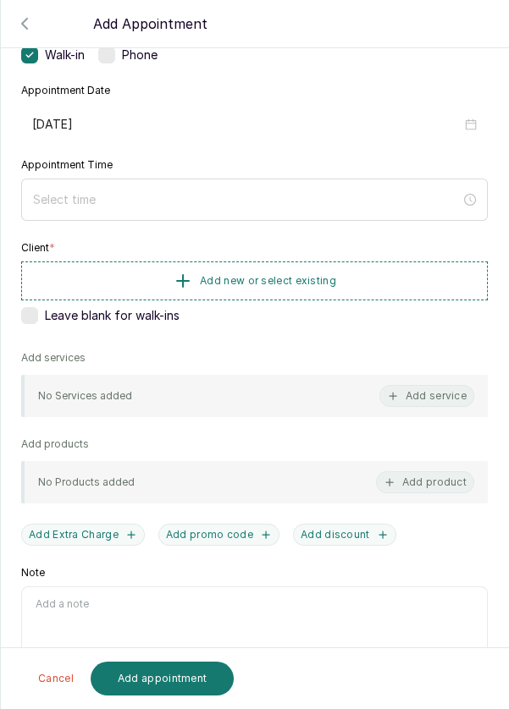
type input "[DATE]"
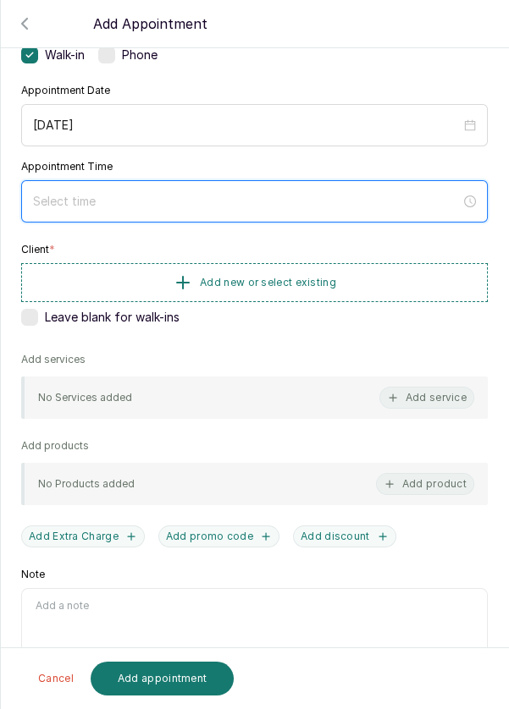
click at [375, 194] on input at bounding box center [246, 201] width 427 height 19
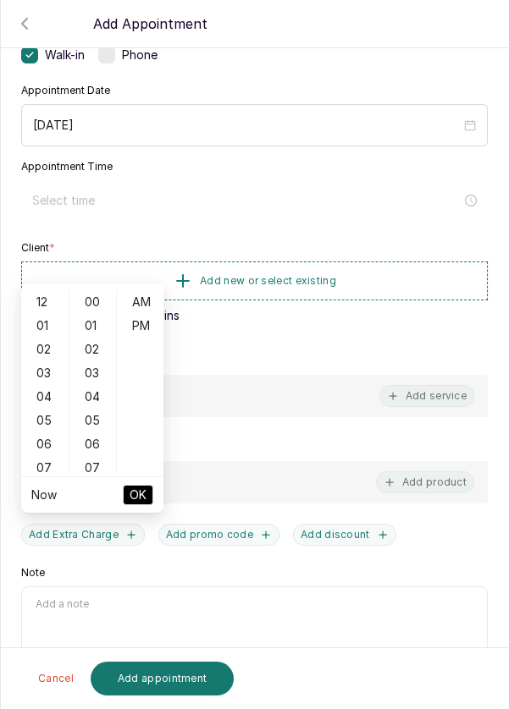
click at [36, 385] on div "04" at bounding box center [45, 397] width 41 height 24
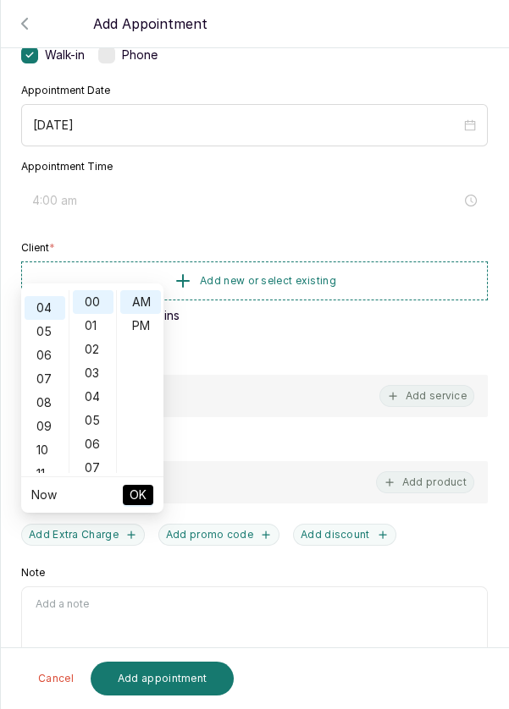
scroll to position [94, 0]
click at [100, 456] on div "07" at bounding box center [93, 468] width 41 height 24
click at [84, 456] on div "14" at bounding box center [93, 468] width 41 height 24
click at [95, 456] on div "21" at bounding box center [93, 468] width 41 height 24
click at [87, 456] on div "28" at bounding box center [93, 468] width 41 height 24
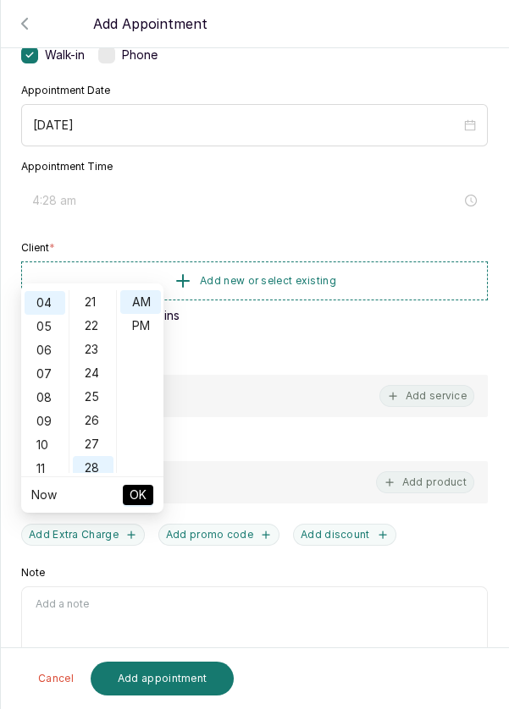
scroll to position [664, 0]
click at [90, 338] on div "30" at bounding box center [93, 350] width 41 height 24
click at [140, 314] on div "PM" at bounding box center [140, 326] width 41 height 24
type input "4:30 pm"
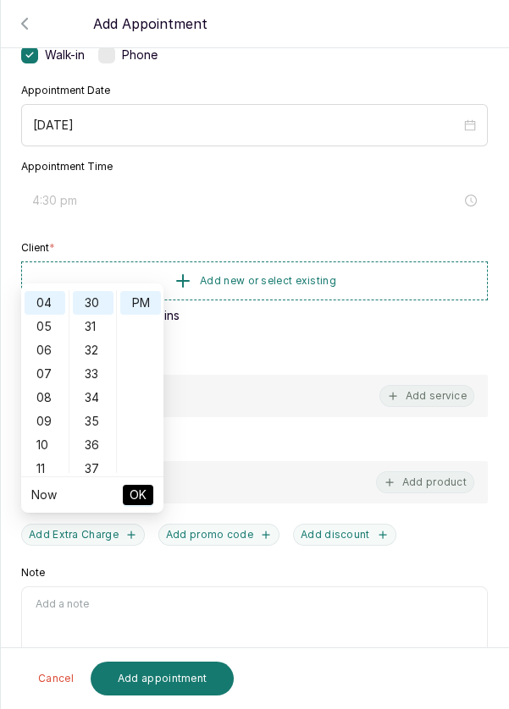
scroll to position [23, 0]
click at [138, 479] on span "OK" at bounding box center [137, 495] width 17 height 32
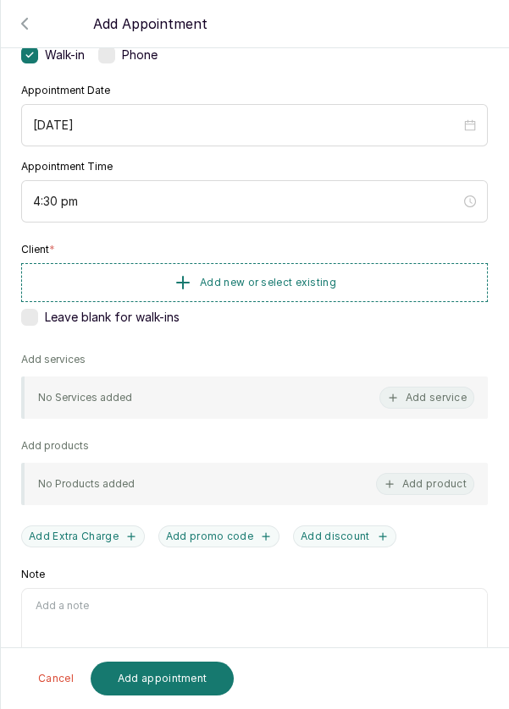
click at [368, 265] on button "Add new or select existing" at bounding box center [254, 282] width 466 height 39
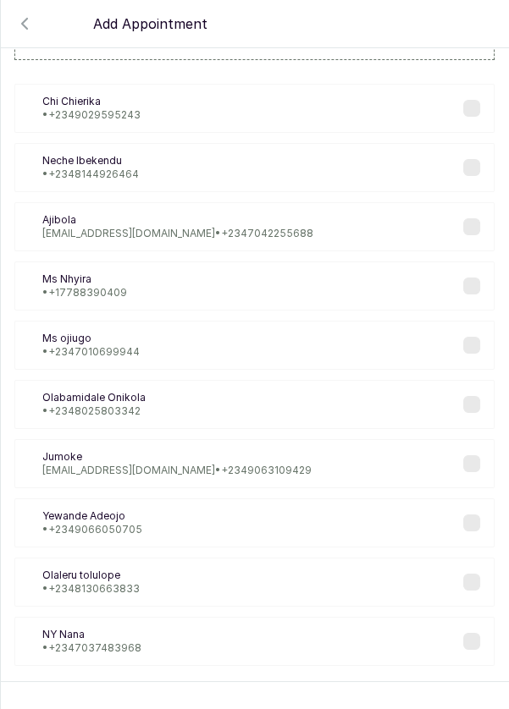
scroll to position [69, 0]
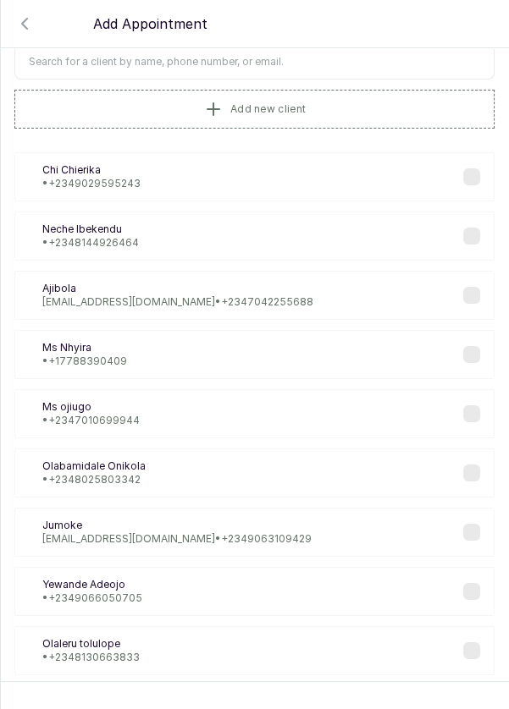
click at [339, 65] on input "text" at bounding box center [254, 62] width 480 height 36
type input "Brik"
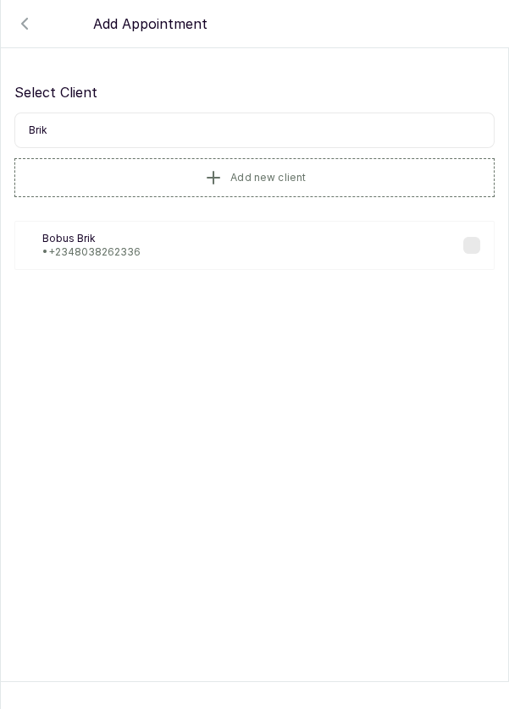
scroll to position [0, 0]
click at [465, 242] on label at bounding box center [471, 245] width 17 height 17
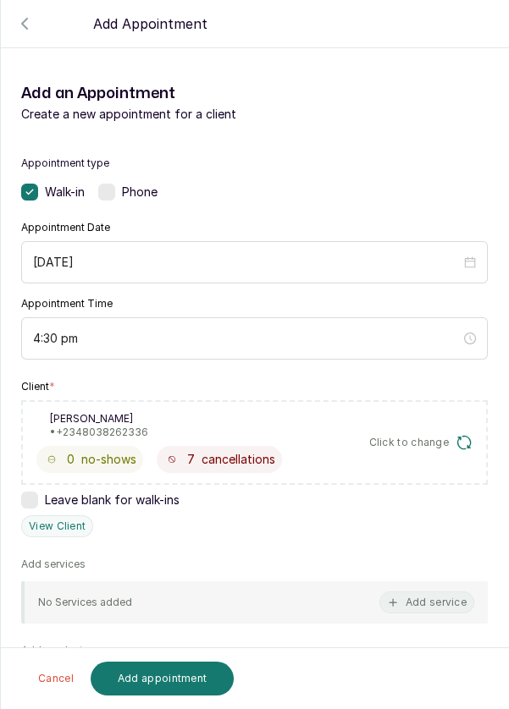
click at [418, 598] on button "Add service" at bounding box center [426, 603] width 95 height 22
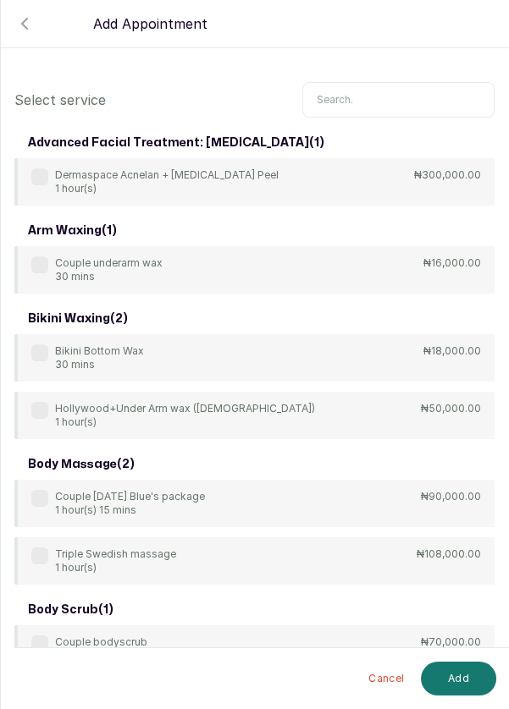
click at [380, 106] on input "text" at bounding box center [398, 100] width 192 height 36
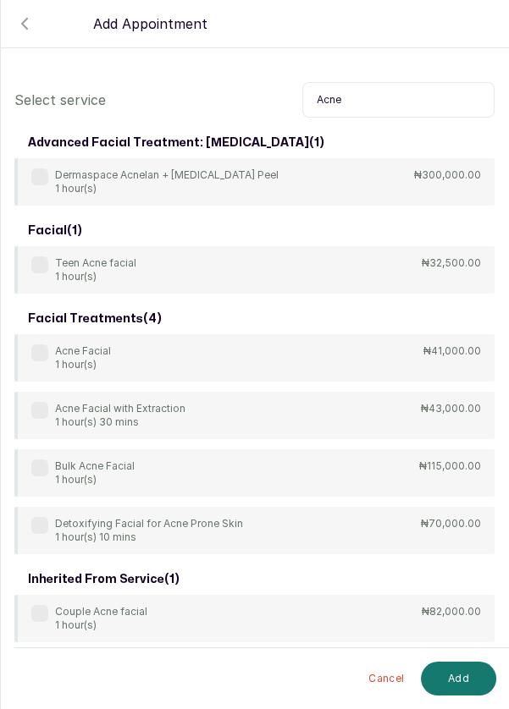
type input "Acne"
click at [38, 352] on label at bounding box center [39, 352] width 17 height 17
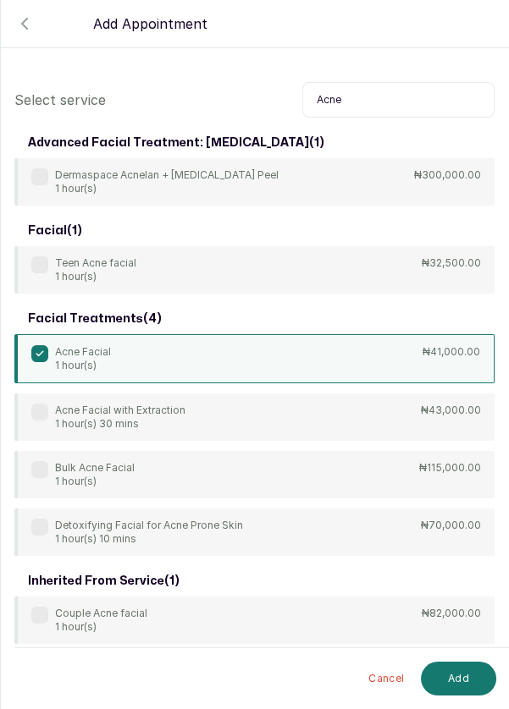
click at [460, 680] on button "Add" at bounding box center [458, 679] width 75 height 34
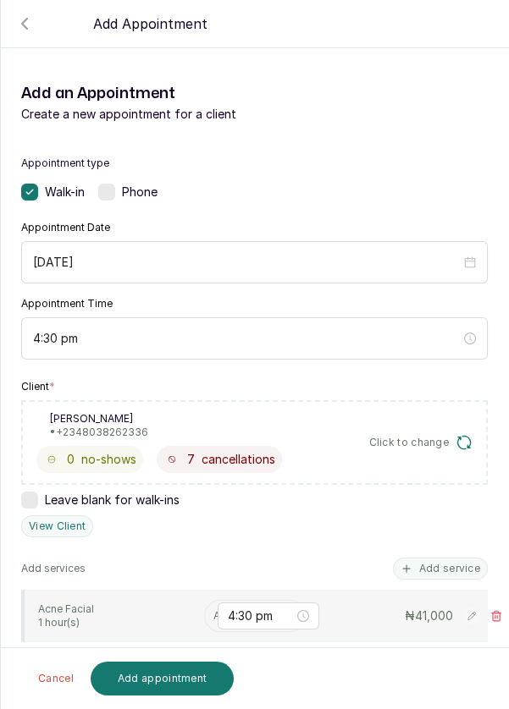
click at [213, 614] on input "text" at bounding box center [214, 616] width 3 height 12
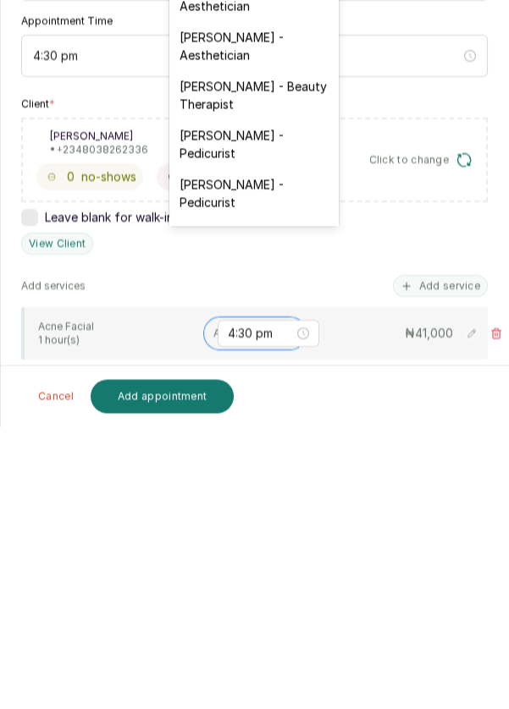
scroll to position [348, 0]
click at [257, 499] on div "[PERSON_NAME] - Aesthetician" at bounding box center [253, 523] width 169 height 49
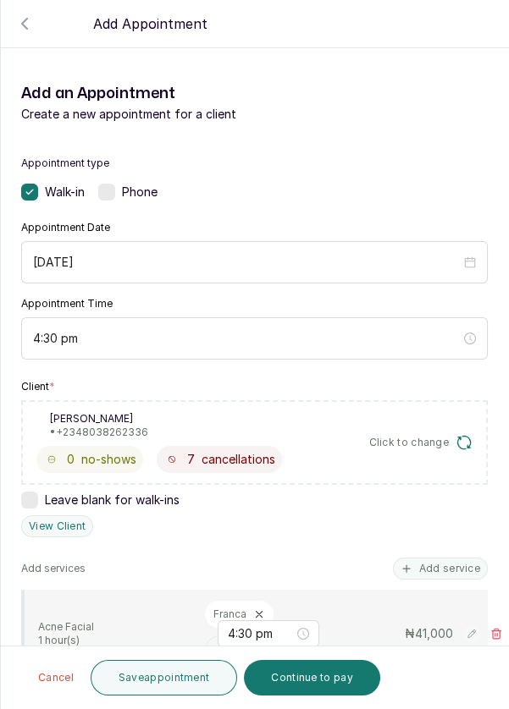
click at [153, 683] on button "Save appointment" at bounding box center [164, 678] width 147 height 36
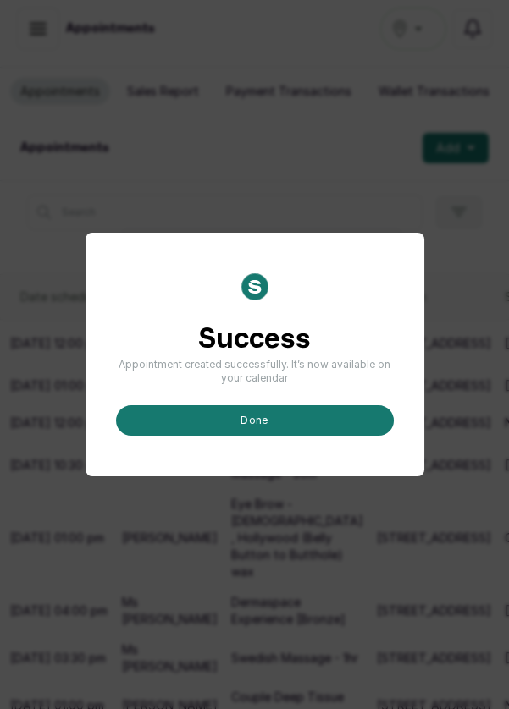
click at [276, 436] on button "done" at bounding box center [255, 420] width 278 height 30
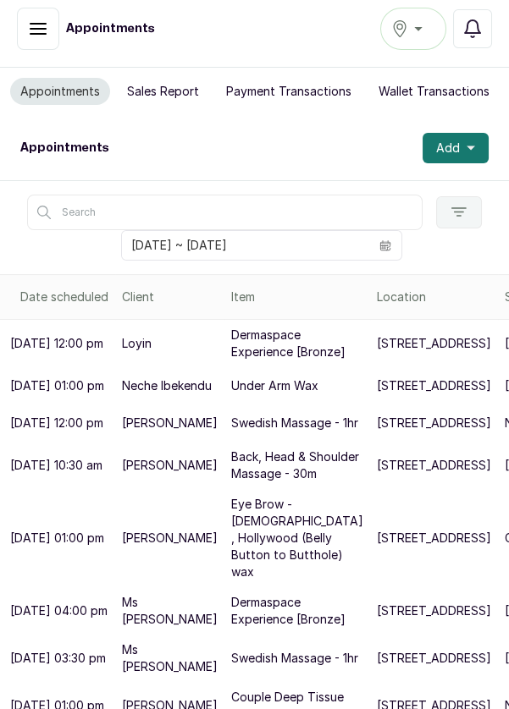
click at [454, 140] on span "Add" at bounding box center [448, 148] width 24 height 17
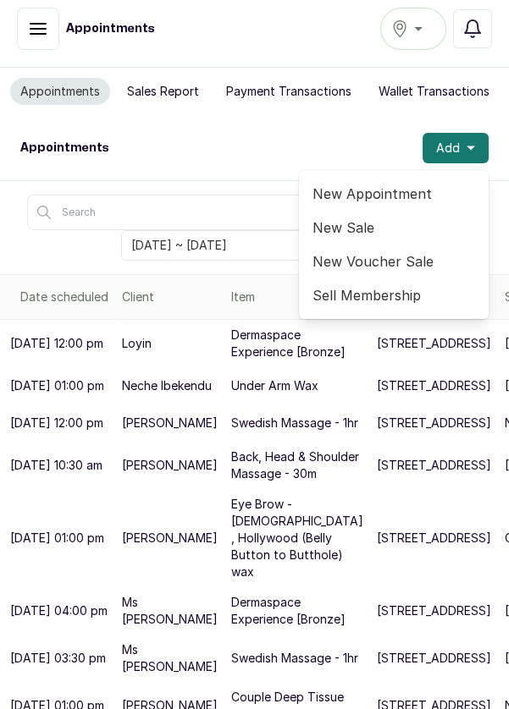
click at [394, 184] on span "New Appointment" at bounding box center [393, 194] width 162 height 20
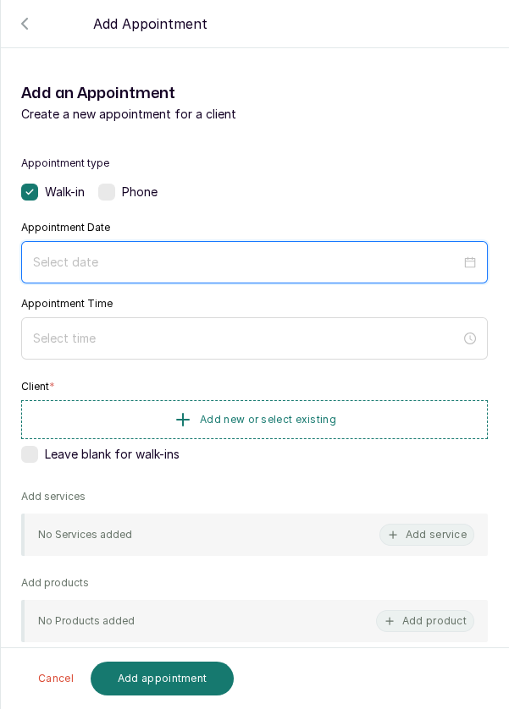
click at [398, 255] on input at bounding box center [246, 262] width 427 height 19
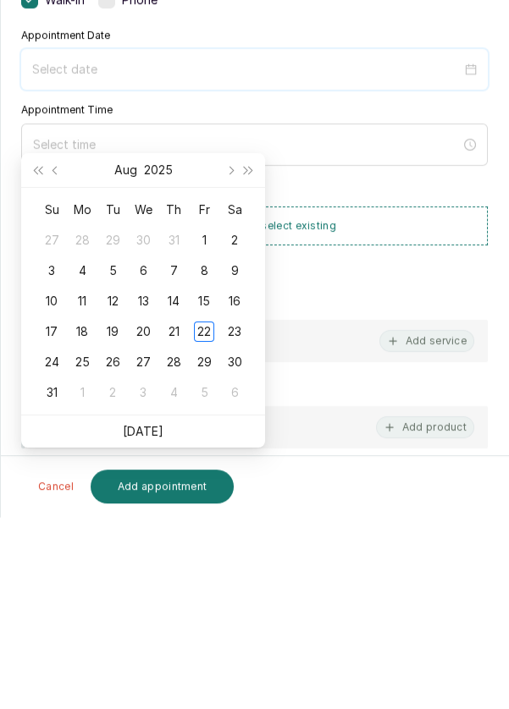
scroll to position [69, 0]
click at [233, 514] on div "23" at bounding box center [234, 524] width 20 height 20
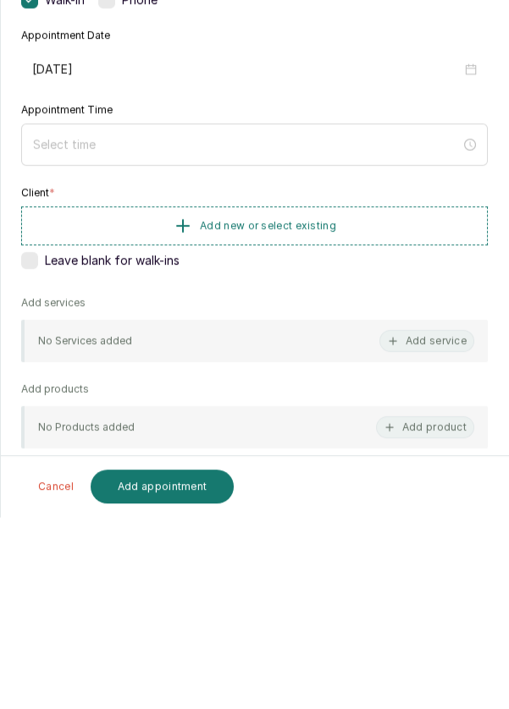
type input "[DATE]"
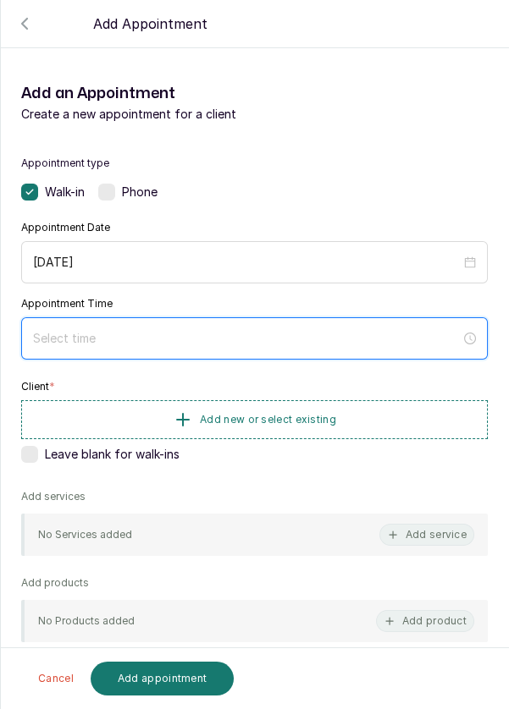
click at [277, 344] on input at bounding box center [246, 338] width 427 height 19
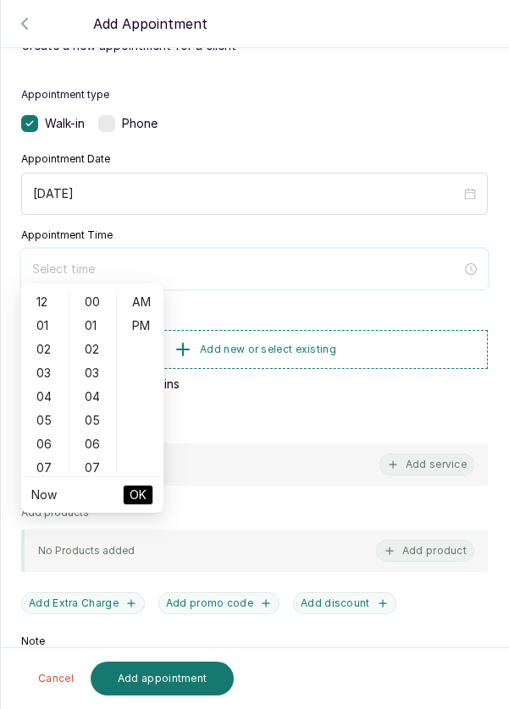
scroll to position [137, 0]
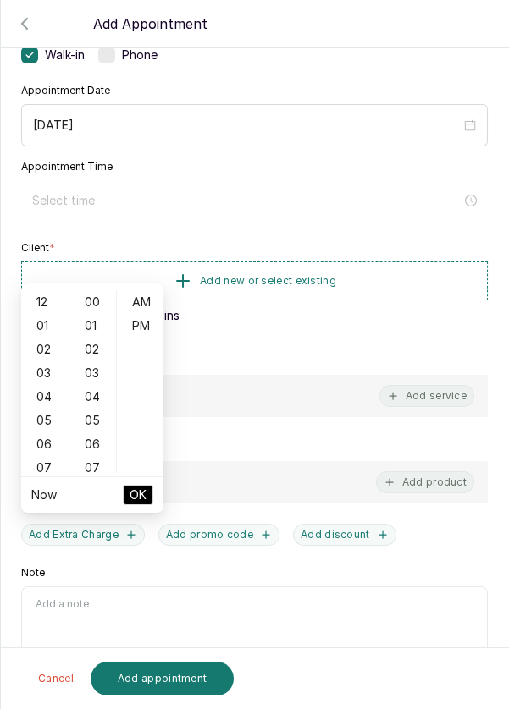
click at [43, 432] on div "06" at bounding box center [45, 444] width 41 height 24
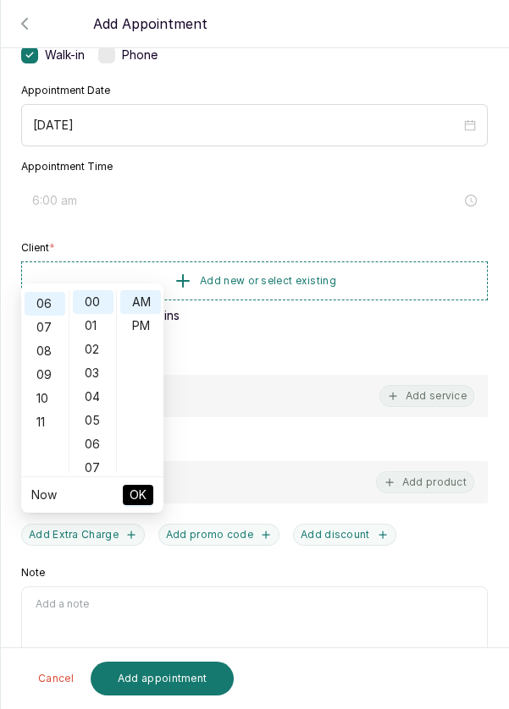
scroll to position [142, 0]
click at [141, 314] on div "PM" at bounding box center [140, 326] width 41 height 24
type input "6:00 pm"
click at [145, 479] on span "OK" at bounding box center [137, 495] width 17 height 32
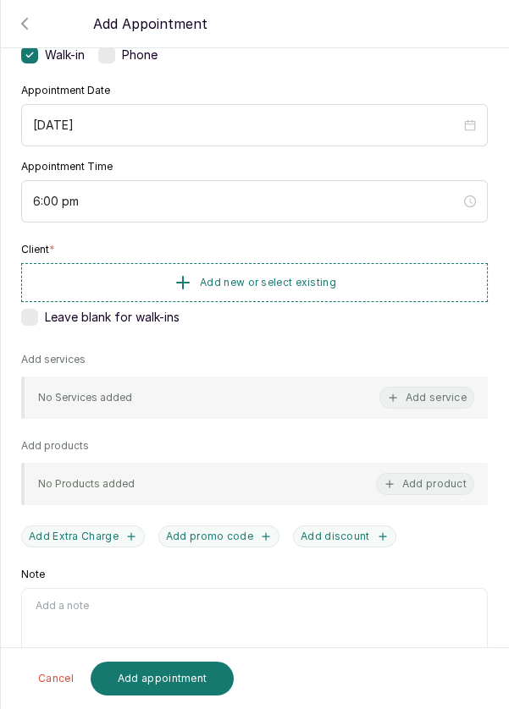
click at [338, 289] on button "Add new or select existing" at bounding box center [254, 282] width 466 height 39
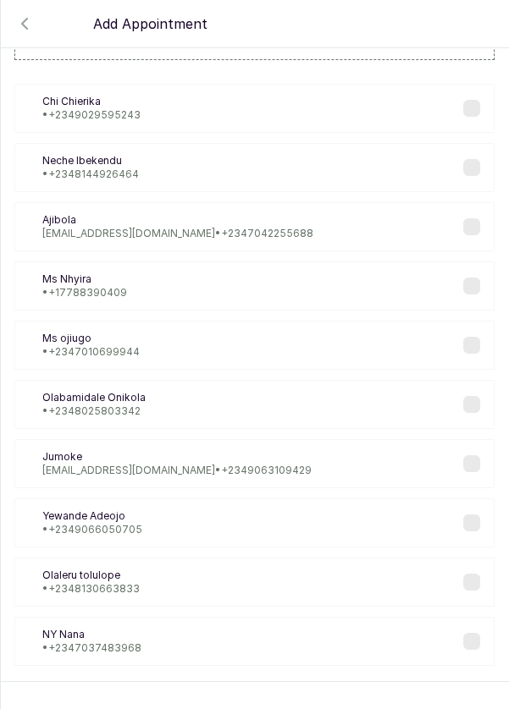
scroll to position [69, 0]
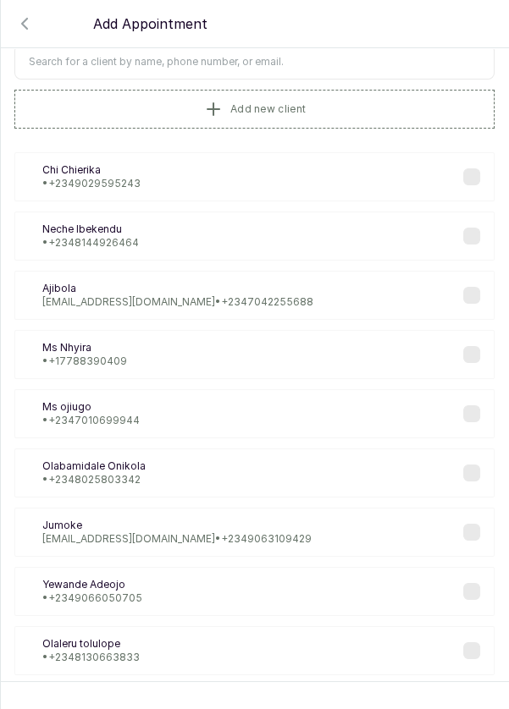
click at [379, 64] on input "text" at bounding box center [254, 62] width 480 height 36
type input "Mchi"
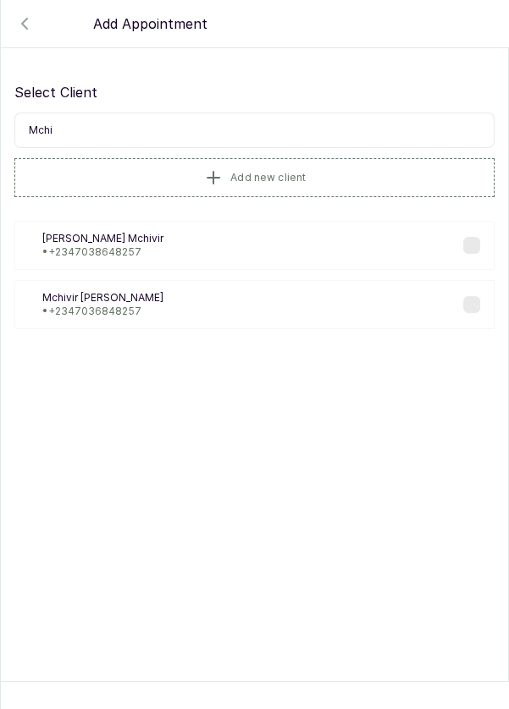
scroll to position [0, 0]
click at [467, 315] on div "MS [PERSON_NAME] • [PHONE_NUMBER]" at bounding box center [254, 304] width 480 height 49
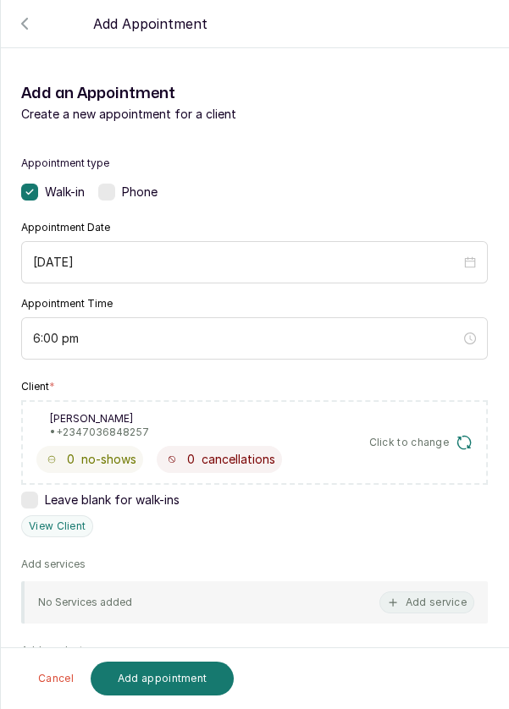
click at [437, 598] on button "Add service" at bounding box center [426, 603] width 95 height 22
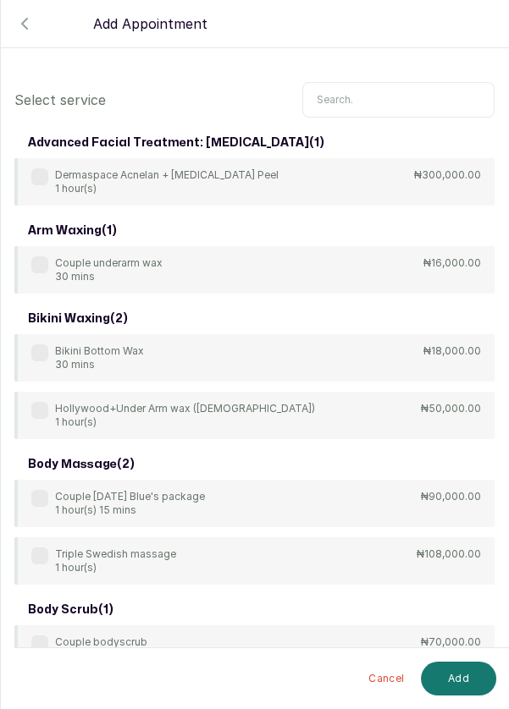
click at [462, 103] on input "text" at bounding box center [398, 100] width 192 height 36
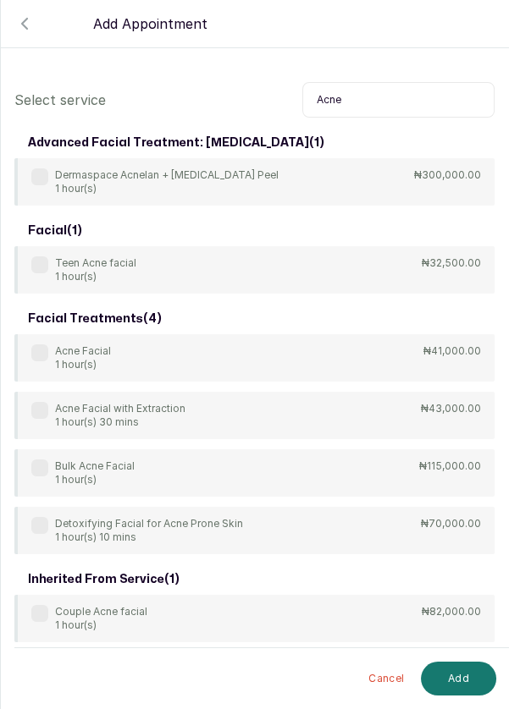
type input "Acne"
click at [38, 359] on label at bounding box center [39, 352] width 17 height 17
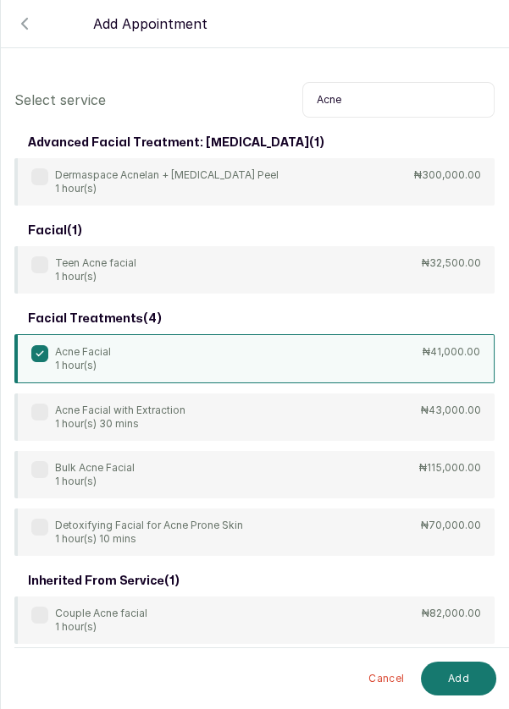
click at [469, 684] on button "Add" at bounding box center [458, 679] width 75 height 34
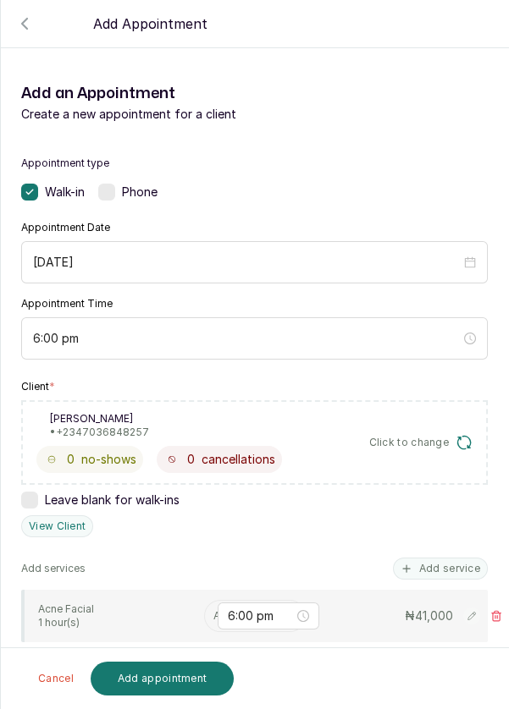
click at [213, 613] on input "text" at bounding box center [214, 616] width 3 height 12
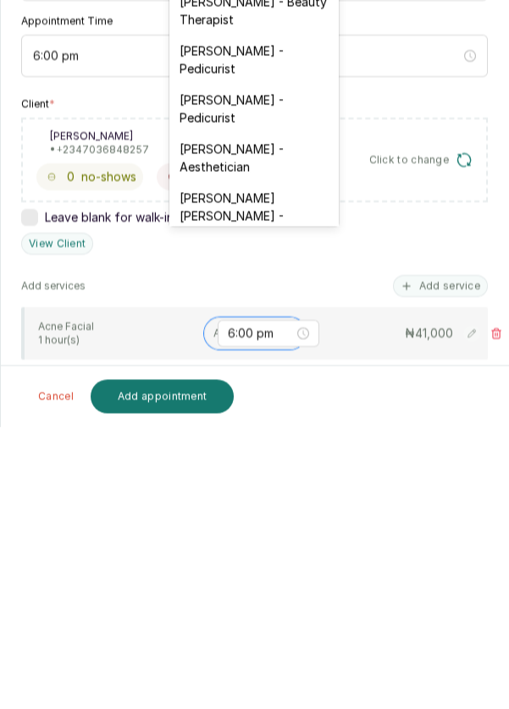
scroll to position [438, 0]
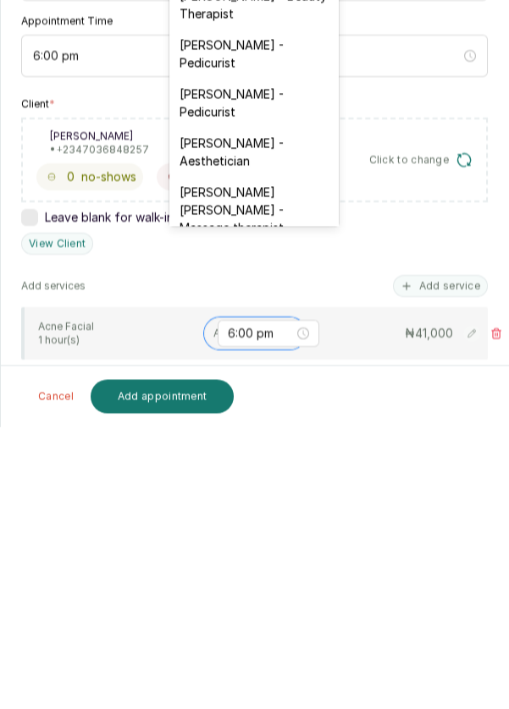
click at [237, 410] on div "[PERSON_NAME] - Aesthetician" at bounding box center [253, 434] width 169 height 49
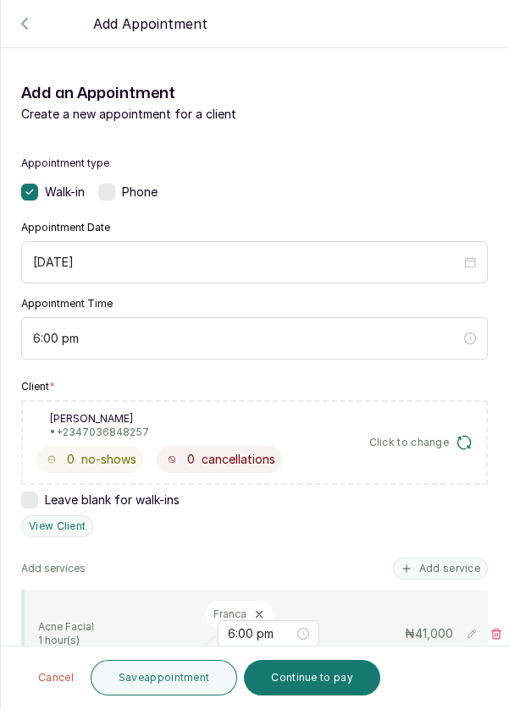
click at [151, 690] on button "Save appointment" at bounding box center [164, 678] width 147 height 36
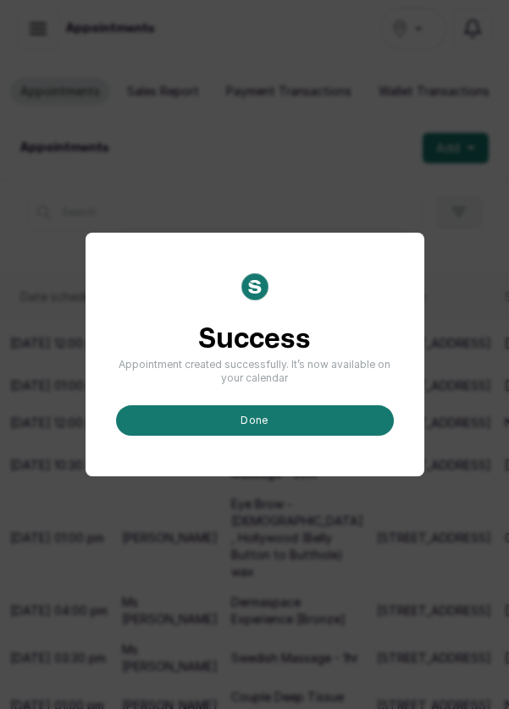
click at [342, 436] on button "done" at bounding box center [255, 420] width 278 height 30
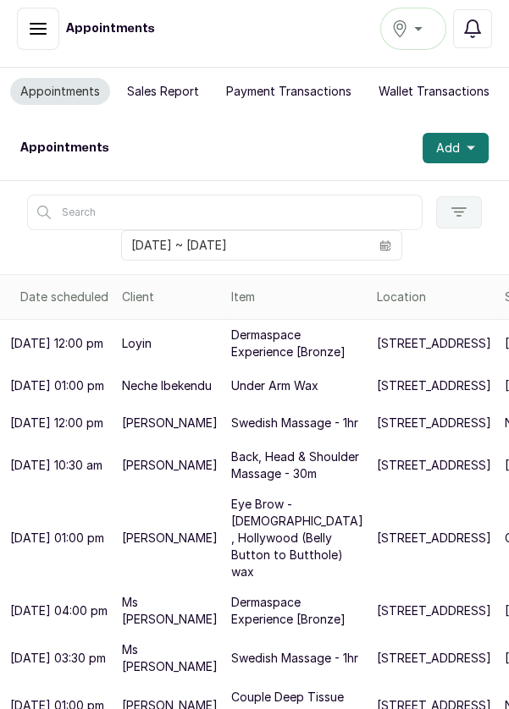
click at [449, 140] on span "Add" at bounding box center [448, 148] width 24 height 17
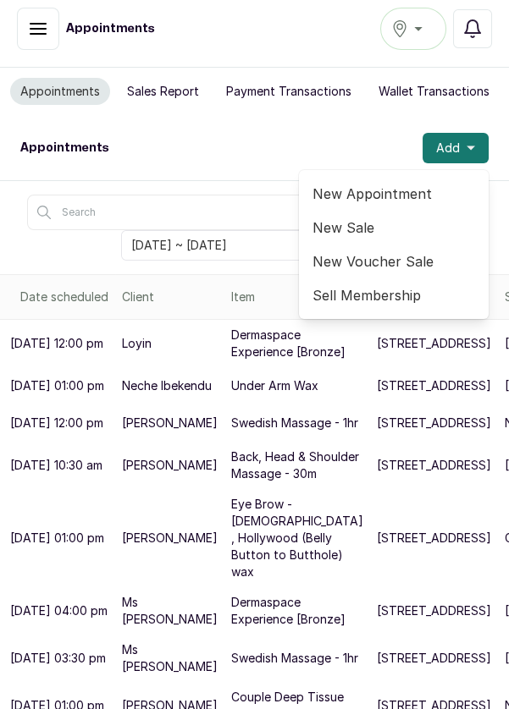
click at [403, 184] on span "New Appointment" at bounding box center [393, 194] width 162 height 20
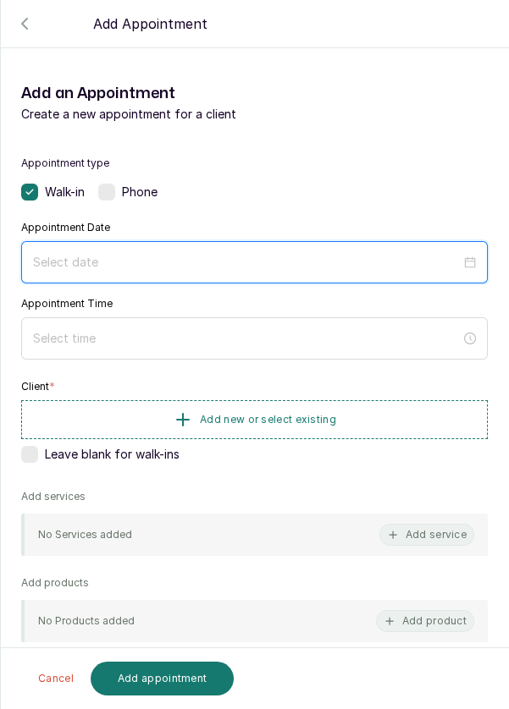
click at [213, 267] on input at bounding box center [246, 262] width 427 height 19
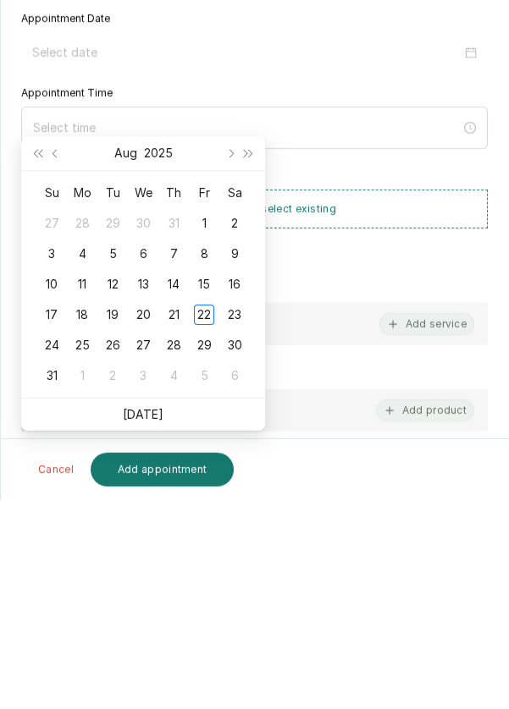
click at [240, 514] on div "23" at bounding box center [234, 524] width 20 height 20
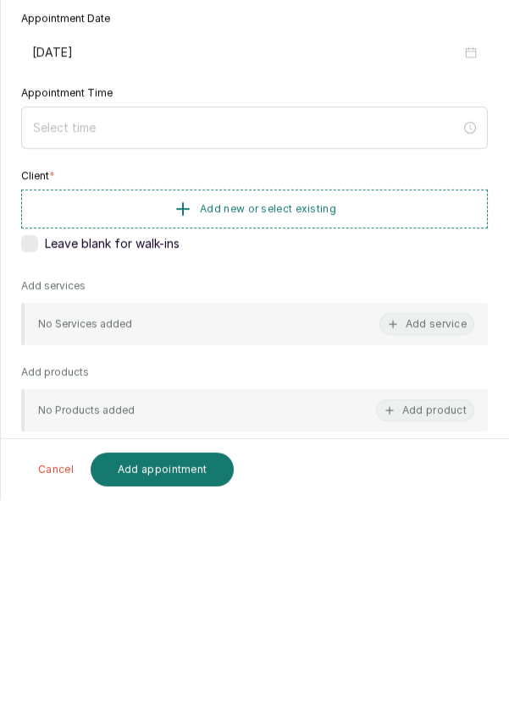
type input "[DATE]"
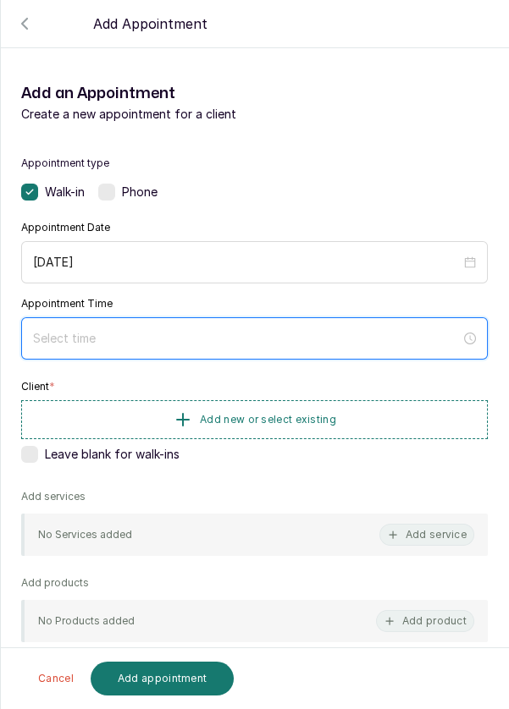
click at [190, 339] on input at bounding box center [246, 338] width 427 height 19
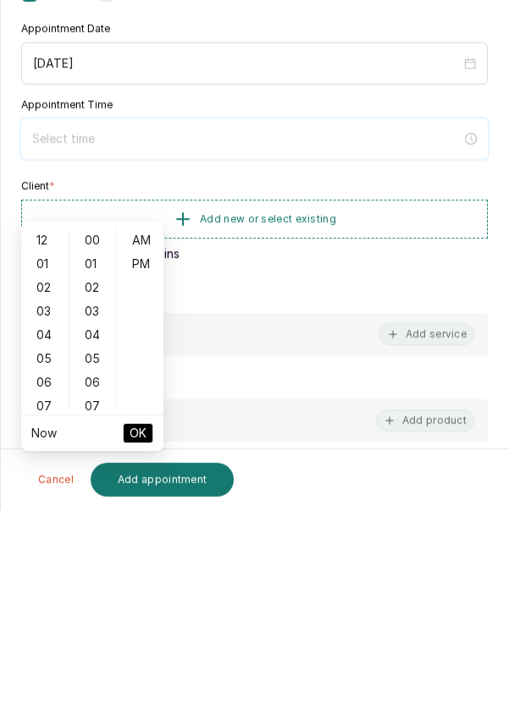
scroll to position [69, 0]
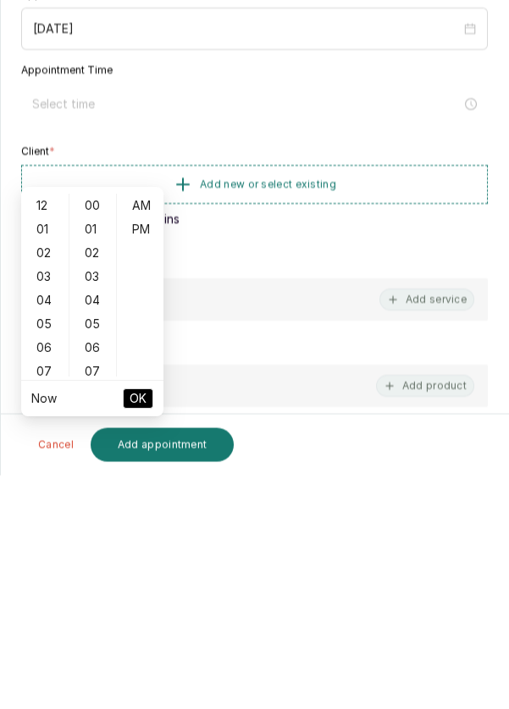
click at [43, 570] on div "06" at bounding box center [45, 582] width 41 height 24
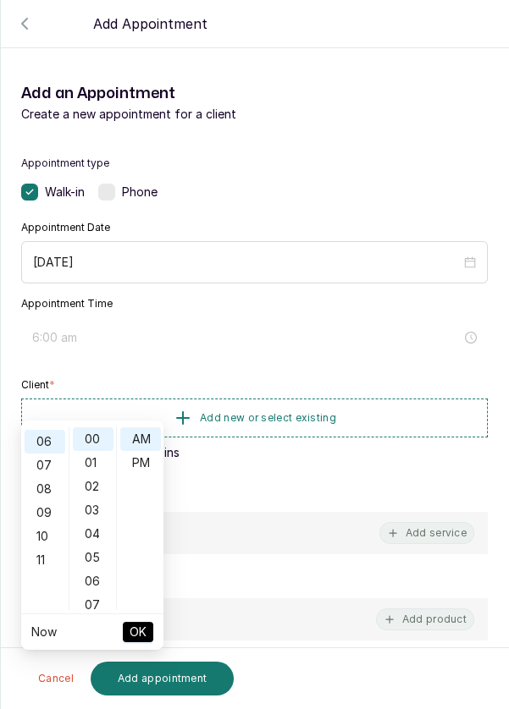
scroll to position [142, 0]
click at [135, 451] on div "PM" at bounding box center [140, 463] width 41 height 24
type input "6:00 pm"
click at [140, 616] on span "OK" at bounding box center [137, 632] width 17 height 32
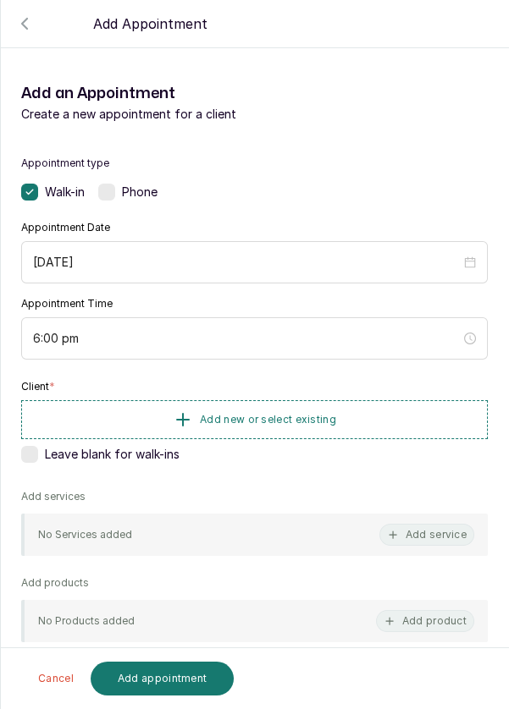
click at [250, 418] on span "Add new or select existing" at bounding box center [268, 420] width 136 height 14
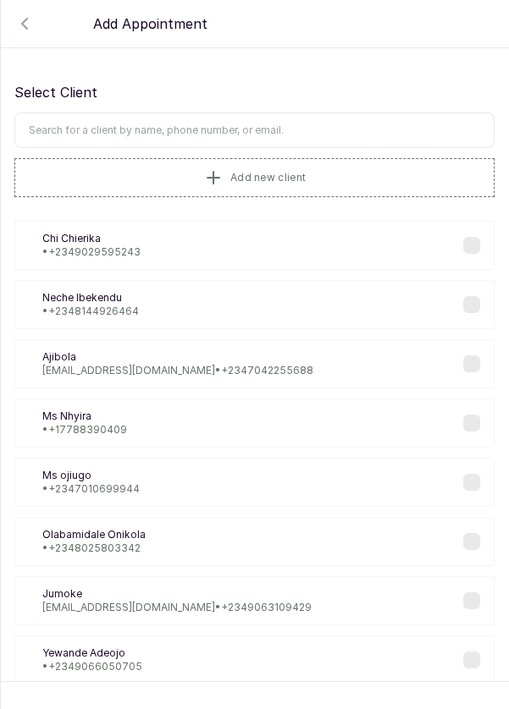
click at [317, 125] on input "text" at bounding box center [254, 131] width 480 height 36
type input "Oduah"
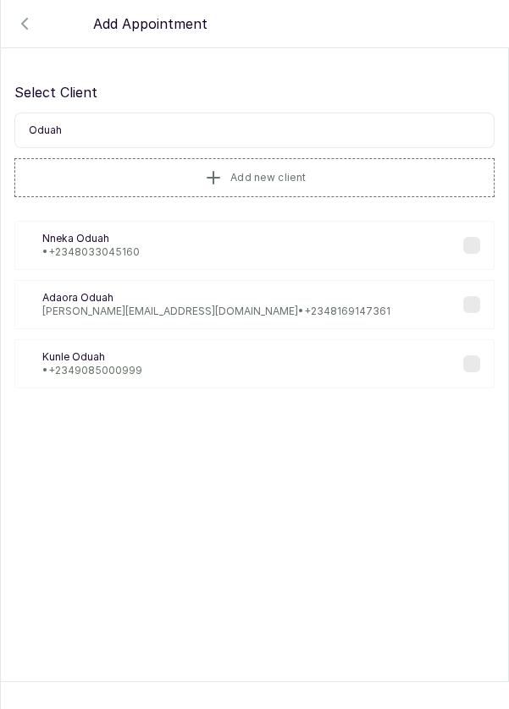
click at [405, 317] on div "AO [PERSON_NAME] [PERSON_NAME][EMAIL_ADDRESS][DOMAIN_NAME] • [PHONE_NUMBER]" at bounding box center [254, 304] width 480 height 49
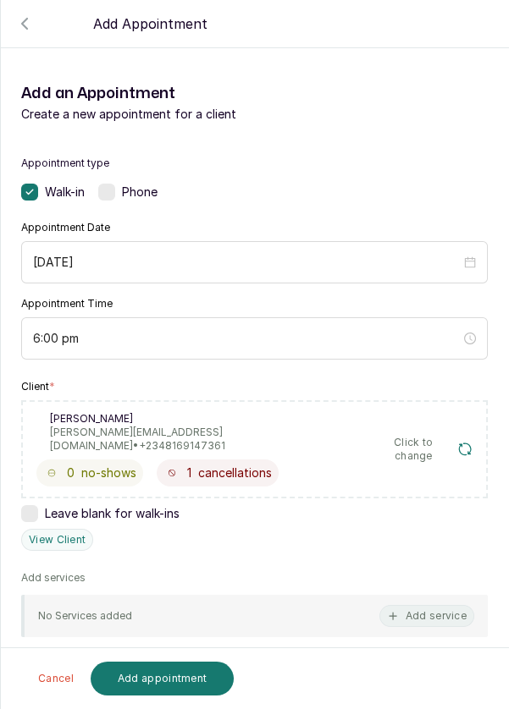
click at [429, 605] on button "Add service" at bounding box center [426, 616] width 95 height 22
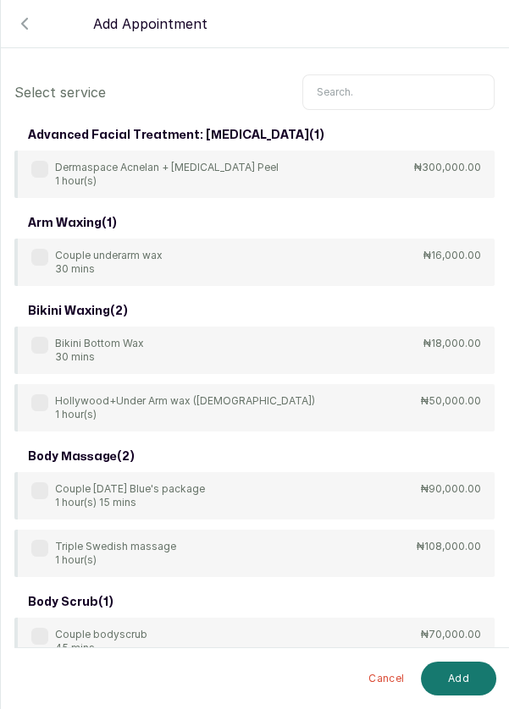
scroll to position [0, 0]
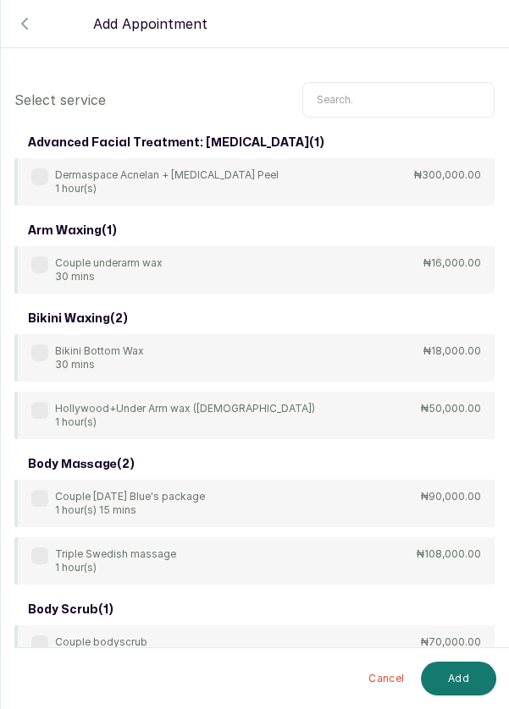
click at [405, 102] on input "text" at bounding box center [398, 100] width 192 height 36
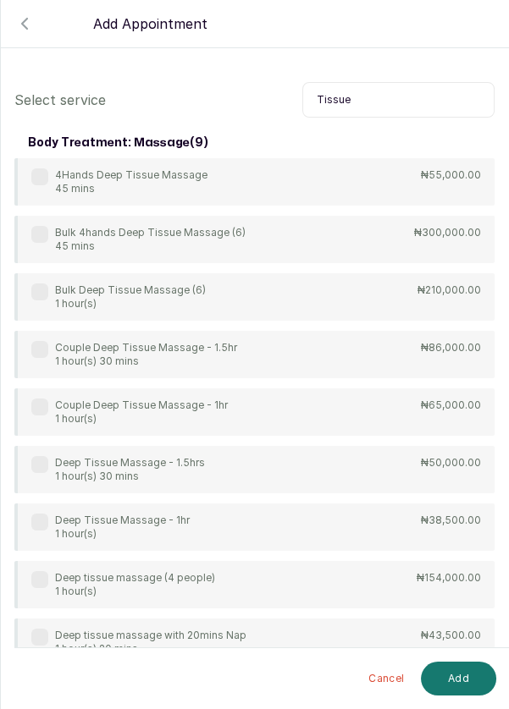
scroll to position [44, 0]
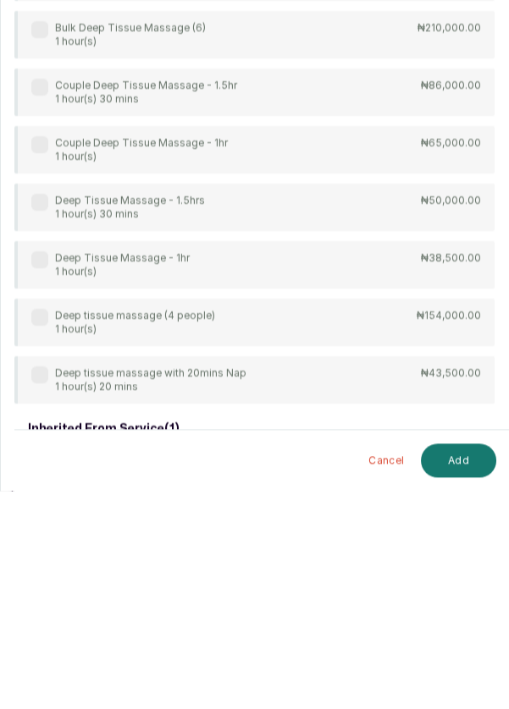
type input "Tissue"
click at [46, 482] on label at bounding box center [39, 478] width 17 height 17
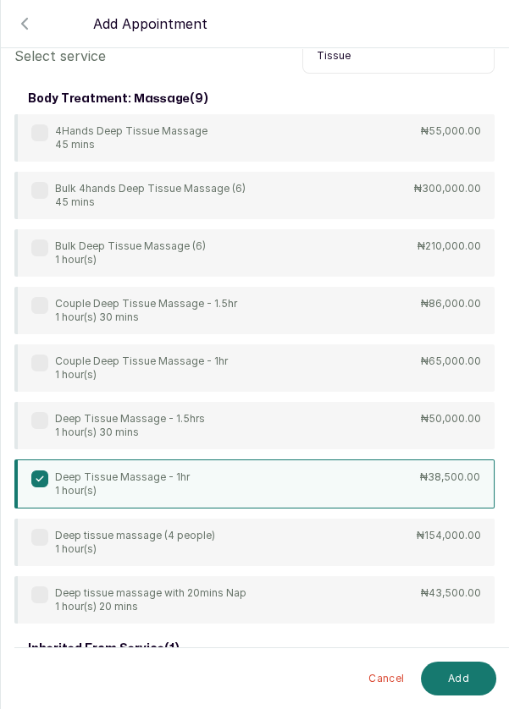
click at [457, 674] on button "Add" at bounding box center [458, 679] width 75 height 34
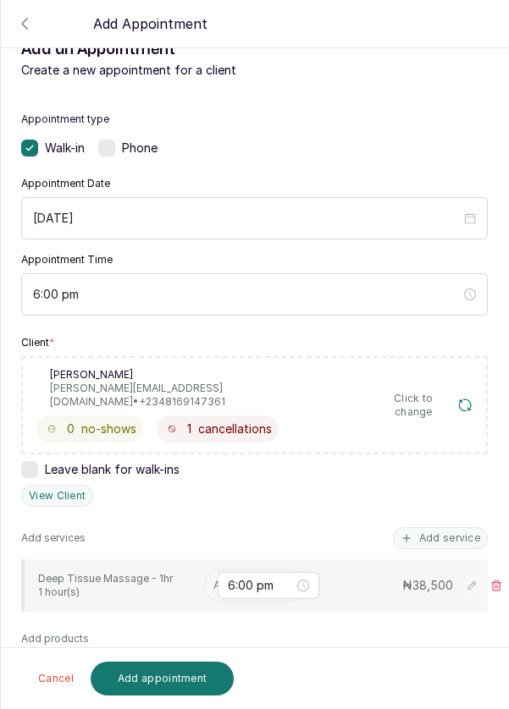
click at [213, 580] on input "text" at bounding box center [214, 586] width 3 height 12
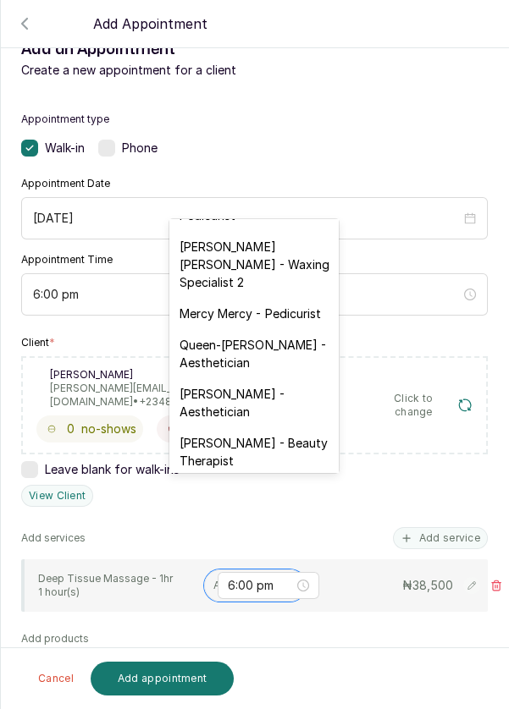
scroll to position [0, 0]
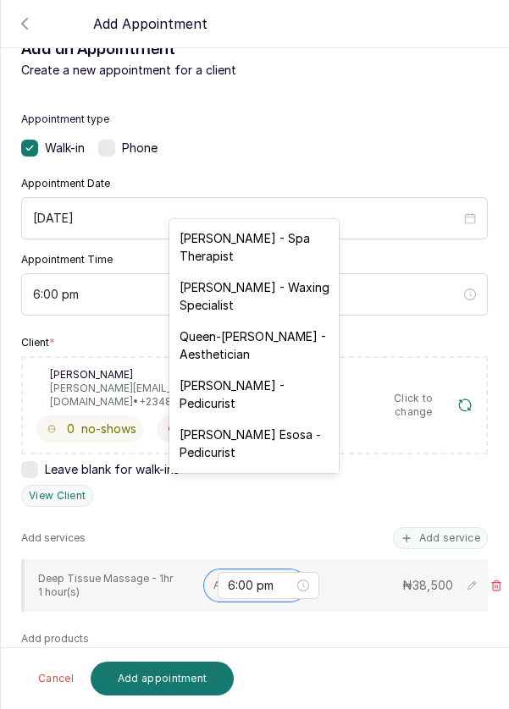
click at [232, 388] on div "[PERSON_NAME] - Pedicurist" at bounding box center [253, 394] width 169 height 49
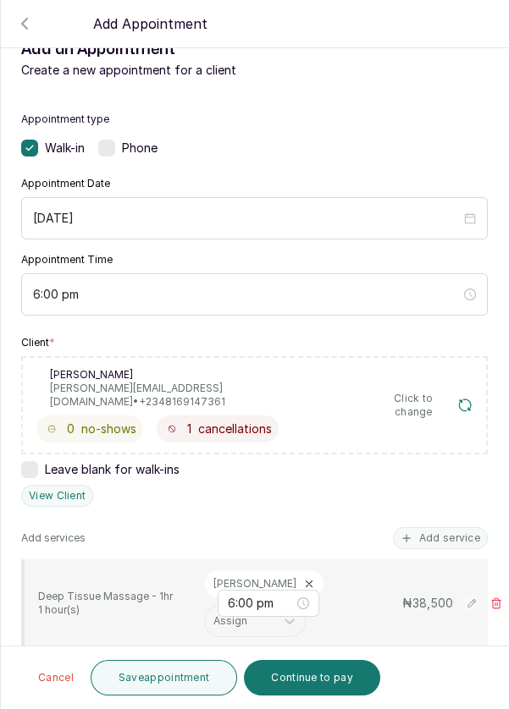
click at [161, 675] on button "Save appointment" at bounding box center [164, 678] width 147 height 36
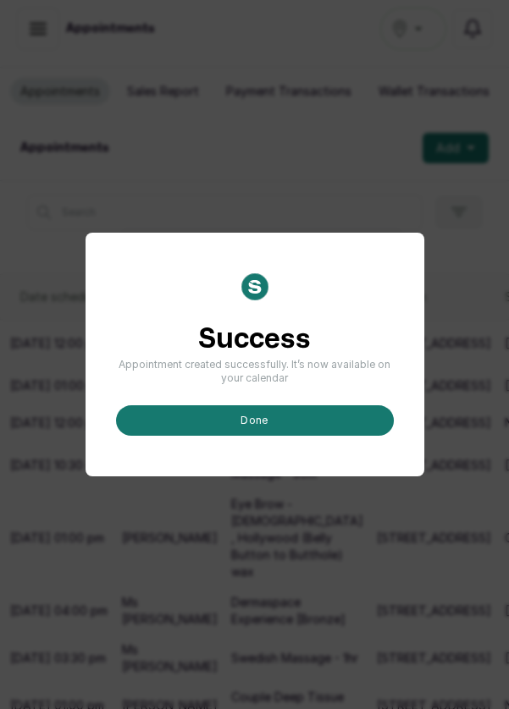
click at [250, 436] on button "done" at bounding box center [255, 420] width 278 height 30
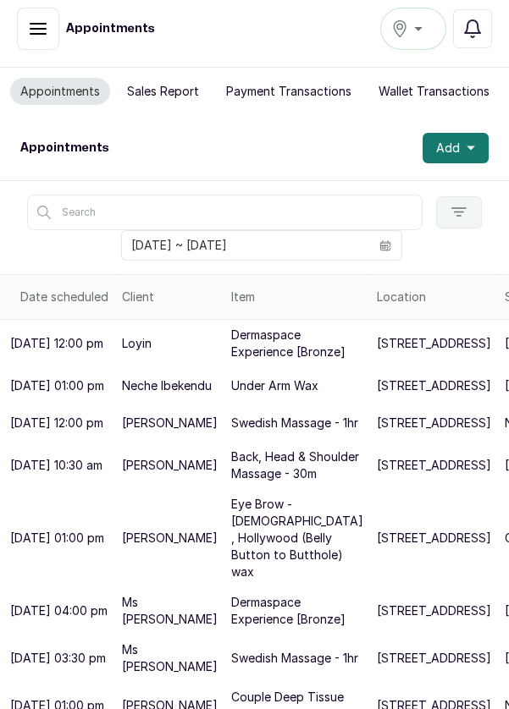
click at [455, 140] on span "Add" at bounding box center [448, 148] width 24 height 17
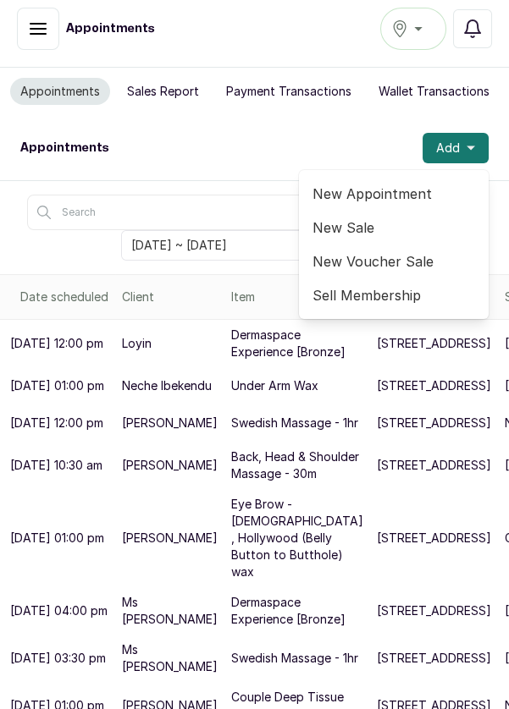
click at [375, 184] on span "New Appointment" at bounding box center [393, 194] width 162 height 20
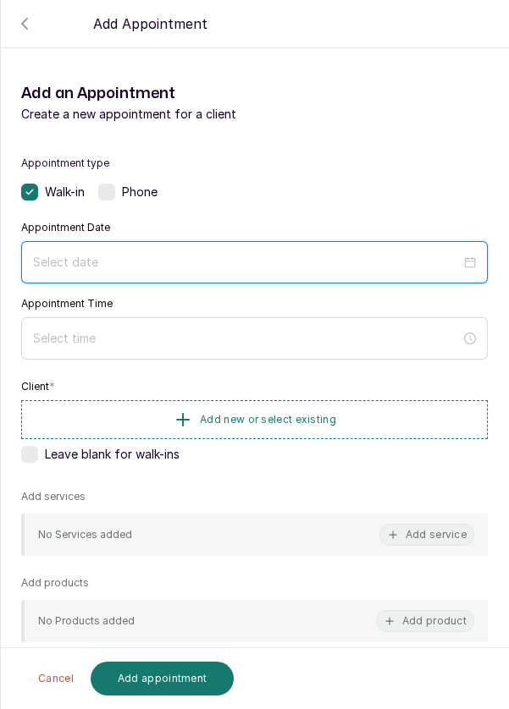
click at [333, 262] on input at bounding box center [246, 262] width 427 height 19
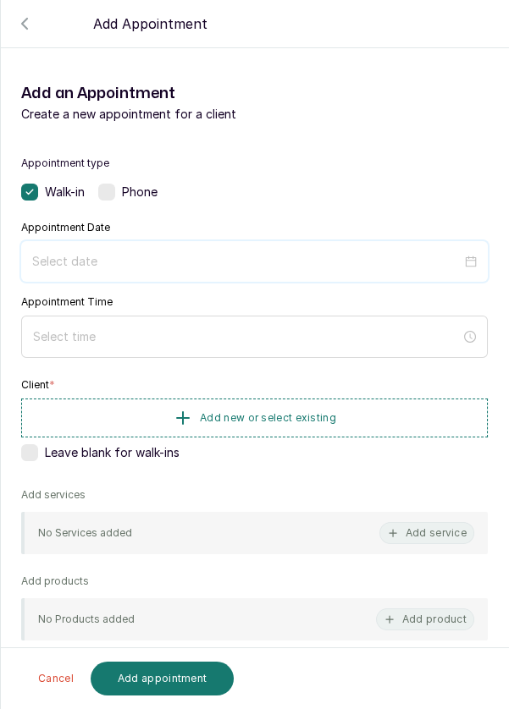
click at [255, 267] on input at bounding box center [246, 261] width 429 height 19
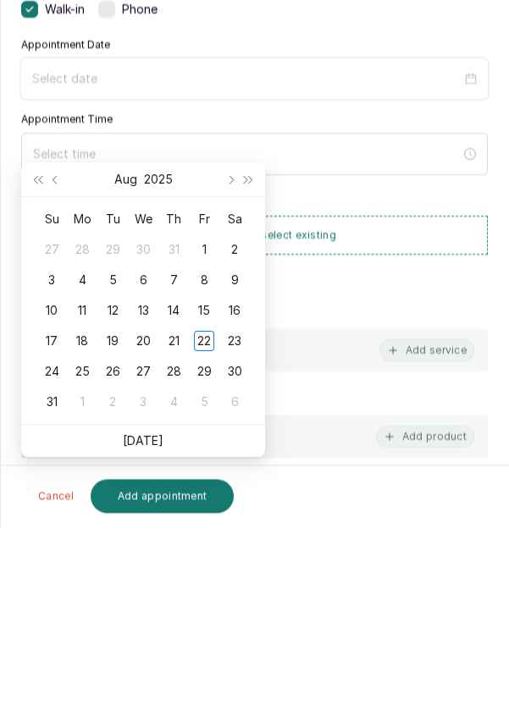
scroll to position [69, 0]
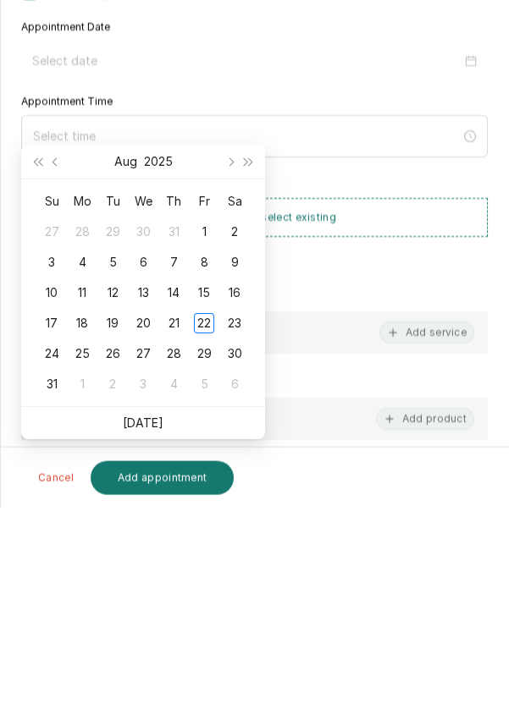
click at [237, 514] on div "23" at bounding box center [234, 524] width 20 height 20
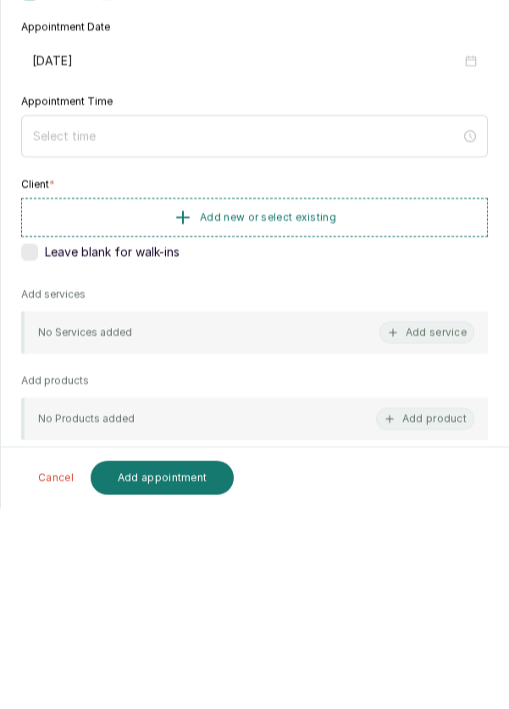
type input "[DATE]"
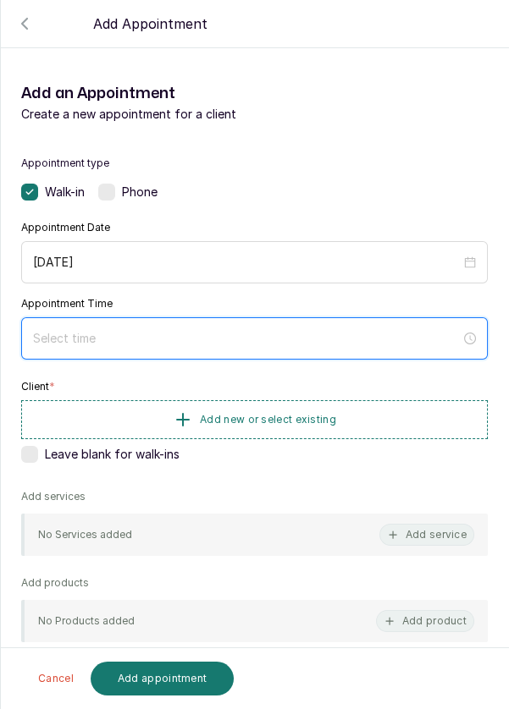
click at [251, 335] on input at bounding box center [246, 338] width 427 height 19
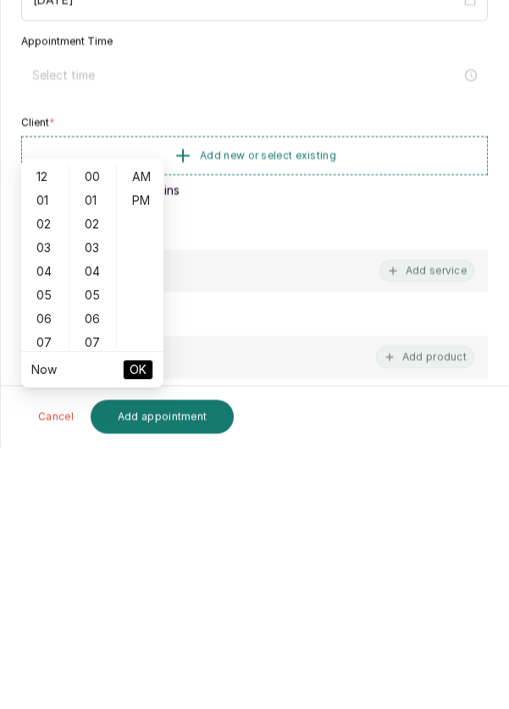
click at [48, 570] on div "06" at bounding box center [45, 582] width 41 height 24
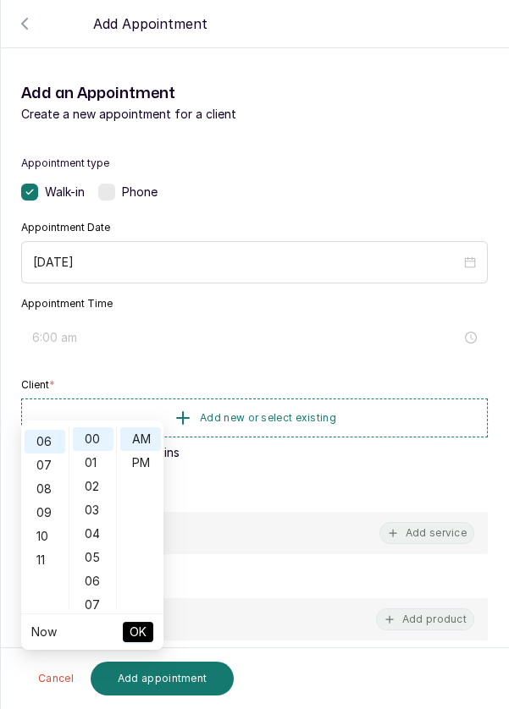
scroll to position [142, 0]
click at [87, 593] on div "07" at bounding box center [93, 605] width 41 height 24
click at [94, 614] on ul "Now OK" at bounding box center [92, 632] width 142 height 36
click at [80, 593] on div "14" at bounding box center [93, 605] width 41 height 24
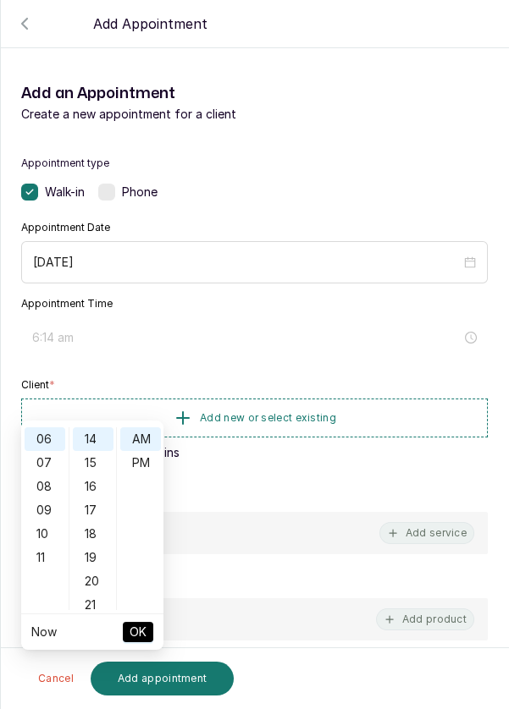
click at [89, 593] on div "21" at bounding box center [93, 605] width 41 height 24
click at [89, 593] on div "28" at bounding box center [93, 605] width 41 height 24
click at [90, 475] on div "30" at bounding box center [93, 487] width 41 height 24
click at [135, 451] on div "PM" at bounding box center [140, 463] width 41 height 24
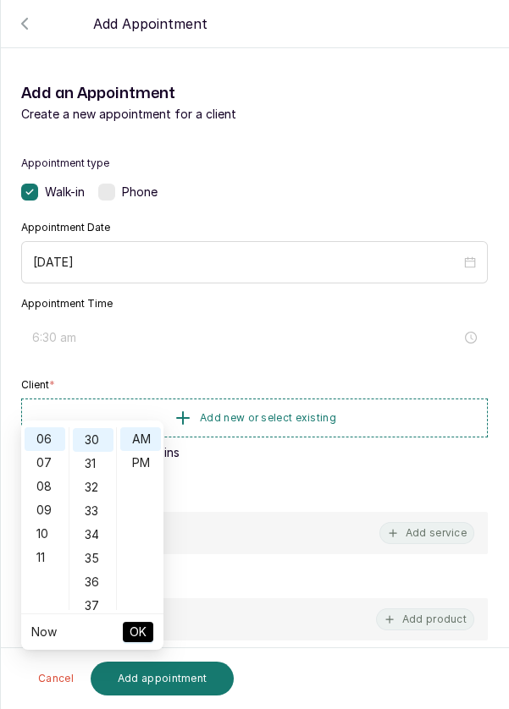
type input "6:30 pm"
click at [129, 616] on span "OK" at bounding box center [137, 632] width 17 height 32
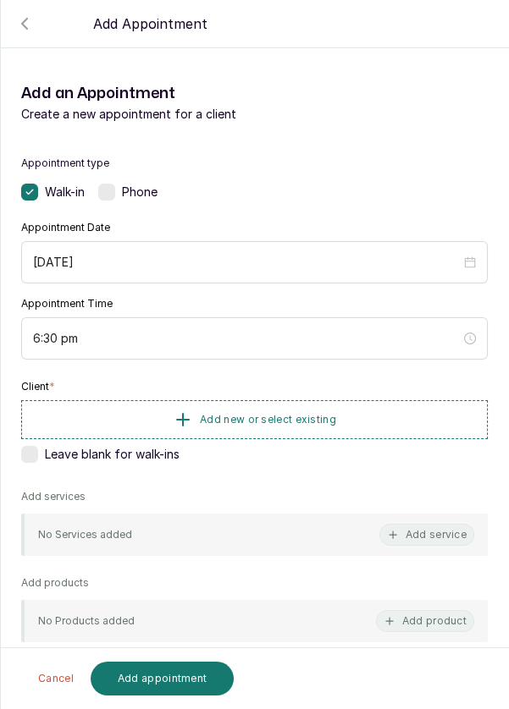
click at [251, 422] on span "Add new or select existing" at bounding box center [268, 420] width 136 height 14
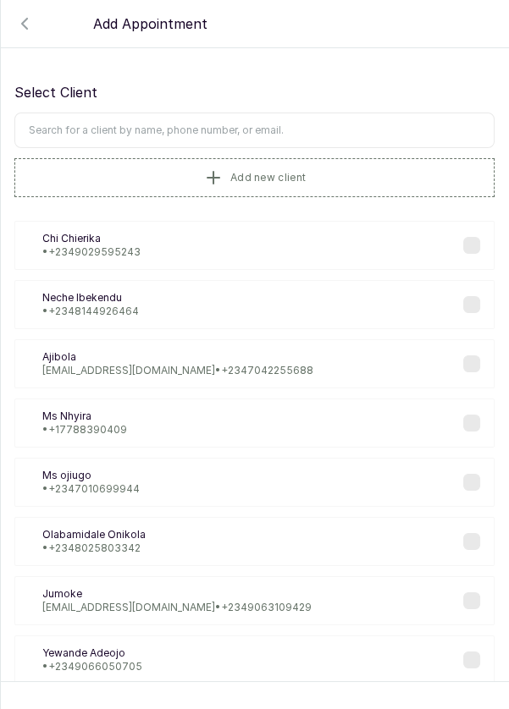
click at [345, 124] on input "text" at bounding box center [254, 131] width 480 height 36
type input "[PERSON_NAME]"
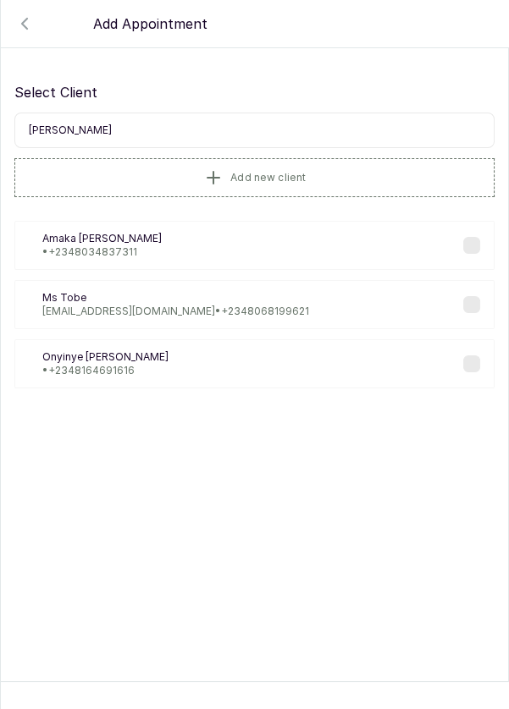
click at [356, 376] on div "OO [PERSON_NAME] • [PHONE_NUMBER]" at bounding box center [254, 363] width 480 height 49
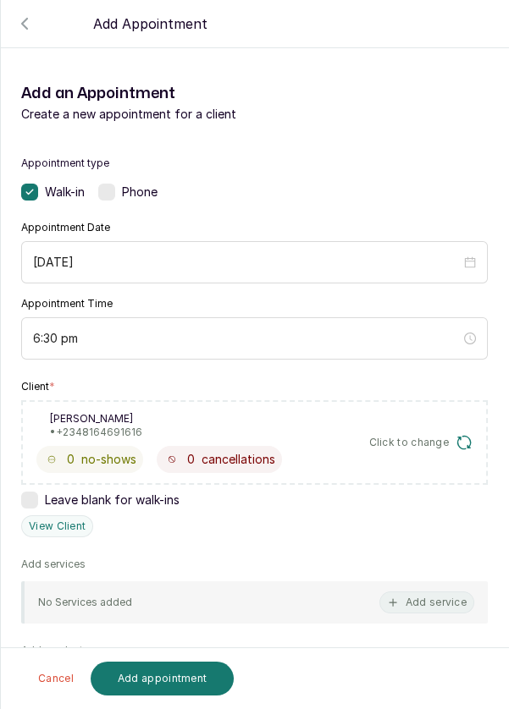
click at [417, 595] on button "Add service" at bounding box center [426, 603] width 95 height 22
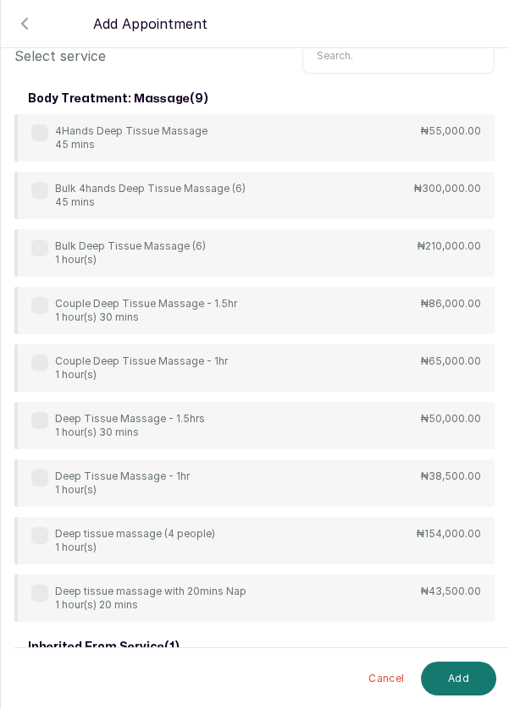
scroll to position [0, 0]
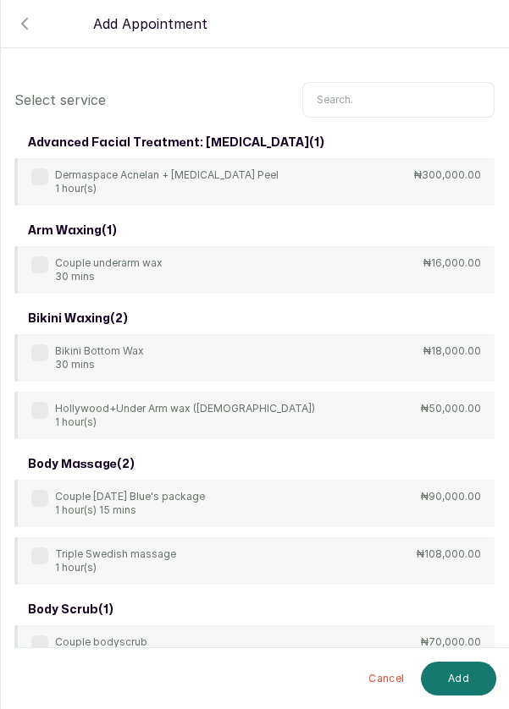
click at [424, 82] on input "text" at bounding box center [398, 100] width 192 height 36
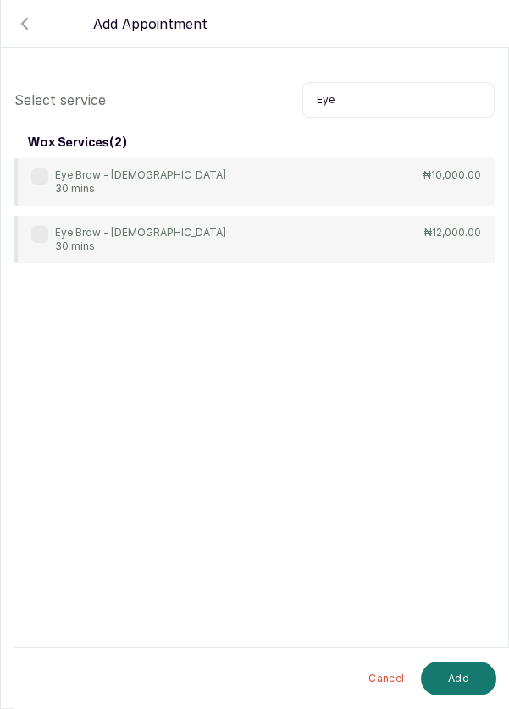
click at [42, 168] on label at bounding box center [39, 176] width 17 height 17
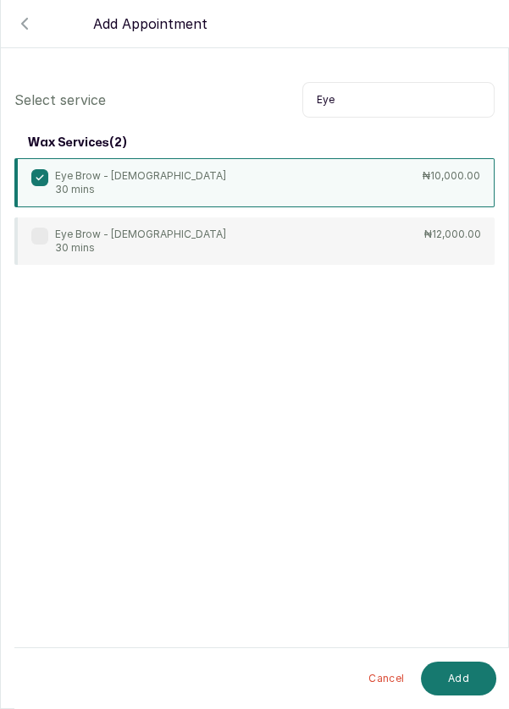
click at [398, 82] on input "Eye" at bounding box center [398, 100] width 192 height 36
type input "E"
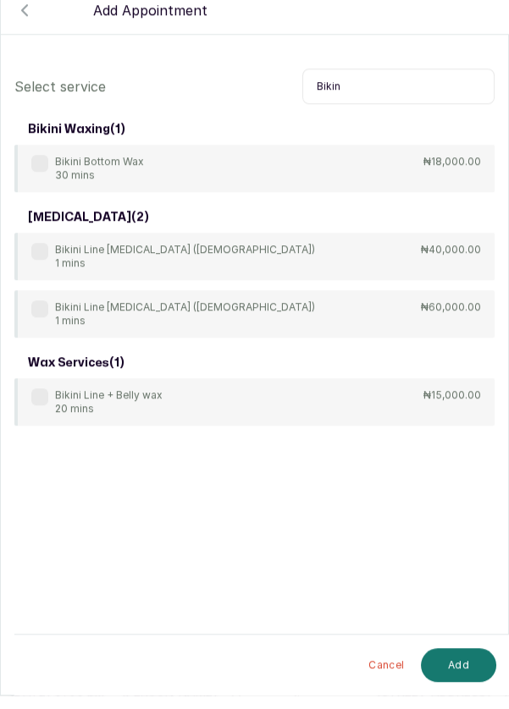
click at [55, 177] on p "Bikini Bottom Wax" at bounding box center [99, 175] width 89 height 14
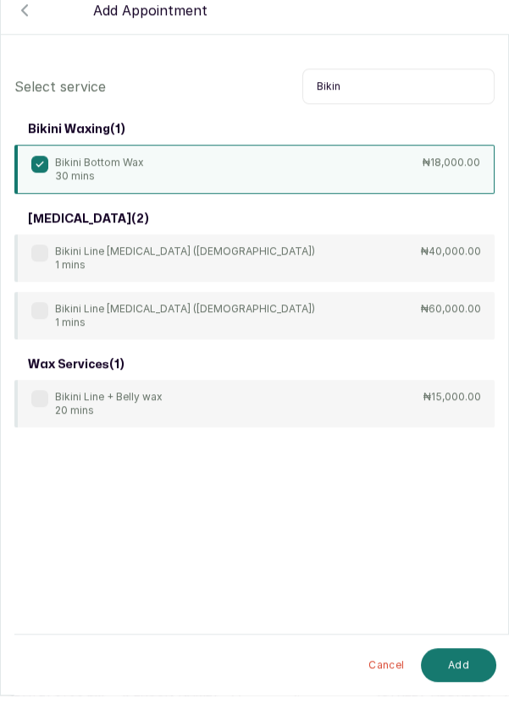
scroll to position [69, 0]
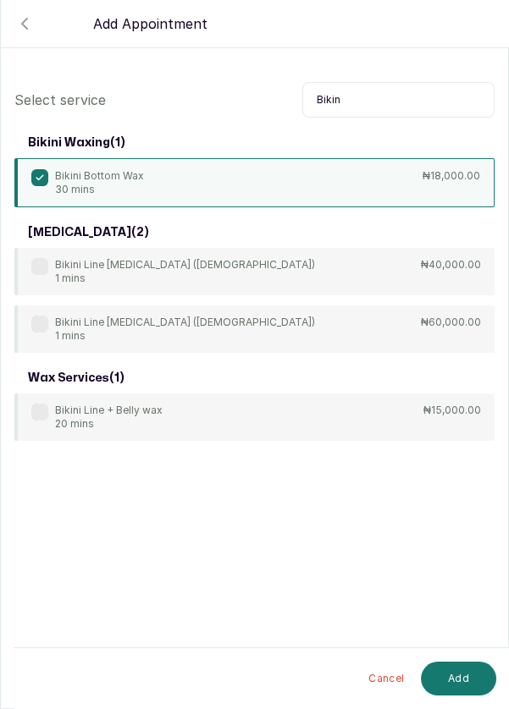
click at [380, 105] on input "Bikin" at bounding box center [398, 100] width 192 height 36
type input "B"
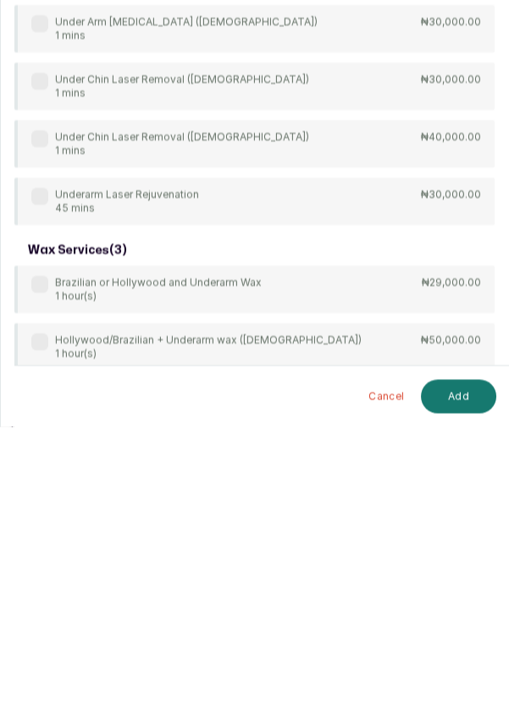
scroll to position [81, 0]
type input "Under"
click at [39, 602] on div "arm waxing ( 1 ) Couple underarm wax 30 mins ₦16,000.00 bikini waxing ( 1 ) Hol…" at bounding box center [254, 237] width 480 height 948
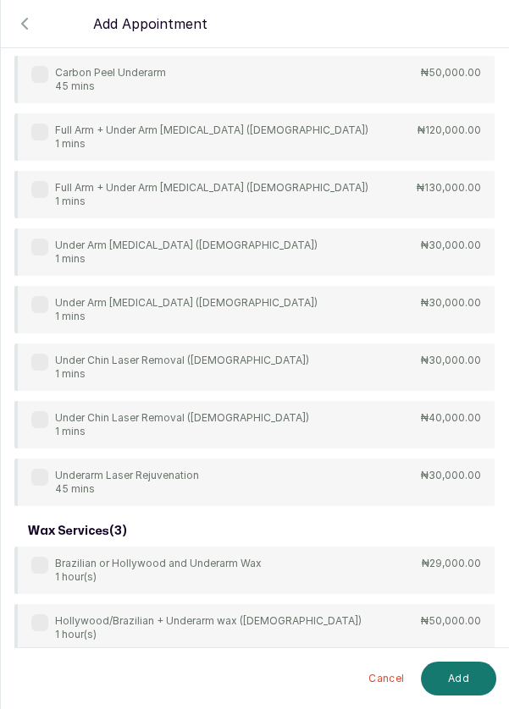
scroll to position [8, 0]
click at [26, 690] on div "Under Arm Wax 15 mins ₦8,000.00" at bounding box center [254, 685] width 480 height 47
click at [466, 696] on button "Add" at bounding box center [458, 679] width 75 height 34
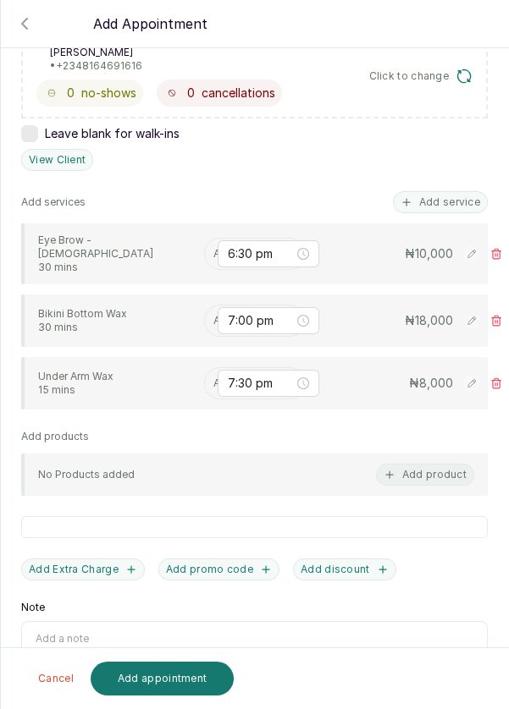
click at [213, 248] on input "text" at bounding box center [214, 254] width 3 height 12
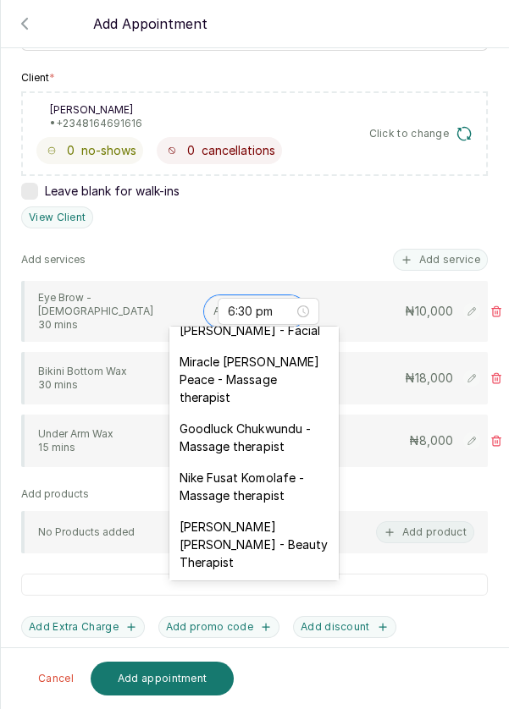
scroll to position [726, 0]
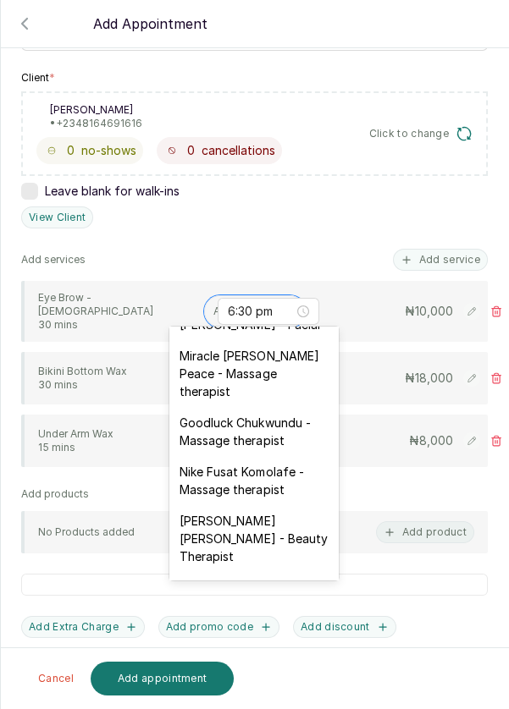
click at [252, 407] on div "Goodluck Chukwundu - Massage therapist" at bounding box center [253, 431] width 169 height 49
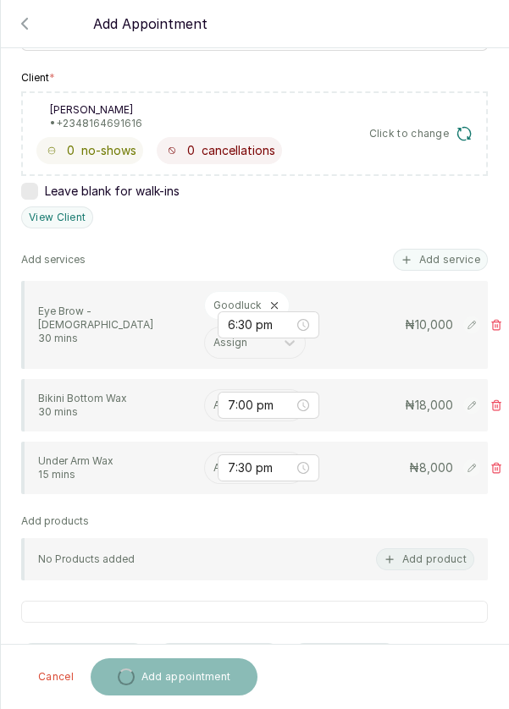
click at [213, 400] on input "text" at bounding box center [214, 405] width 3 height 12
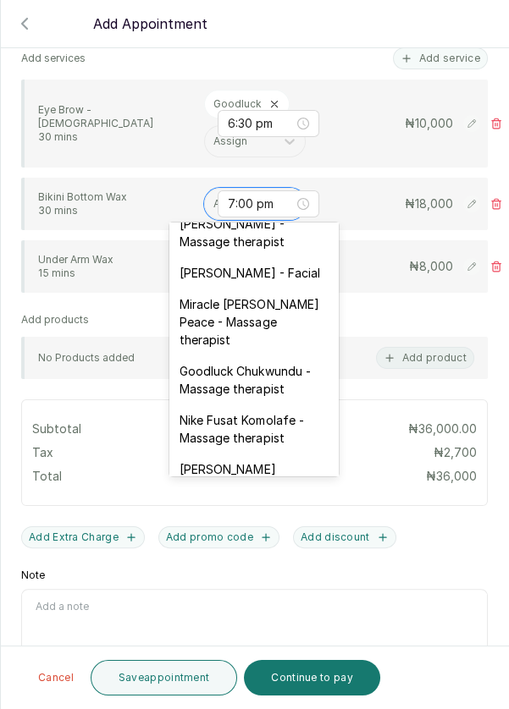
scroll to position [683, 0]
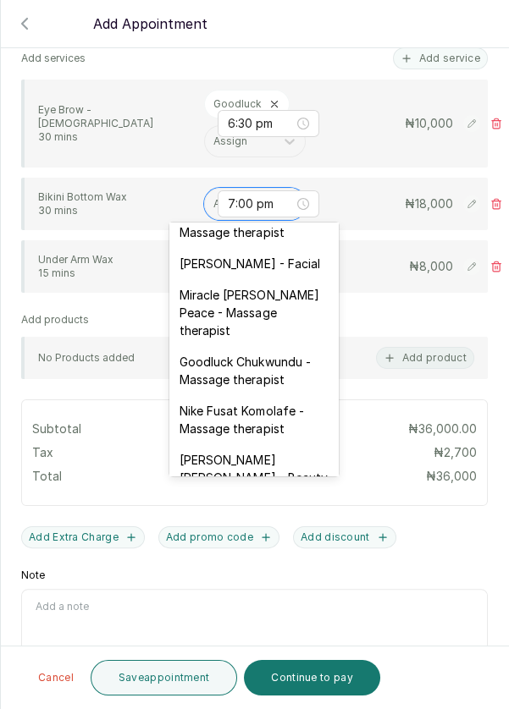
click at [250, 346] on div "Goodluck Chukwundu - Massage therapist" at bounding box center [253, 370] width 169 height 49
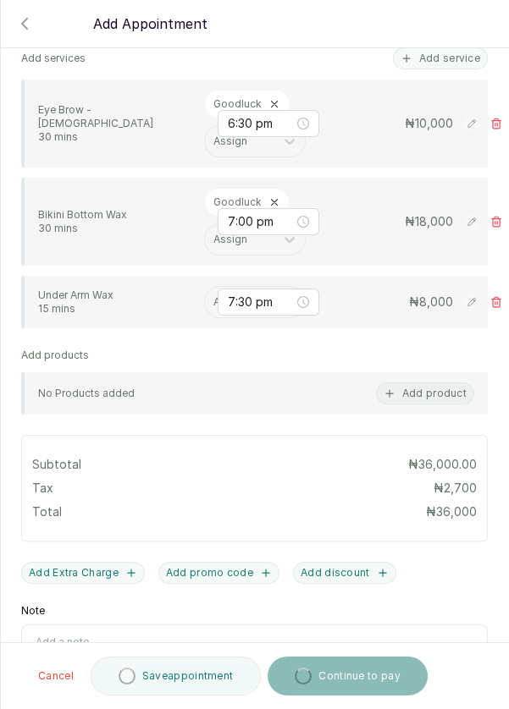
click at [204, 302] on div "Assign" at bounding box center [255, 302] width 102 height 32
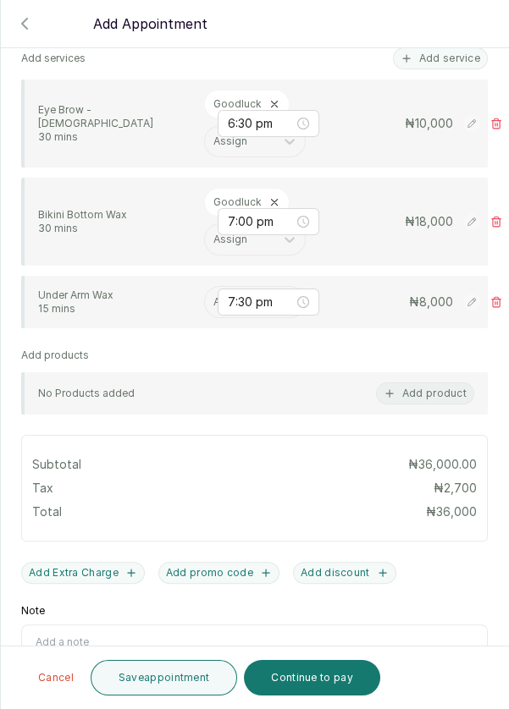
click at [213, 297] on input "text" at bounding box center [214, 302] width 3 height 12
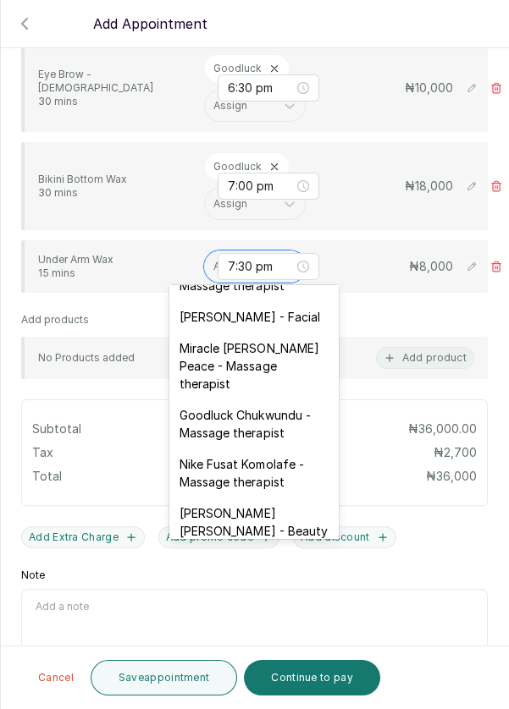
scroll to position [695, 0]
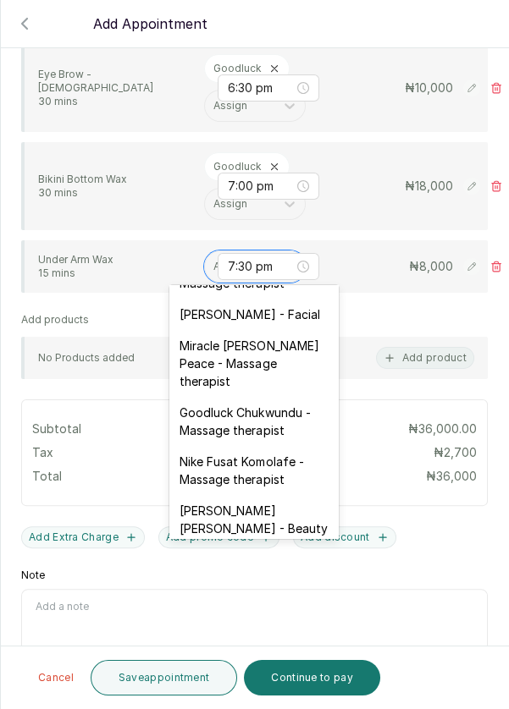
click at [246, 397] on div "Goodluck Chukwundu - Massage therapist" at bounding box center [253, 421] width 169 height 49
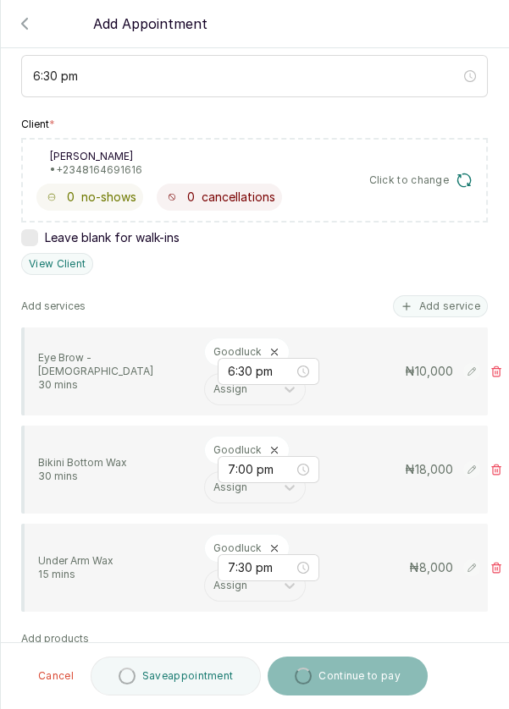
scroll to position [0, 0]
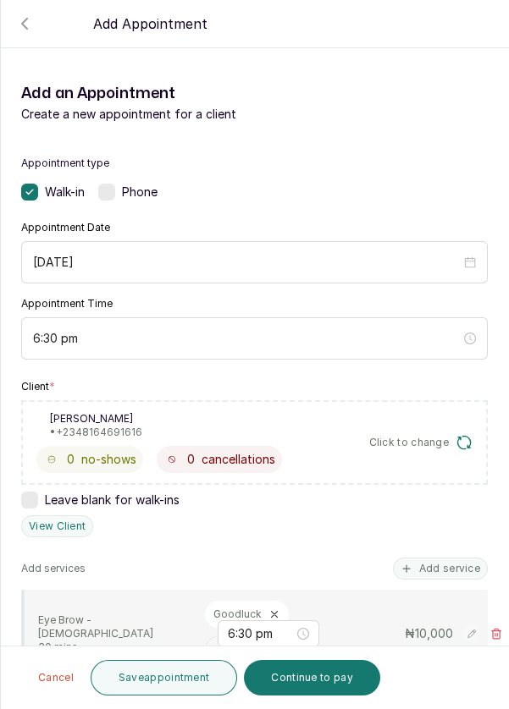
click at [149, 684] on button "Save appointment" at bounding box center [164, 678] width 147 height 36
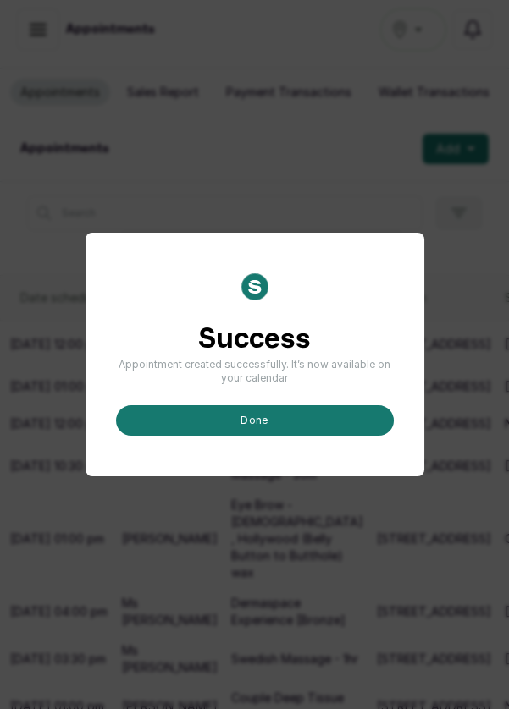
click at [245, 436] on button "done" at bounding box center [255, 420] width 278 height 30
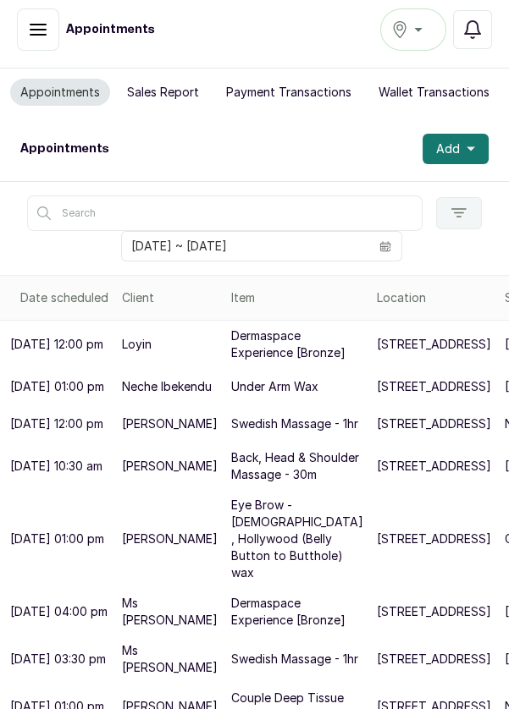
click at [468, 147] on icon "button" at bounding box center [470, 149] width 8 height 4
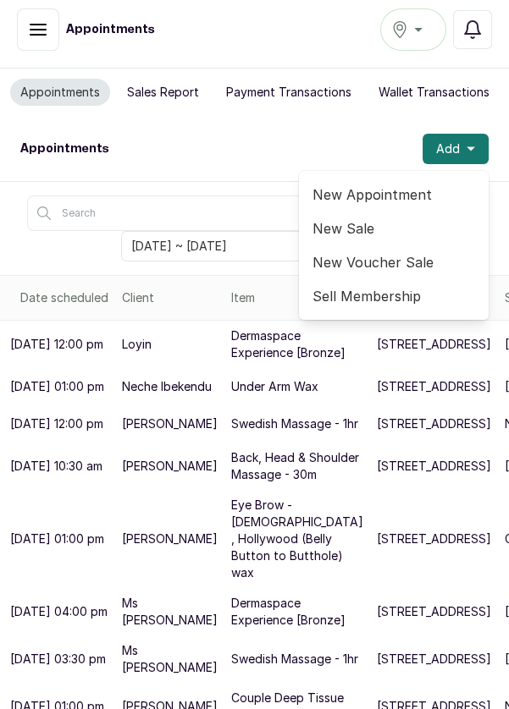
click at [386, 218] on span "New Sale" at bounding box center [393, 228] width 162 height 20
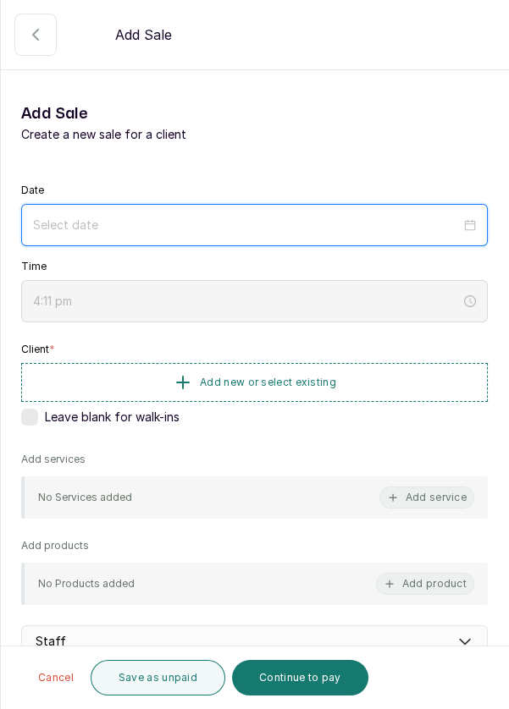
click at [285, 234] on div at bounding box center [254, 225] width 466 height 42
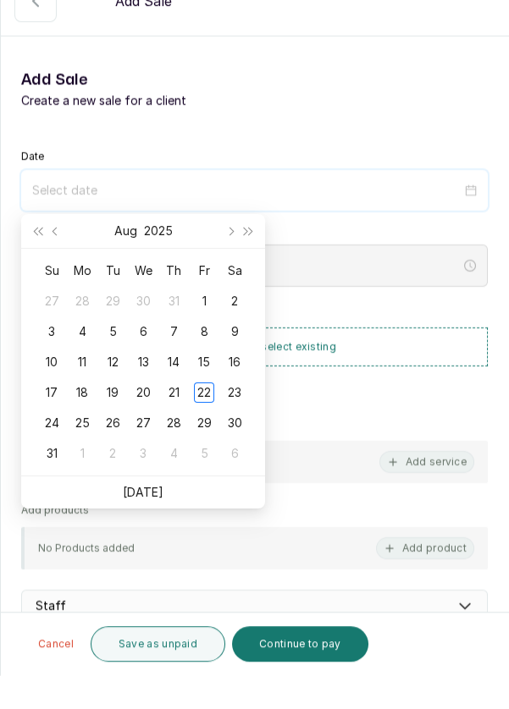
scroll to position [8, 0]
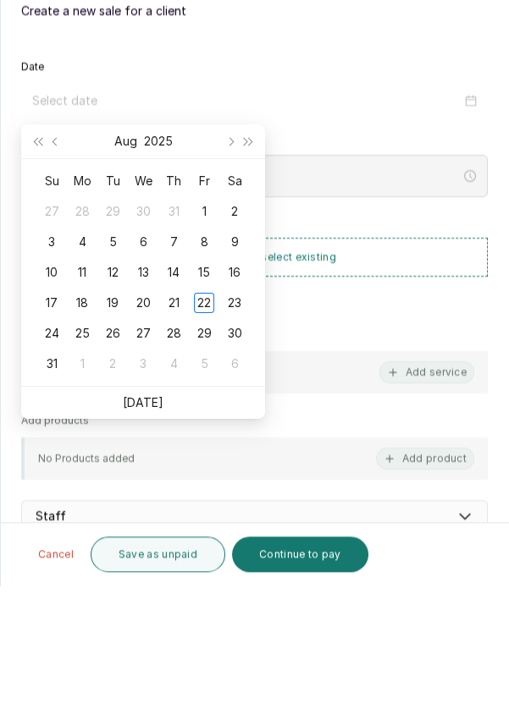
click at [242, 434] on div "23" at bounding box center [234, 426] width 20 height 20
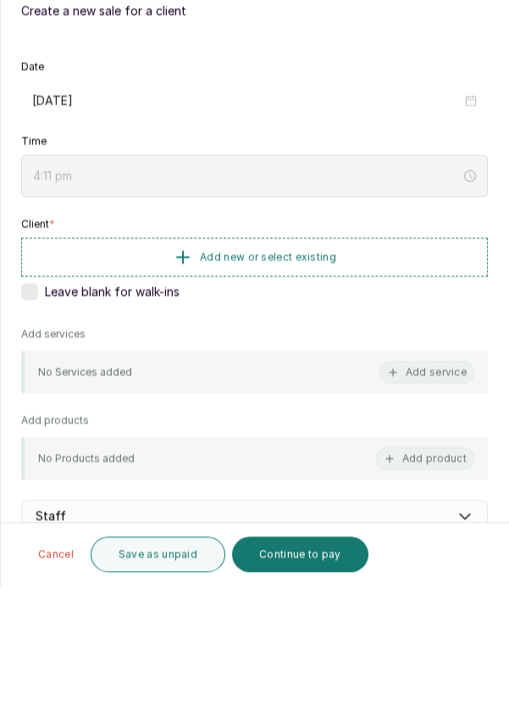
type input "[DATE]"
type input "4:12 pm"
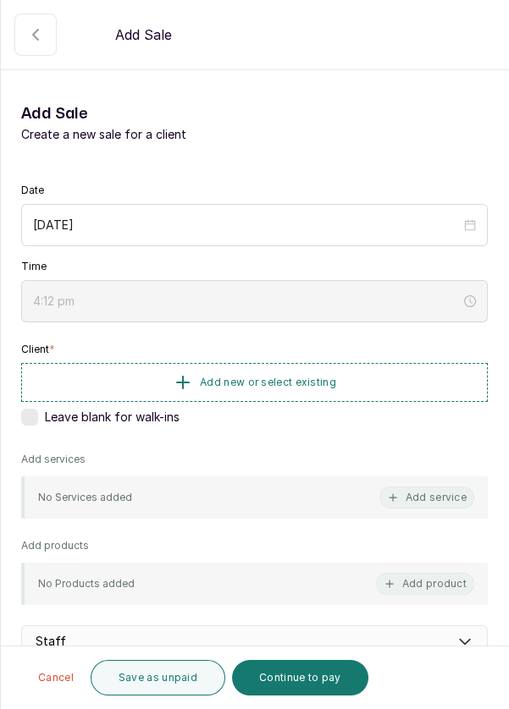
click at [47, 33] on button "button" at bounding box center [35, 35] width 42 height 42
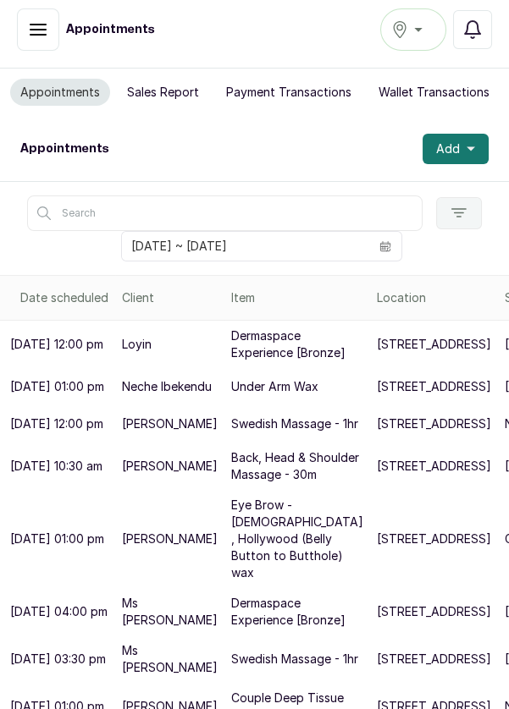
click at [457, 148] on span "Add" at bounding box center [448, 148] width 24 height 17
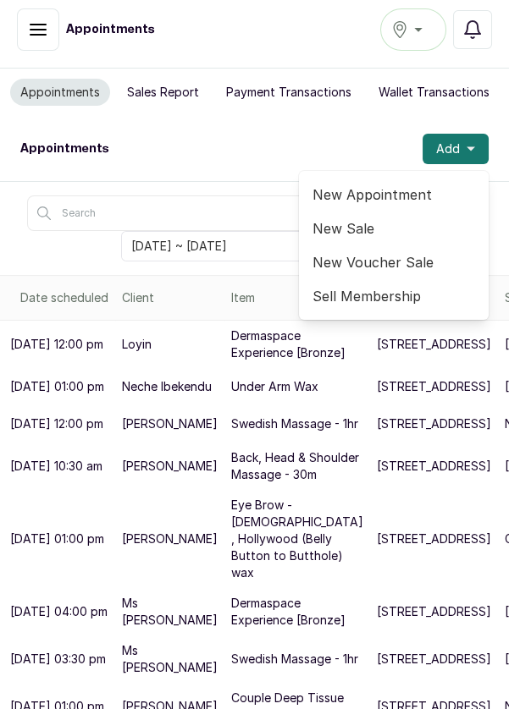
click at [383, 200] on span "New Appointment" at bounding box center [393, 195] width 162 height 20
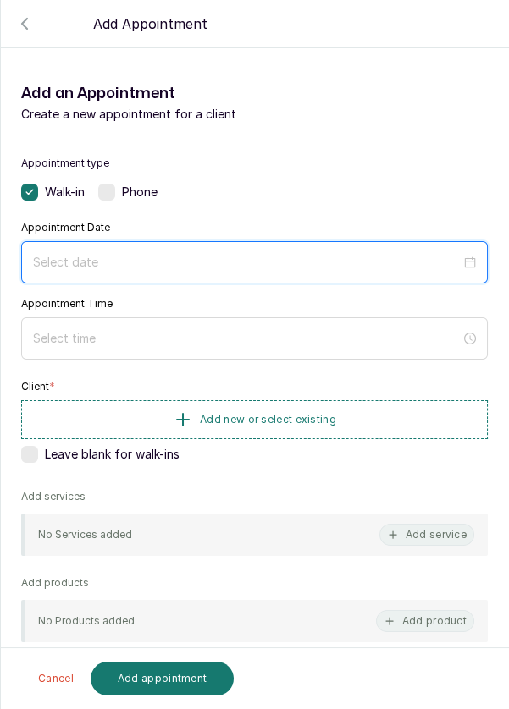
click at [290, 253] on input at bounding box center [246, 262] width 427 height 19
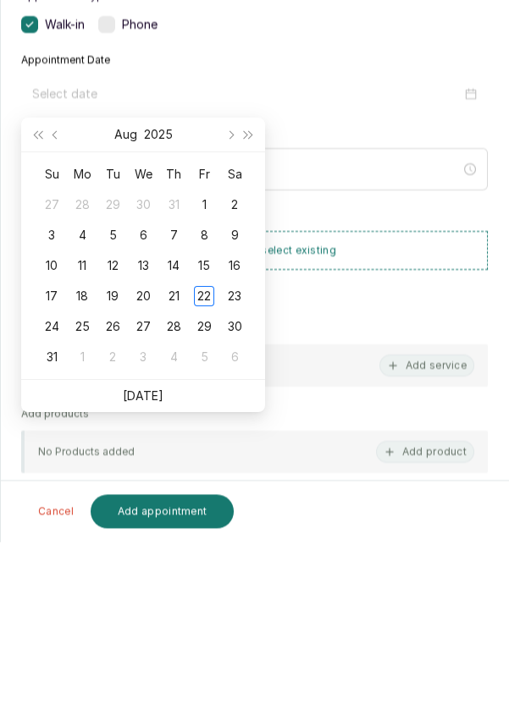
click at [245, 465] on td "23" at bounding box center [234, 464] width 30 height 30
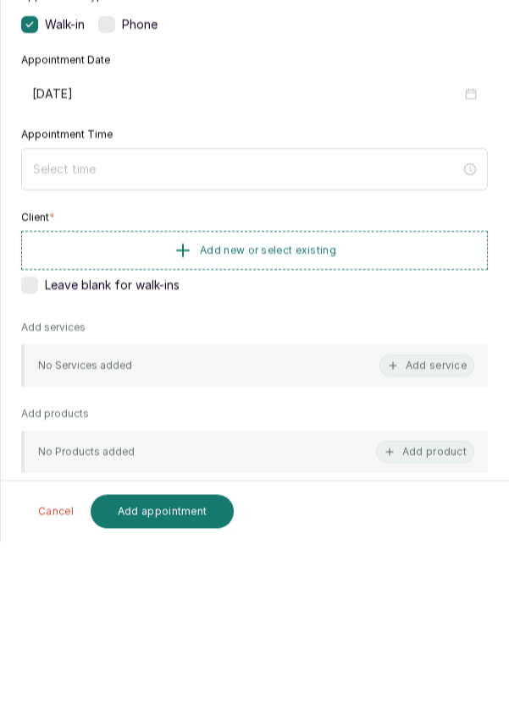
type input "[DATE]"
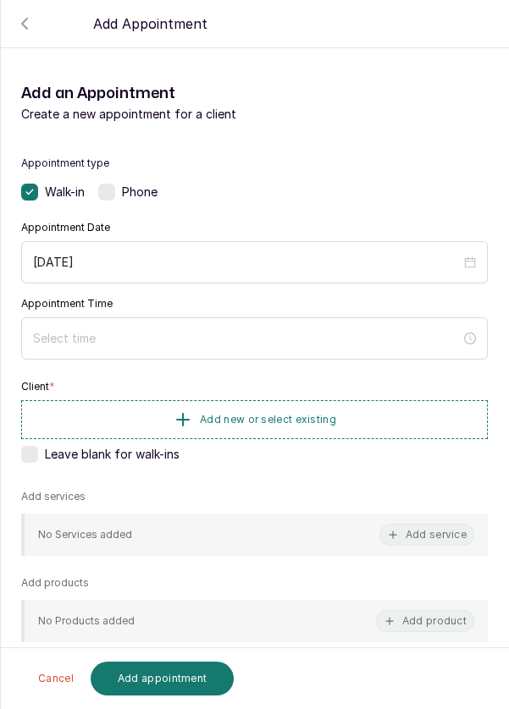
click at [281, 318] on div at bounding box center [254, 338] width 466 height 42
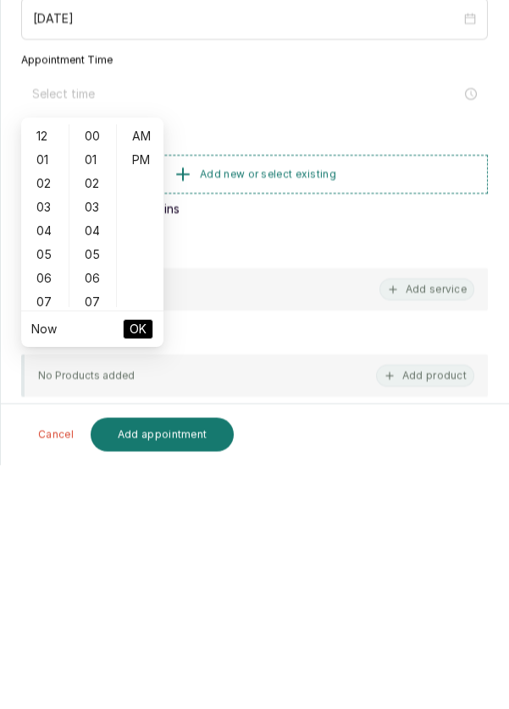
click at [38, 552] on div "12 01 02 03 04 05 06 07 08 09 10 11 00 01 02 03 04 05 06 07 08 09 10 11 12 13 1…" at bounding box center [92, 460] width 142 height 190
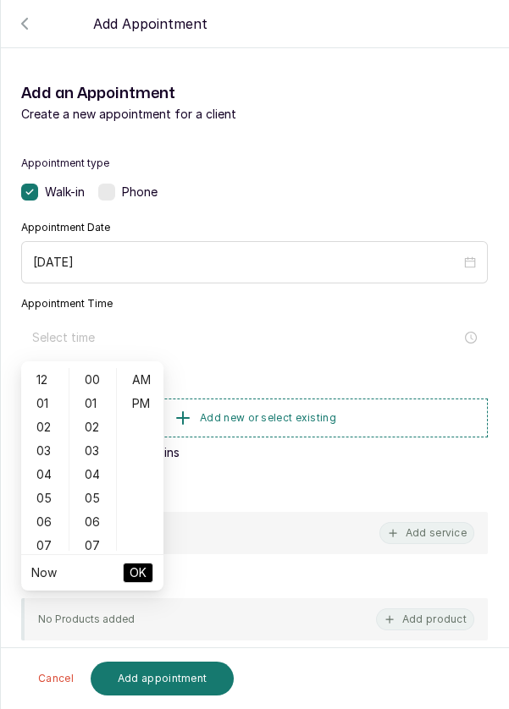
click at [146, 399] on div "PM" at bounding box center [140, 404] width 41 height 24
click at [148, 569] on button "OK" at bounding box center [138, 573] width 30 height 20
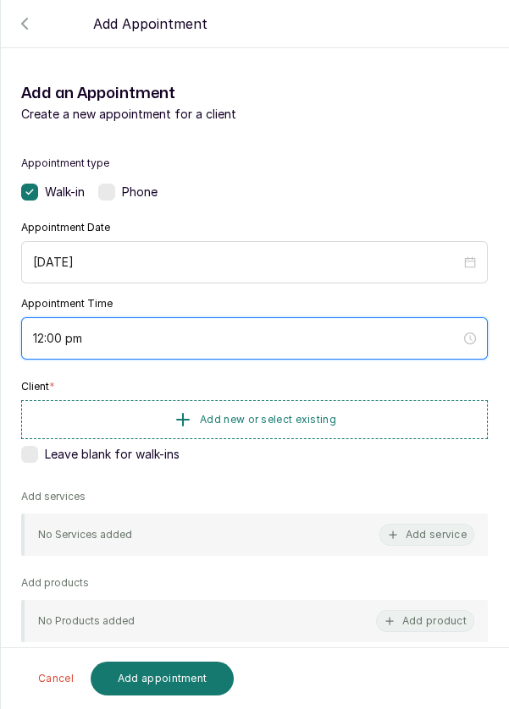
click at [41, 342] on input "12:00 pm" at bounding box center [246, 338] width 427 height 19
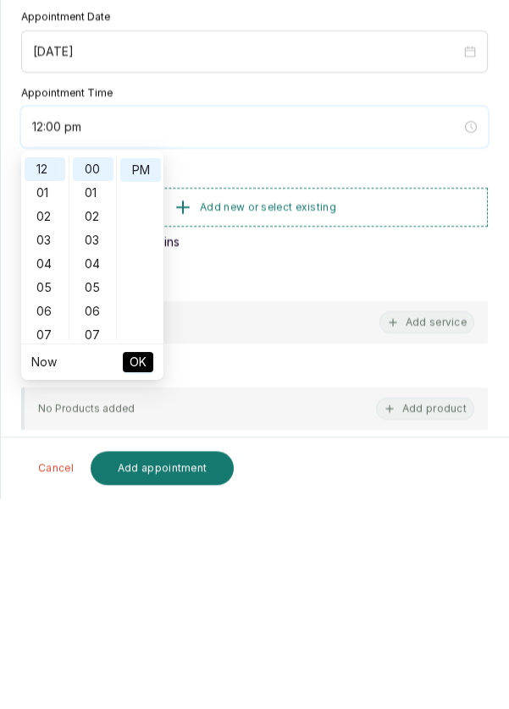
scroll to position [8, 0]
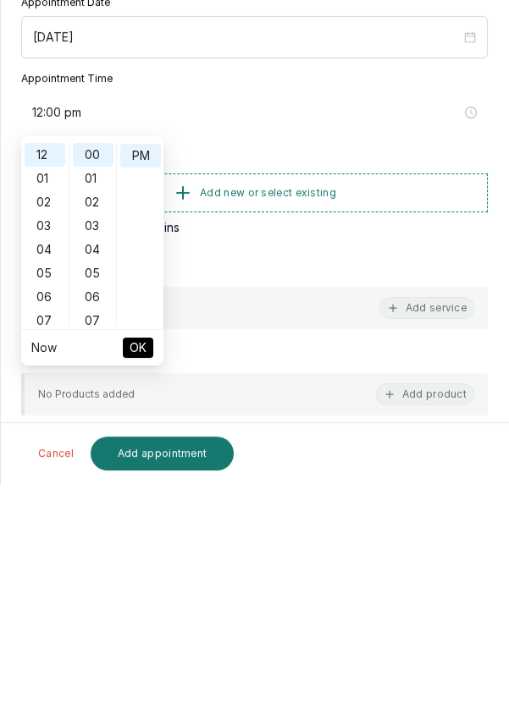
click at [36, 545] on div "07" at bounding box center [45, 546] width 41 height 24
type input "7:00 pm"
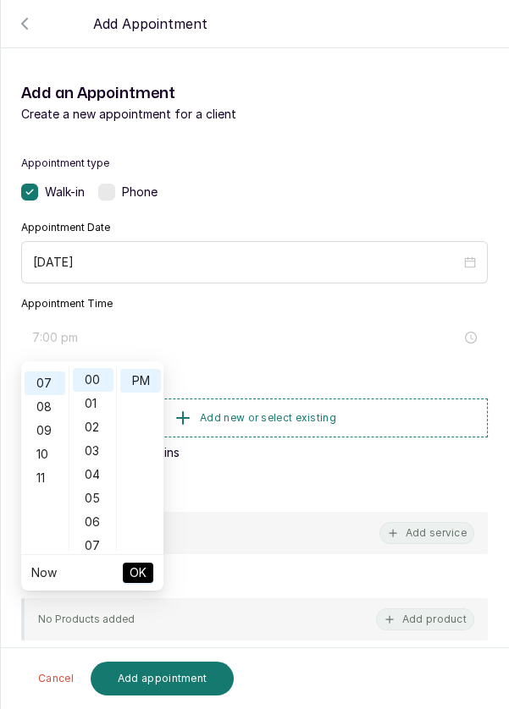
scroll to position [166, 0]
click at [136, 570] on span "OK" at bounding box center [137, 573] width 17 height 32
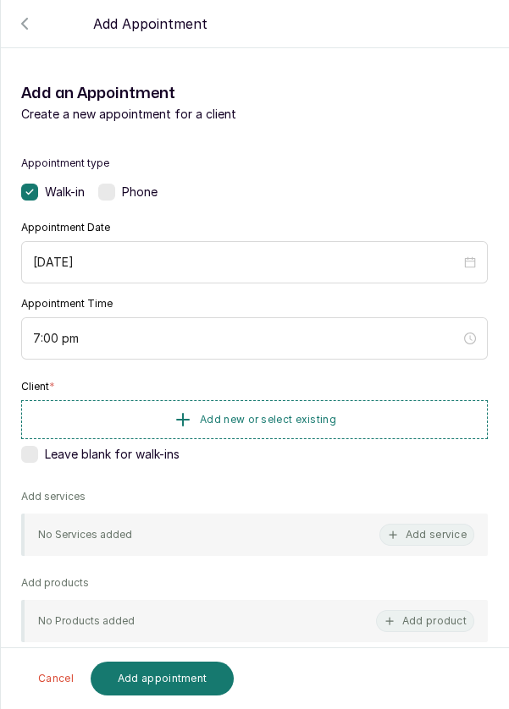
click at [299, 427] on button "Add new or select existing" at bounding box center [254, 419] width 466 height 39
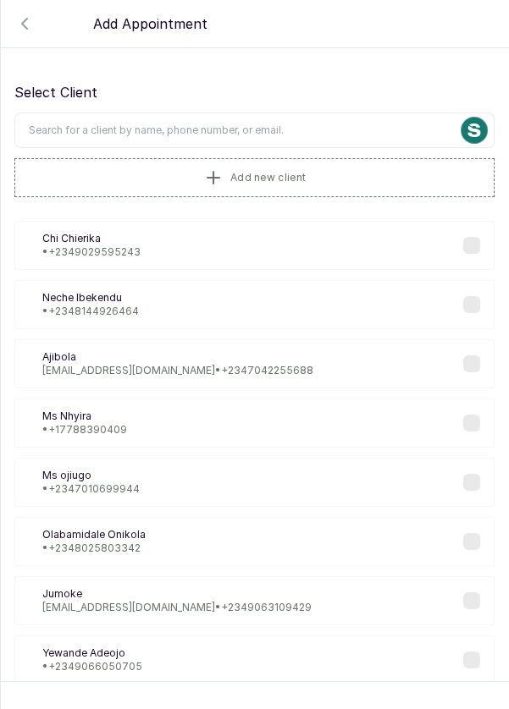
click at [379, 134] on input "text" at bounding box center [254, 131] width 480 height 36
type input "[PERSON_NAME]"
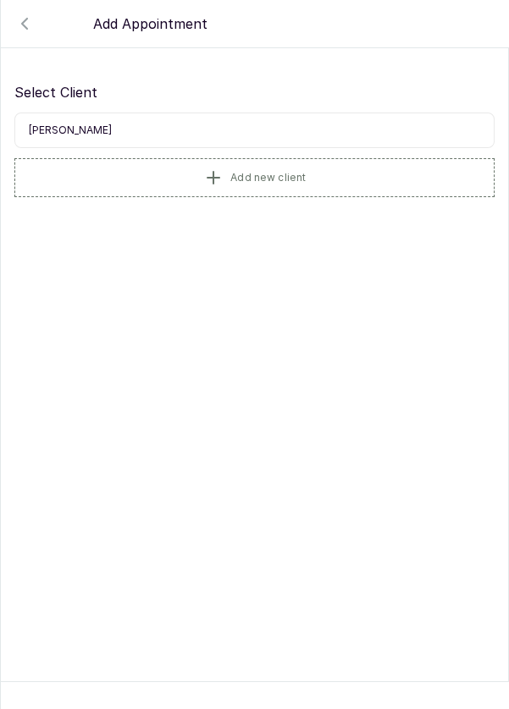
click at [290, 179] on span "Add new client" at bounding box center [267, 178] width 75 height 14
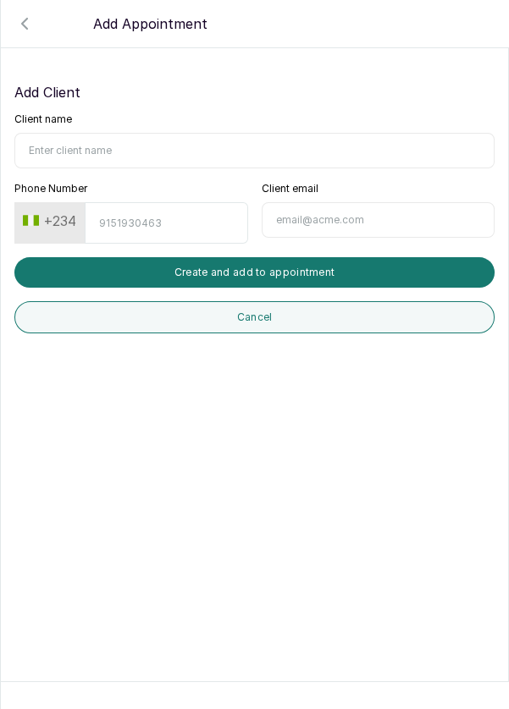
click at [212, 151] on input "Client name" at bounding box center [254, 151] width 480 height 36
type input "[PERSON_NAME]"
click at [157, 228] on input "Phone Number" at bounding box center [166, 222] width 162 height 41
type input "8097128390"
click at [344, 269] on button "Create and add to appointment" at bounding box center [254, 272] width 480 height 30
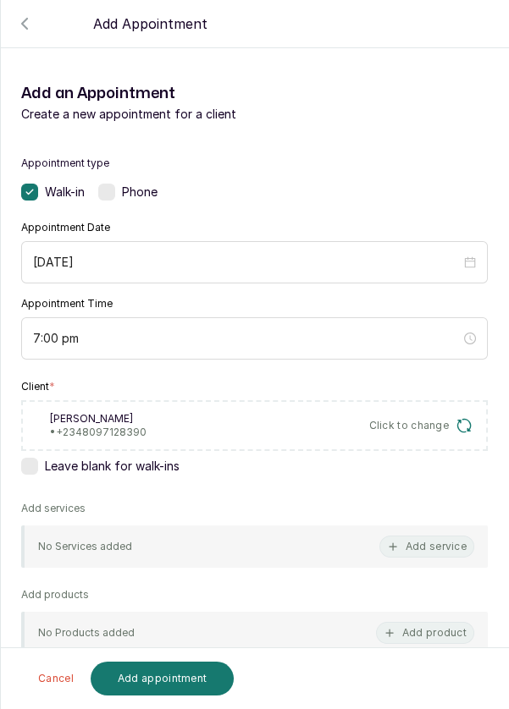
click at [440, 554] on button "Add service" at bounding box center [426, 547] width 95 height 22
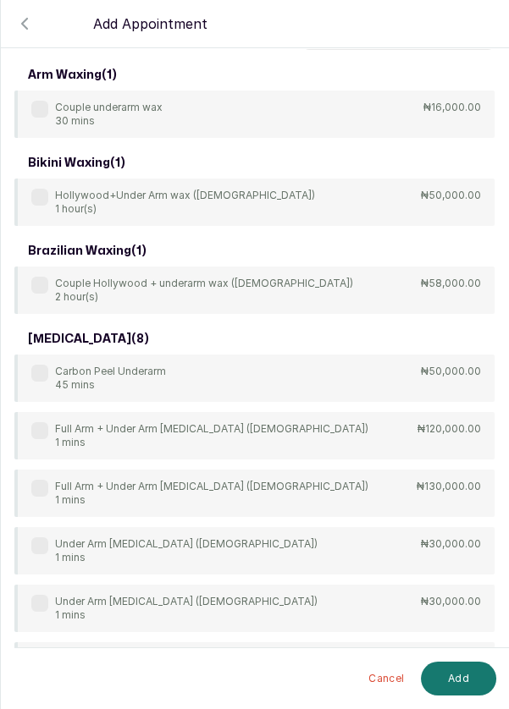
scroll to position [0, 0]
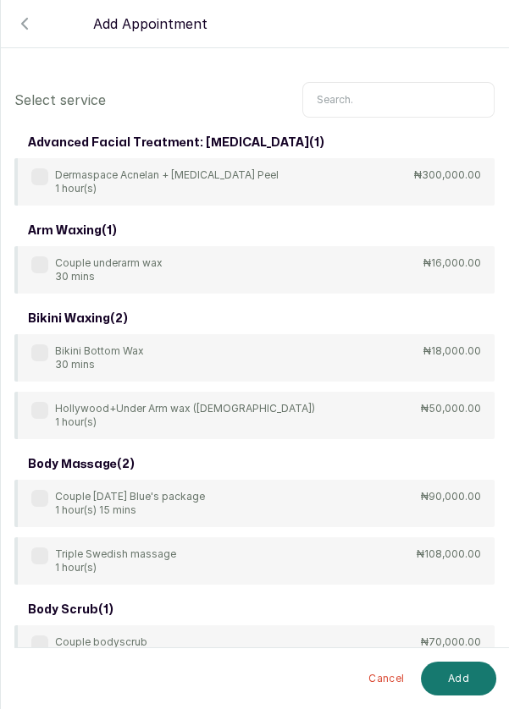
click at [405, 103] on input "text" at bounding box center [398, 100] width 192 height 36
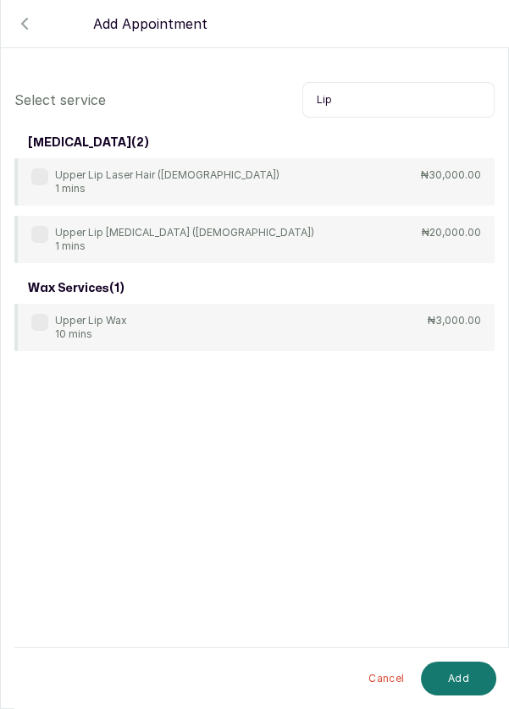
click at [46, 182] on label at bounding box center [39, 176] width 17 height 17
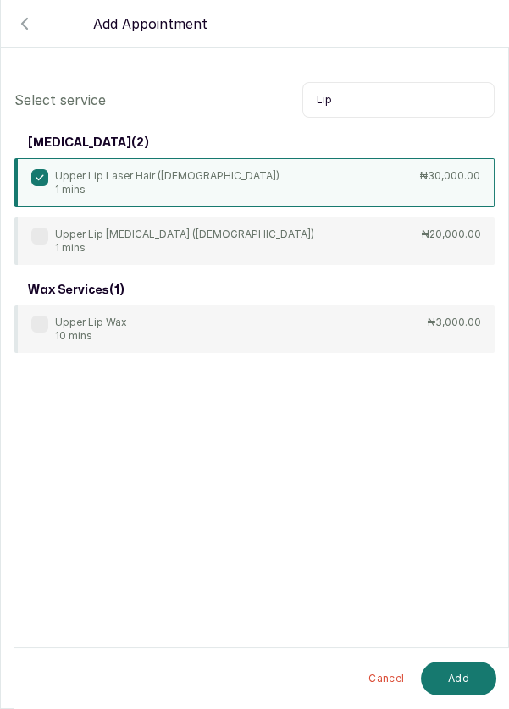
click at [56, 234] on p "Upper Lip [MEDICAL_DATA] ([DEMOGRAPHIC_DATA])" at bounding box center [184, 235] width 259 height 14
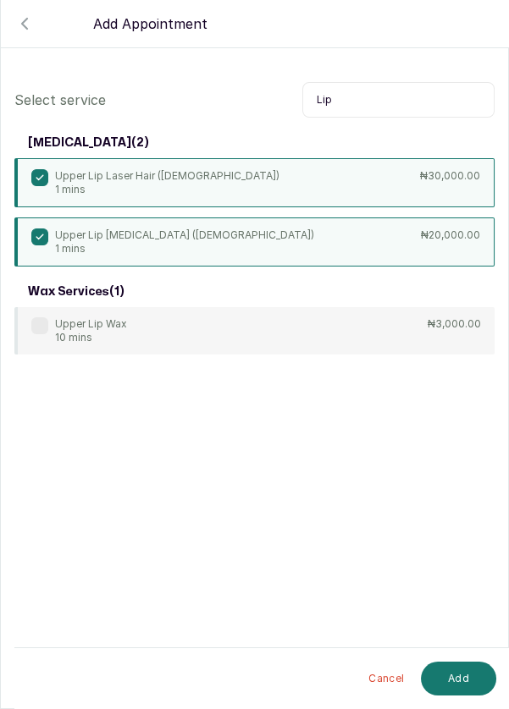
click at [25, 182] on div "Upper Lip Laser Hair ([DEMOGRAPHIC_DATA]) 1 mins ₦30,000.00" at bounding box center [254, 182] width 480 height 49
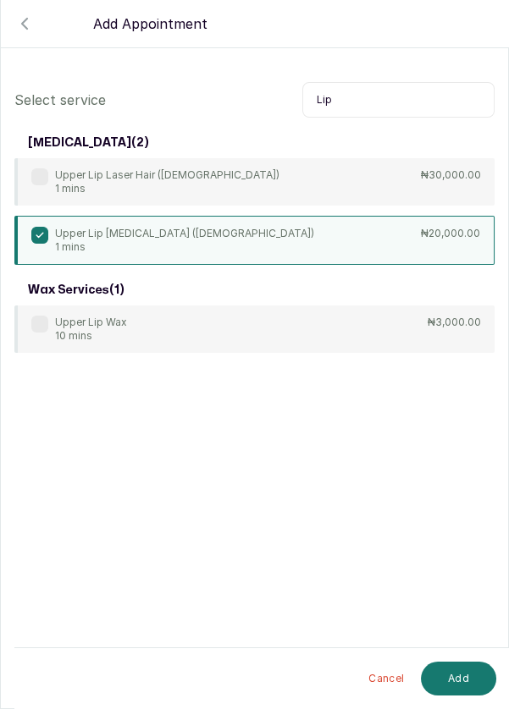
click at [399, 102] on input "Lip" at bounding box center [398, 100] width 192 height 36
type input "L"
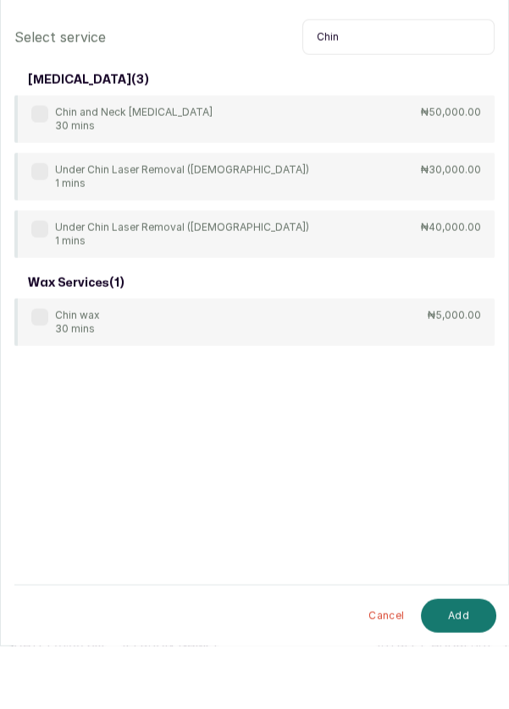
scroll to position [8, 0]
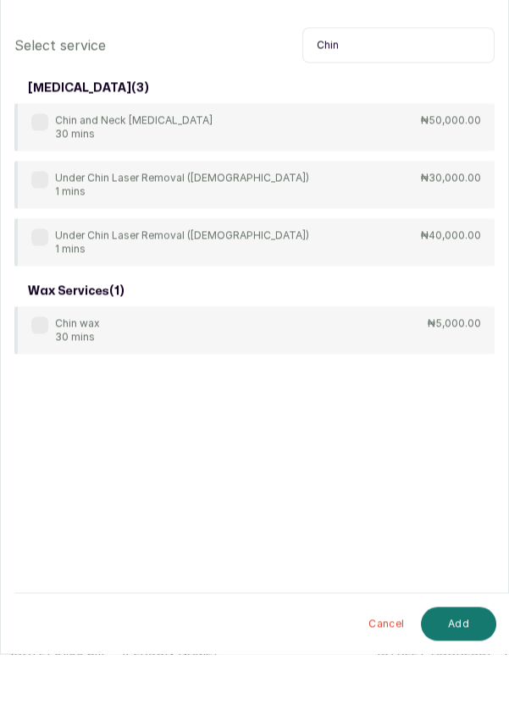
type input "Chin"
click at [38, 238] on label at bounding box center [39, 234] width 17 height 17
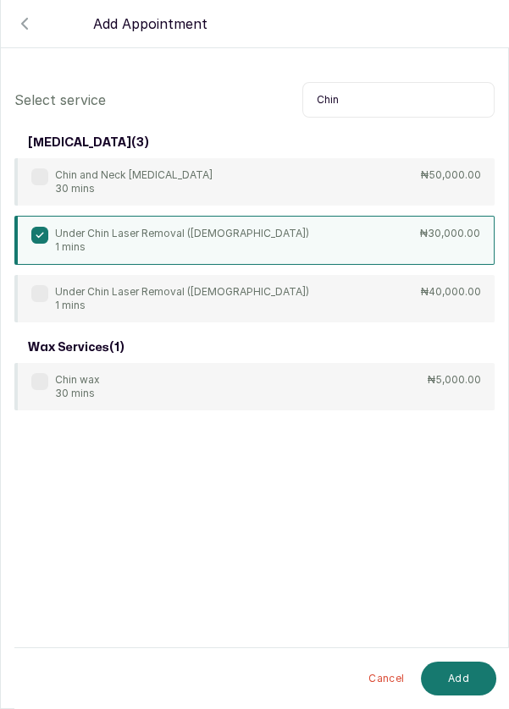
click at [456, 678] on button "Add" at bounding box center [458, 679] width 75 height 34
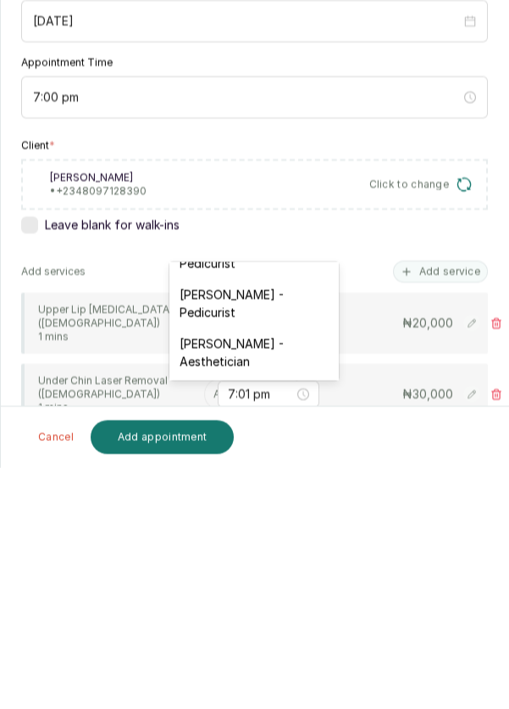
scroll to position [520, 0]
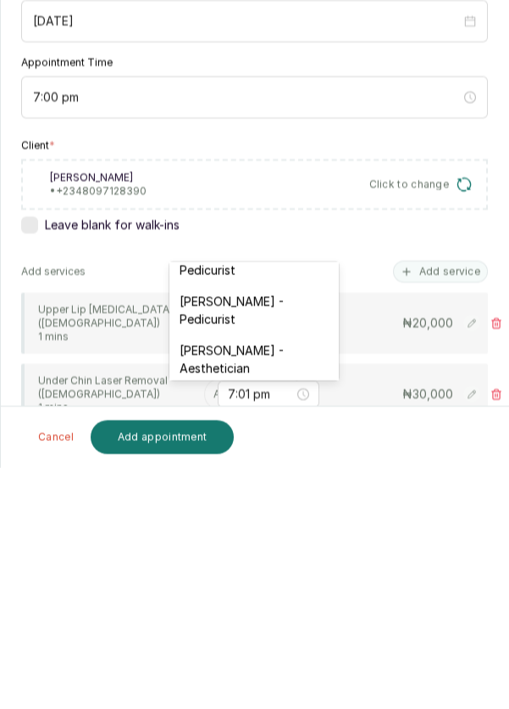
click at [257, 576] on div "[PERSON_NAME] - Aesthetician" at bounding box center [253, 600] width 169 height 49
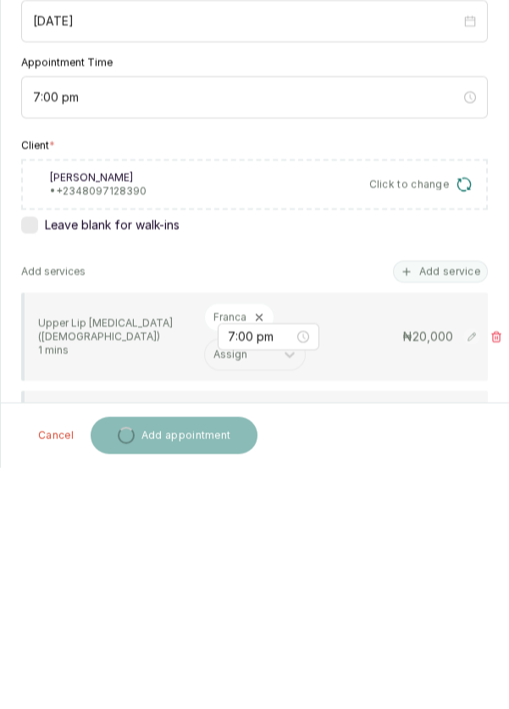
scroll to position [8, 0]
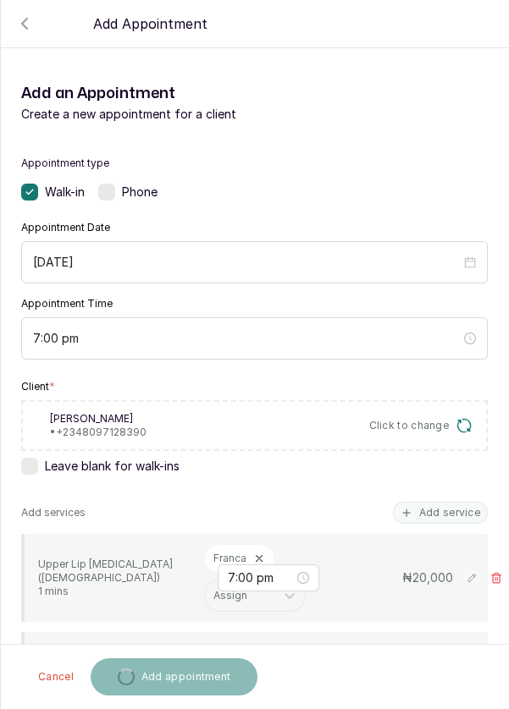
click at [213, 657] on input "text" at bounding box center [214, 663] width 3 height 12
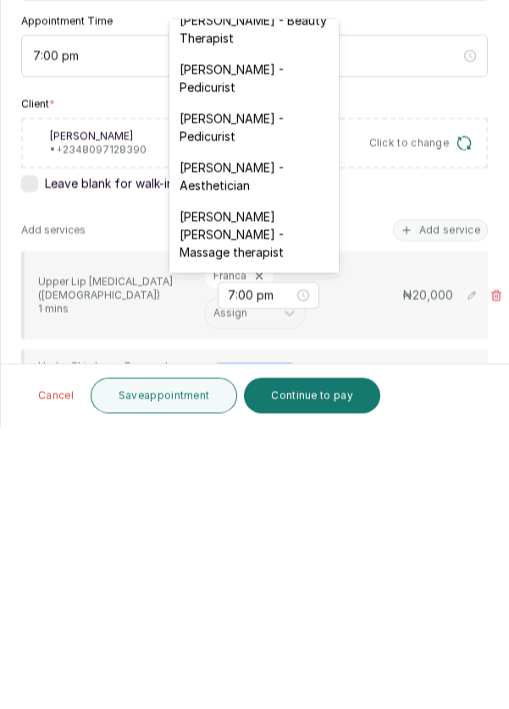
scroll to position [464, 0]
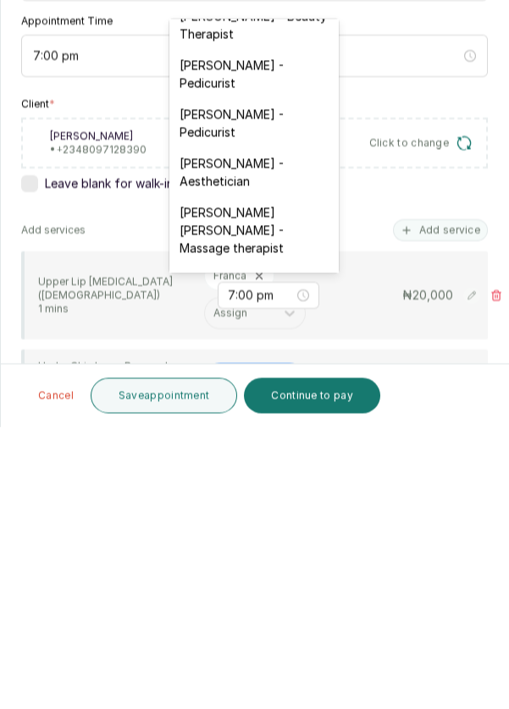
click at [261, 430] on div "[PERSON_NAME] - Aesthetician" at bounding box center [253, 454] width 169 height 49
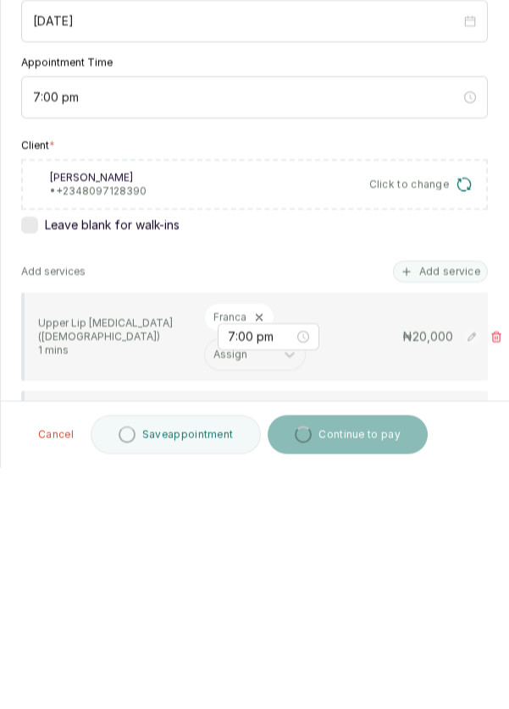
scroll to position [8, 0]
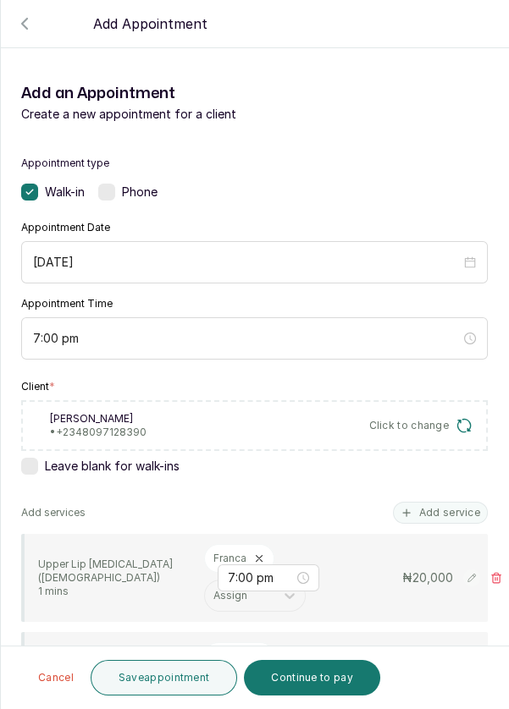
click at [144, 685] on button "Save appointment" at bounding box center [164, 678] width 147 height 36
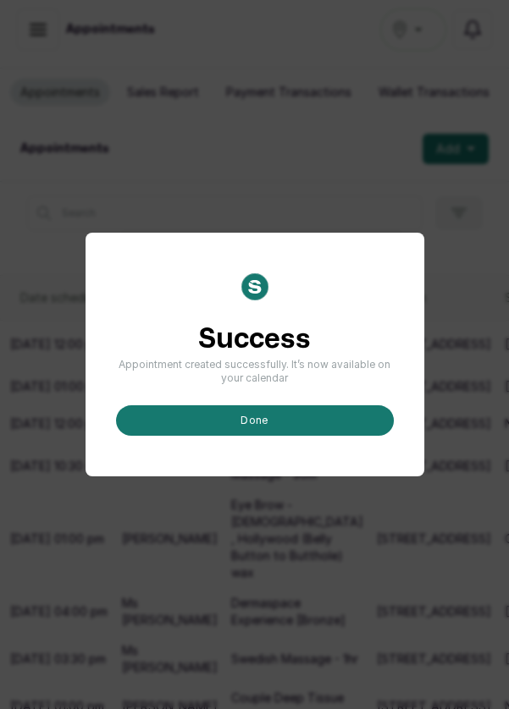
click at [141, 436] on button "done" at bounding box center [255, 420] width 278 height 30
